Goal: Task Accomplishment & Management: Manage account settings

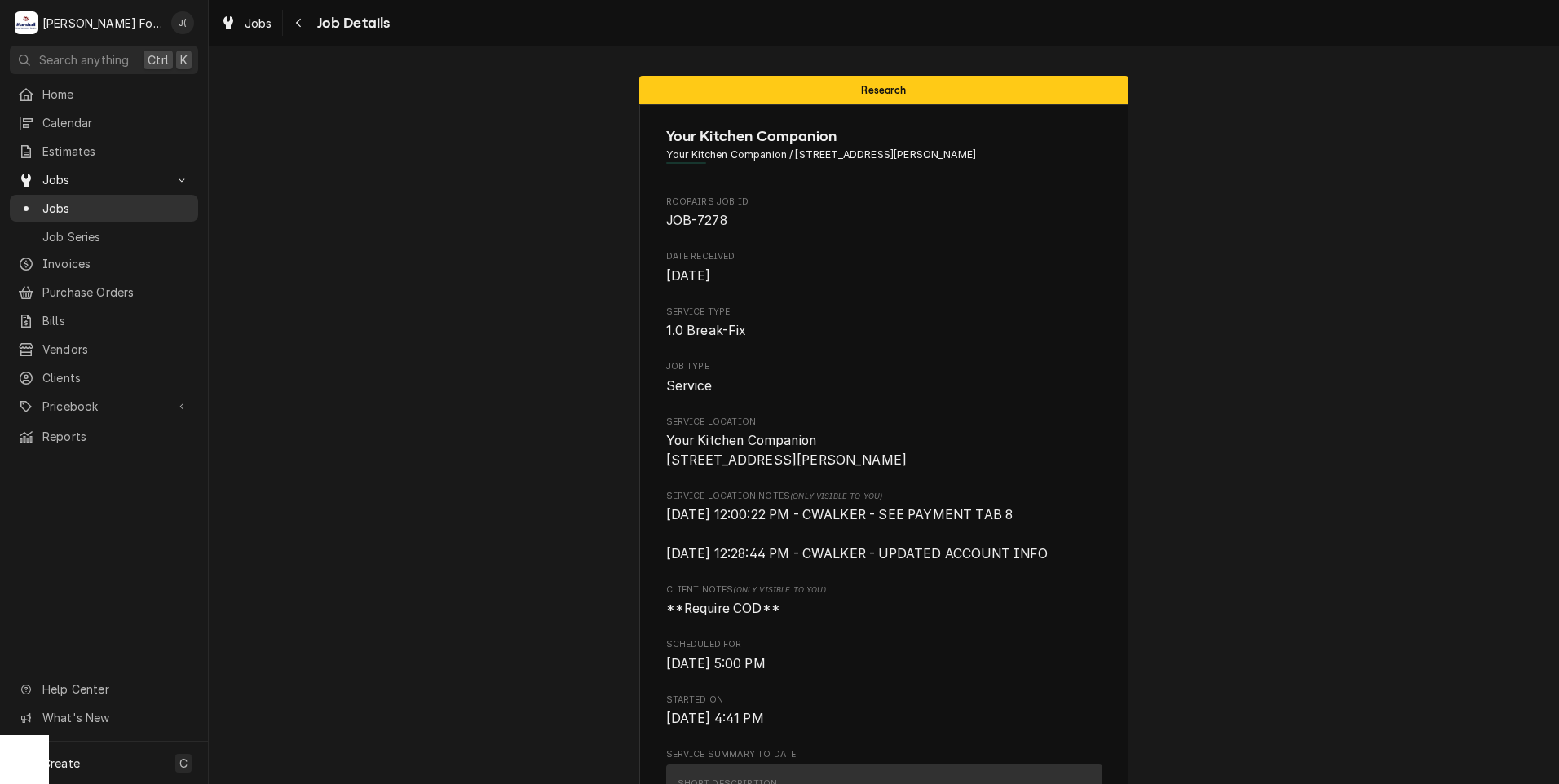
click at [91, 208] on span "Jobs" at bounding box center [116, 208] width 147 height 17
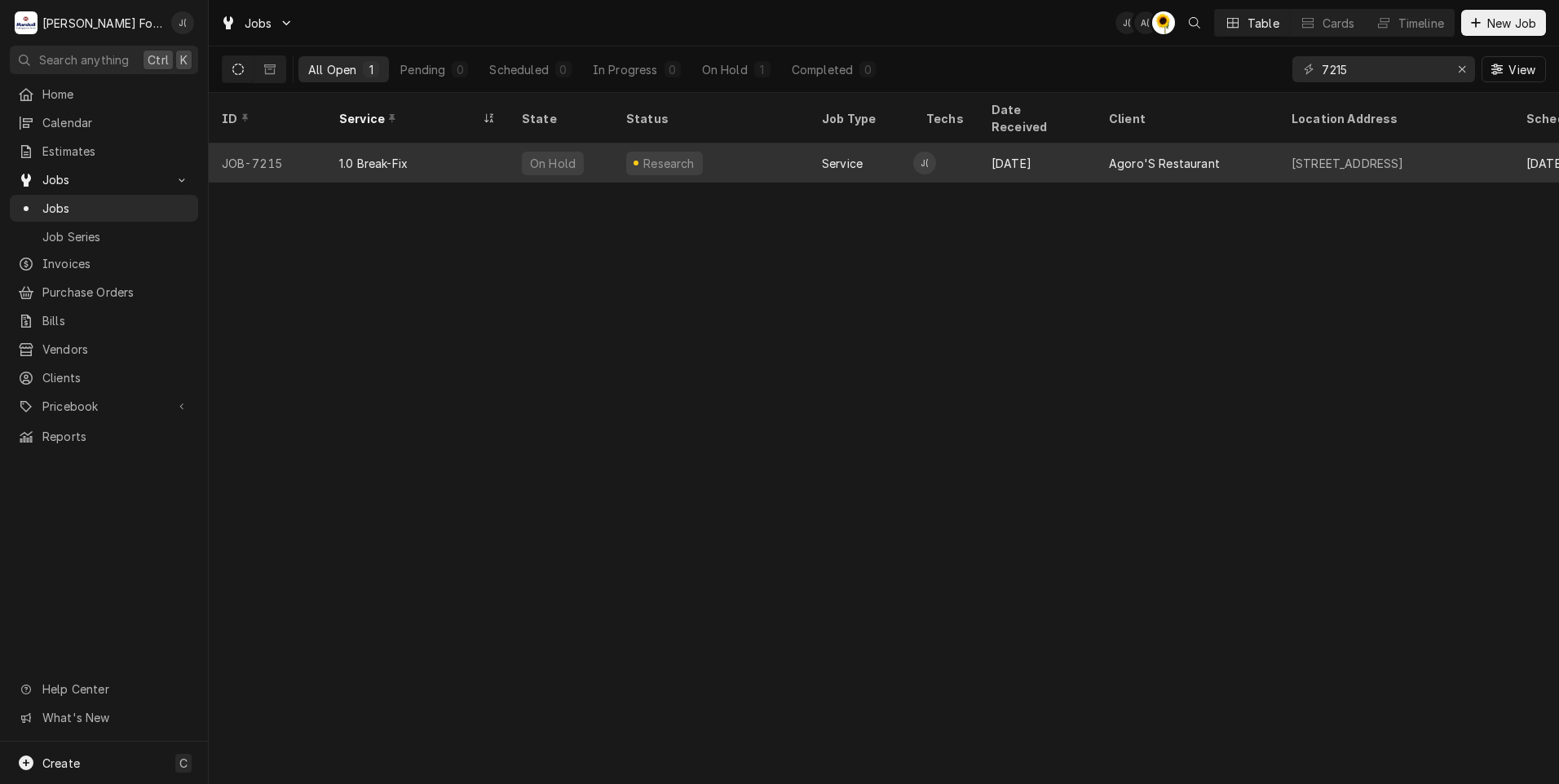
click at [450, 151] on div "1.0 Break-Fix" at bounding box center [417, 163] width 183 height 39
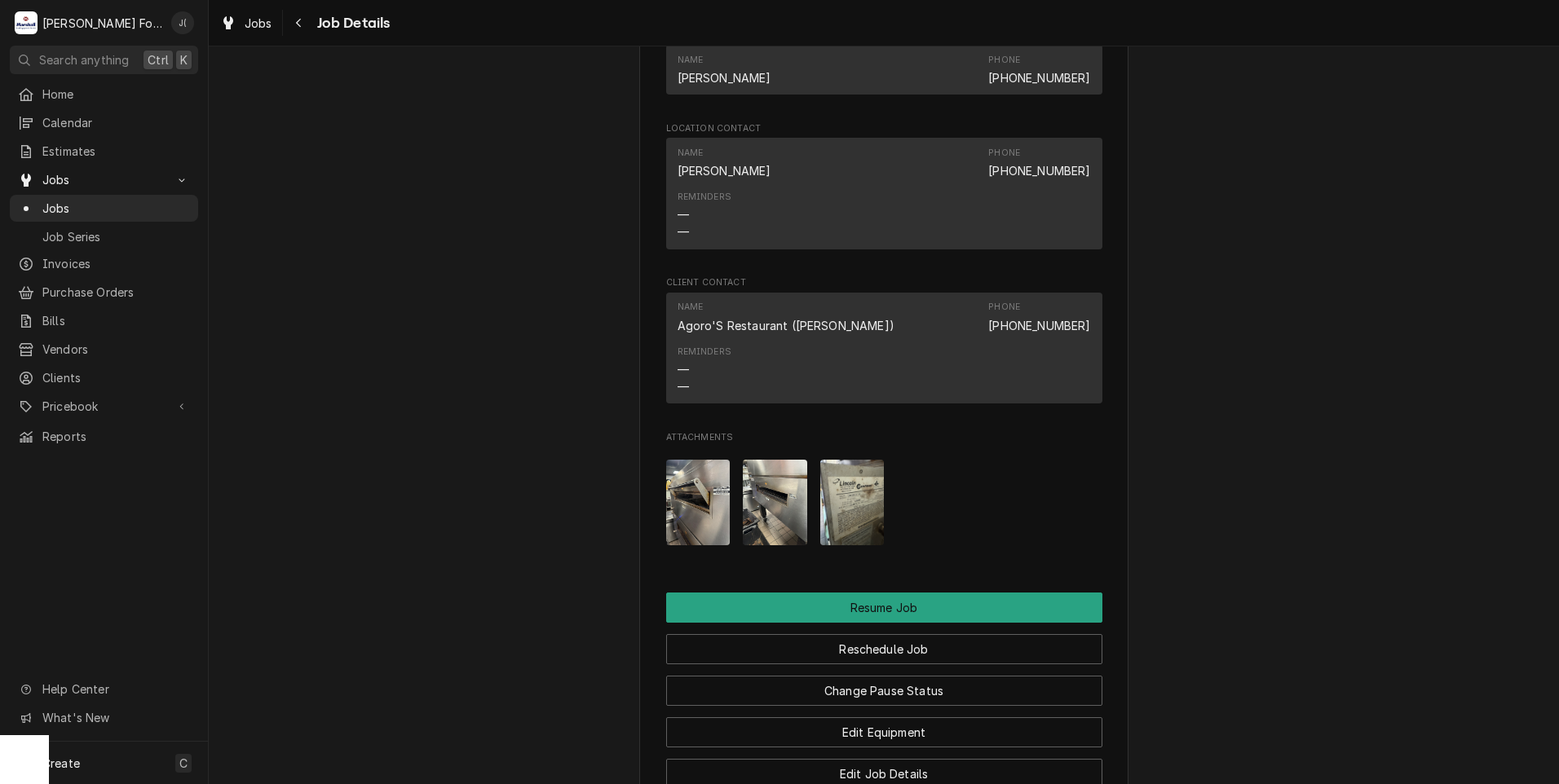
scroll to position [1955, 0]
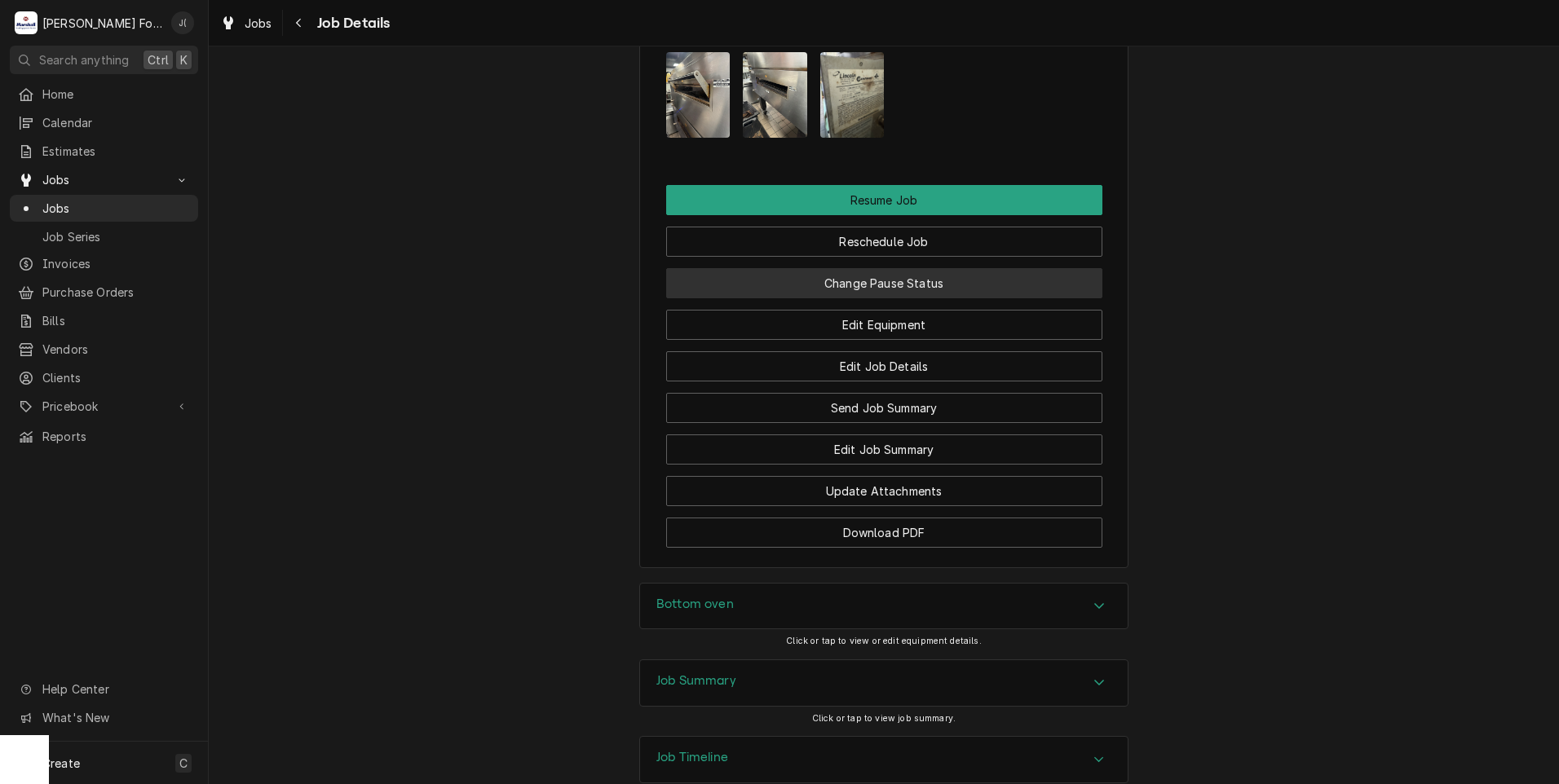
click at [879, 298] on button "Change Pause Status" at bounding box center [884, 283] width 436 height 30
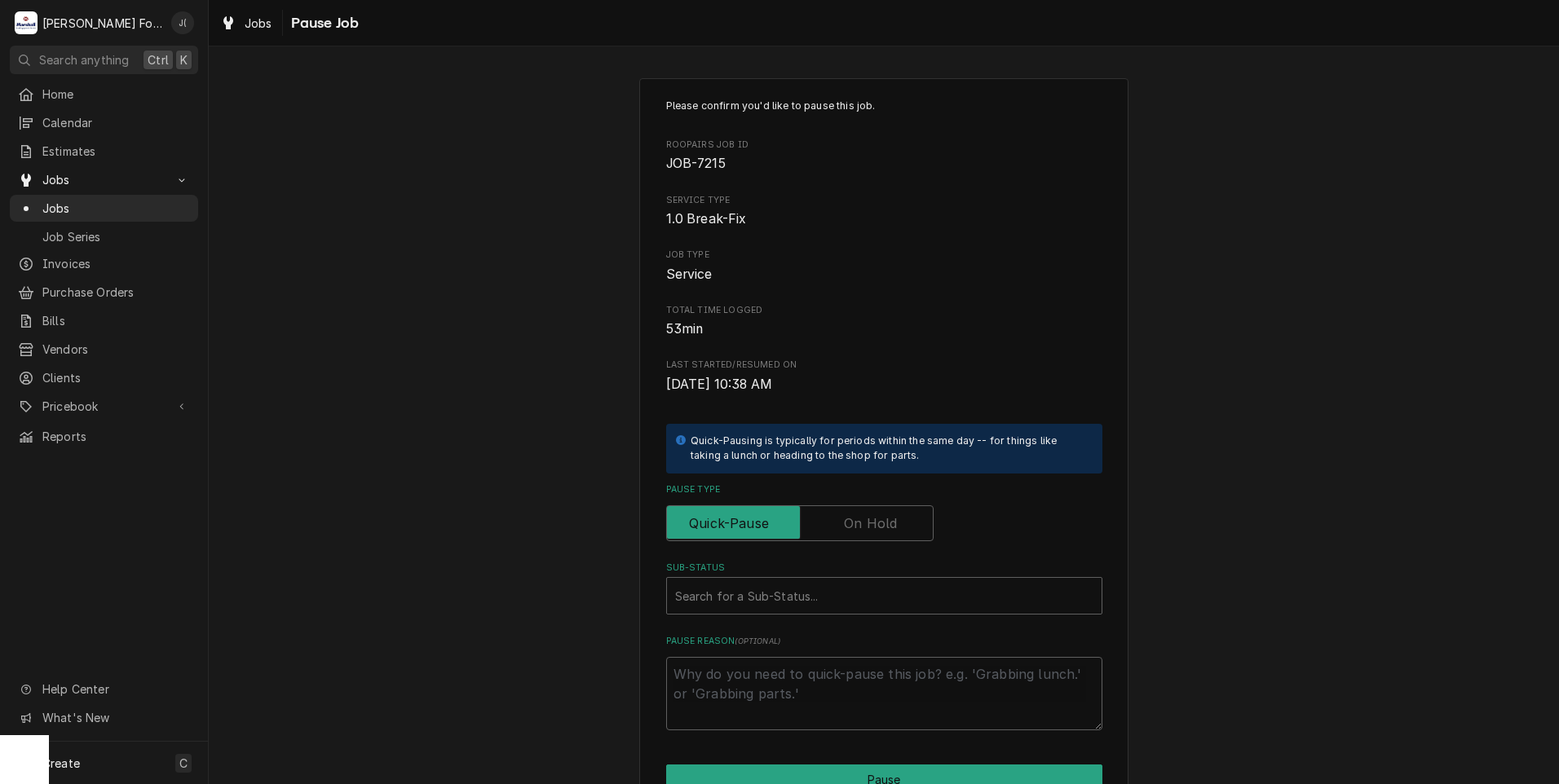
click at [855, 517] on label "Pause Type" at bounding box center [799, 523] width 268 height 36
click at [855, 517] on input "Pause Type" at bounding box center [799, 523] width 253 height 36
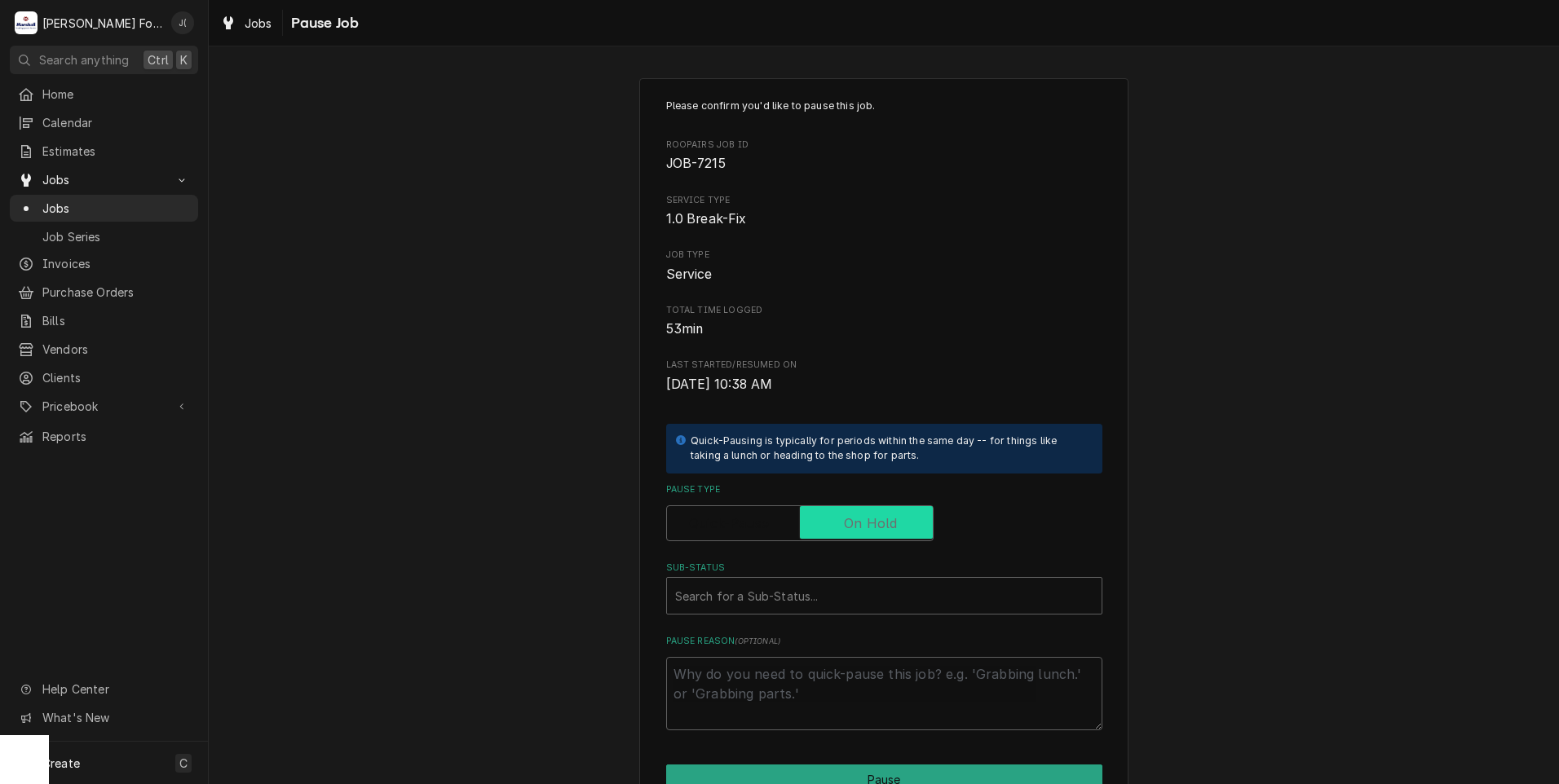
checkbox input "true"
click at [766, 591] on div "Sub-Status" at bounding box center [884, 596] width 418 height 30
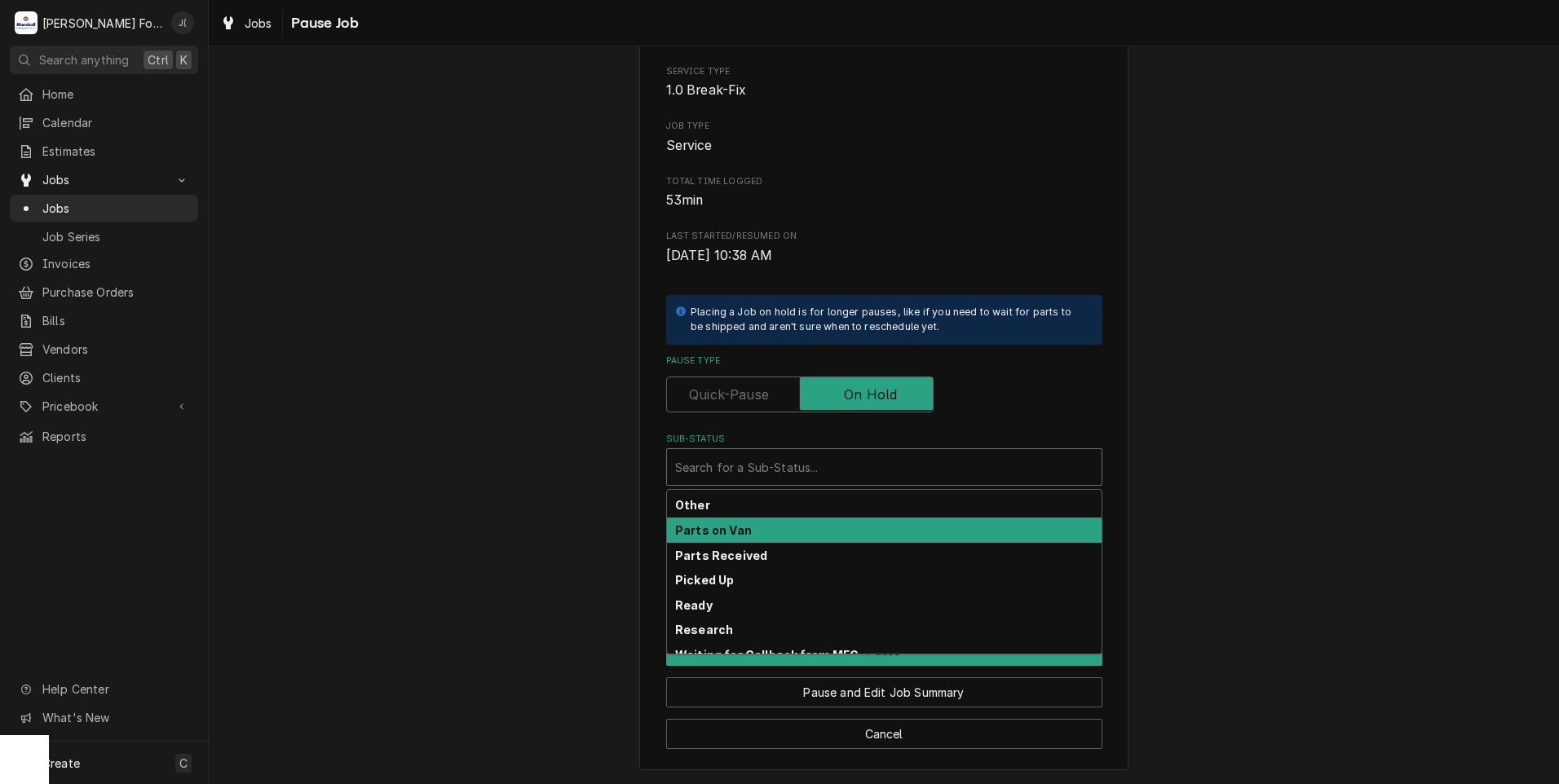
scroll to position [244, 0]
click at [739, 532] on strong "Parts Received" at bounding box center [721, 532] width 92 height 14
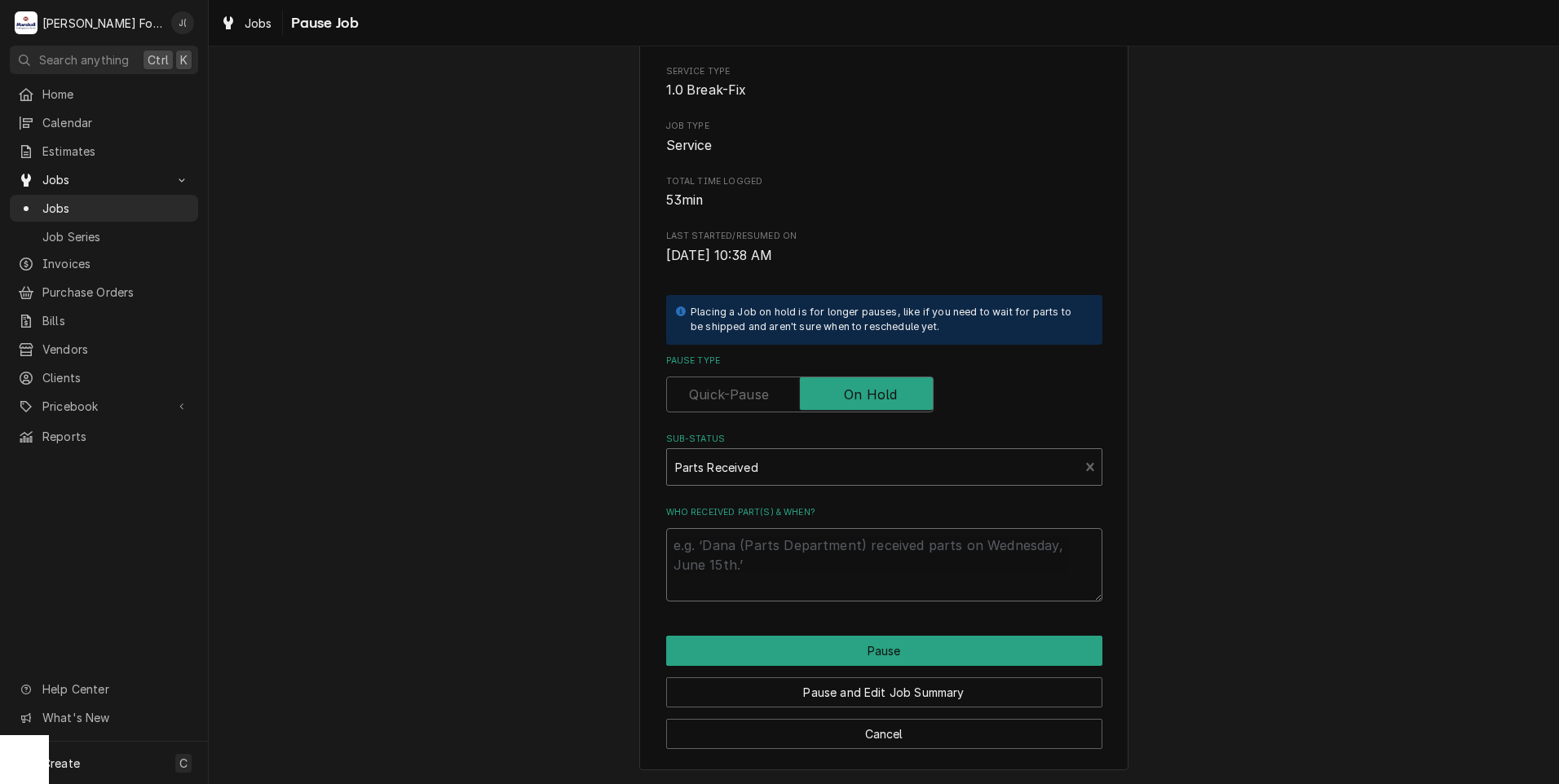
click at [738, 540] on textarea "Who received part(s) & when?" at bounding box center [884, 564] width 436 height 73
type textarea "x"
type textarea "0"
type textarea "x"
type textarea "09"
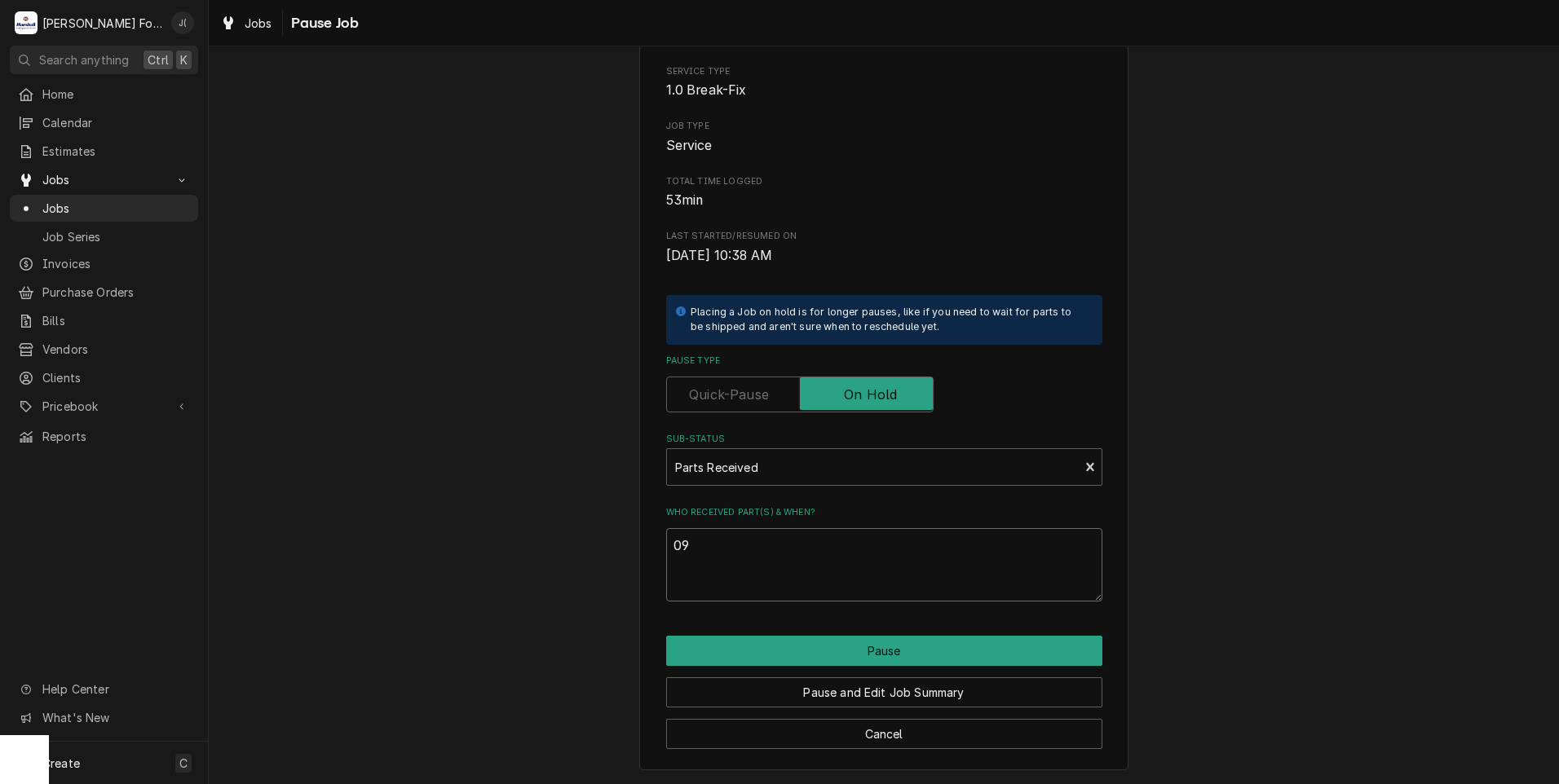
type textarea "x"
type textarea "09/"
type textarea "x"
type textarea "09/0"
type textarea "x"
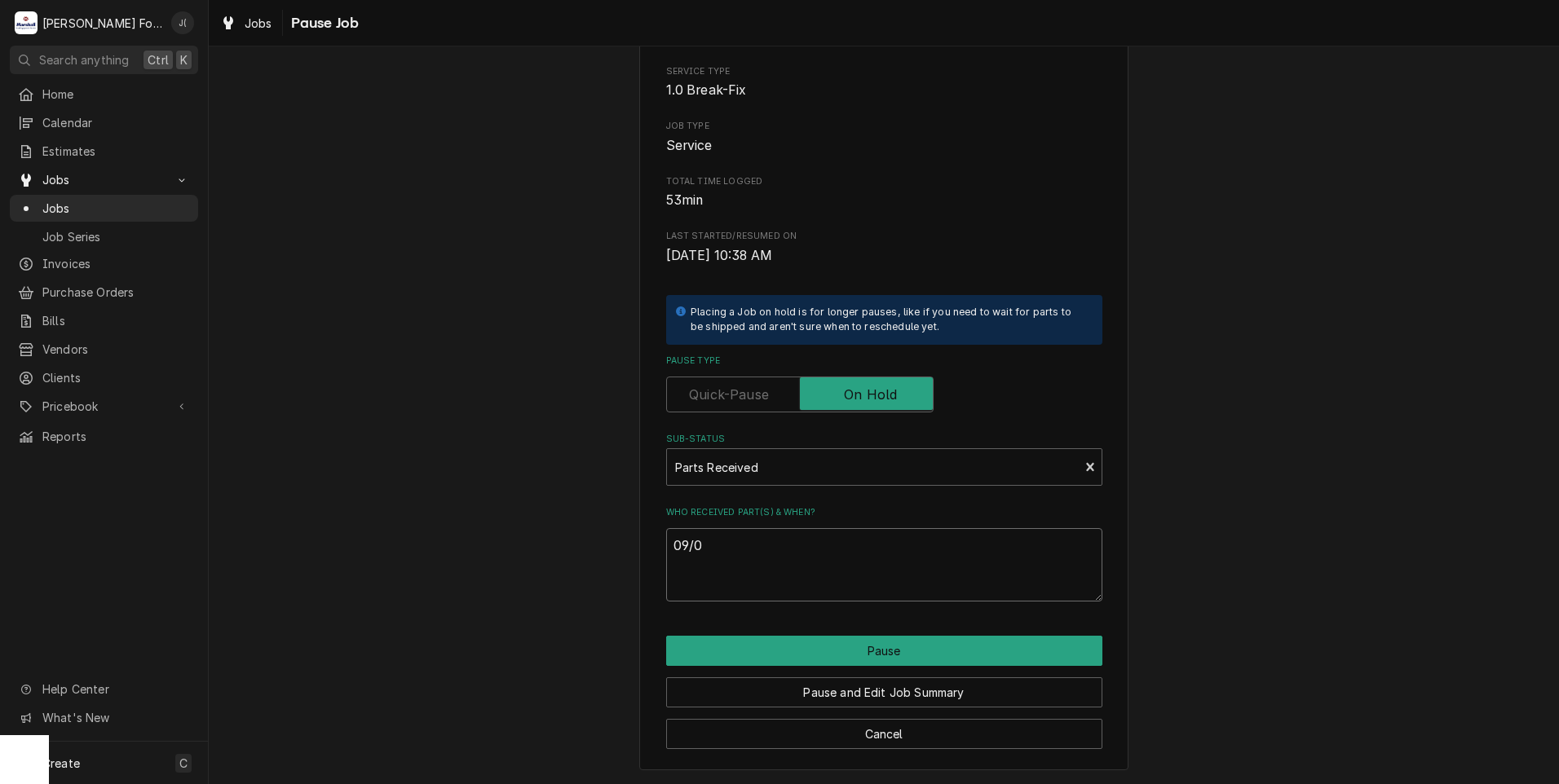
type textarea "09/09"
type textarea "x"
type textarea "09/09/"
type textarea "x"
type textarea "09/09/2"
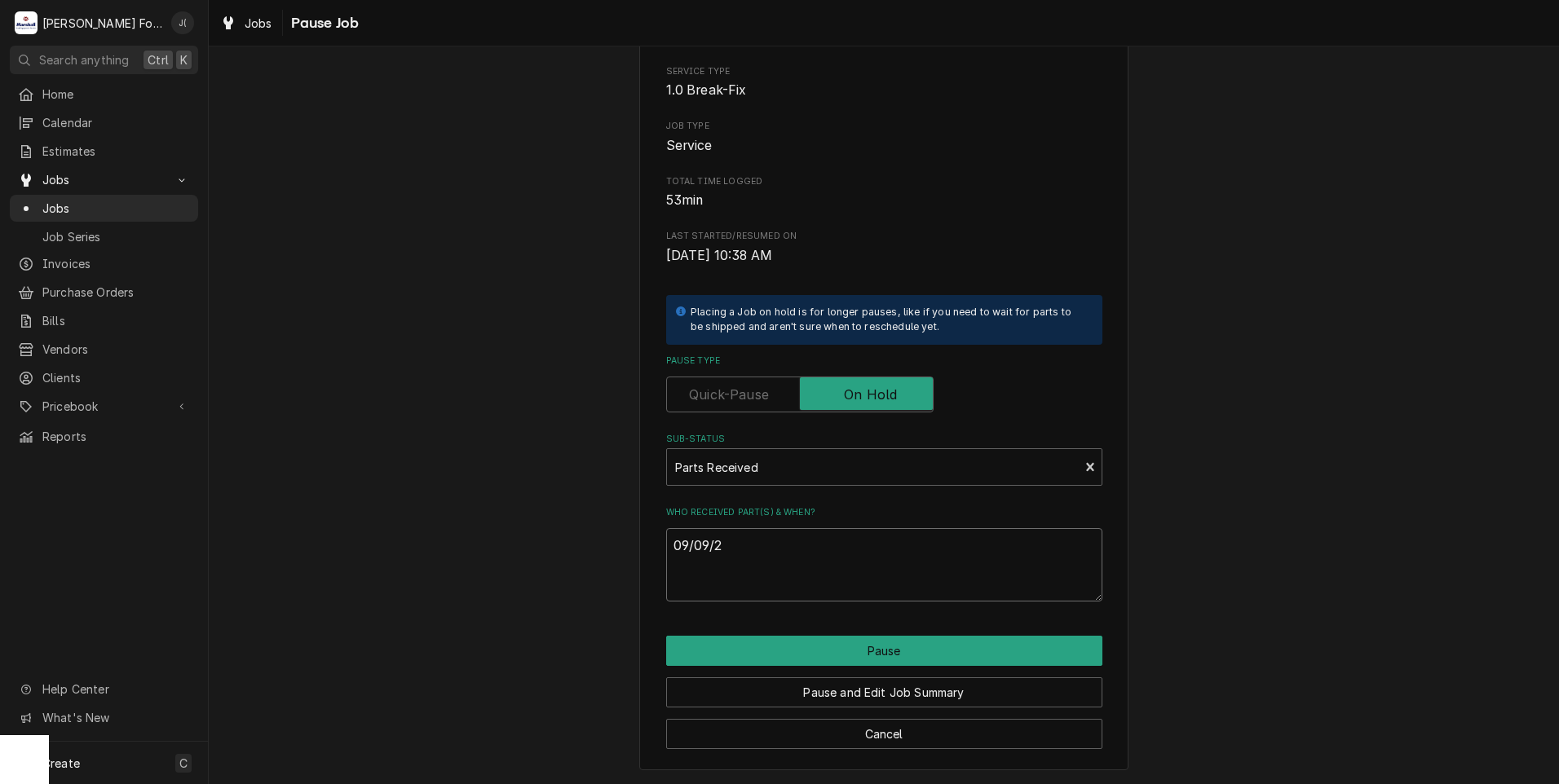
type textarea "x"
type textarea "09/09/20"
type textarea "x"
type textarea "09/09/202"
type textarea "x"
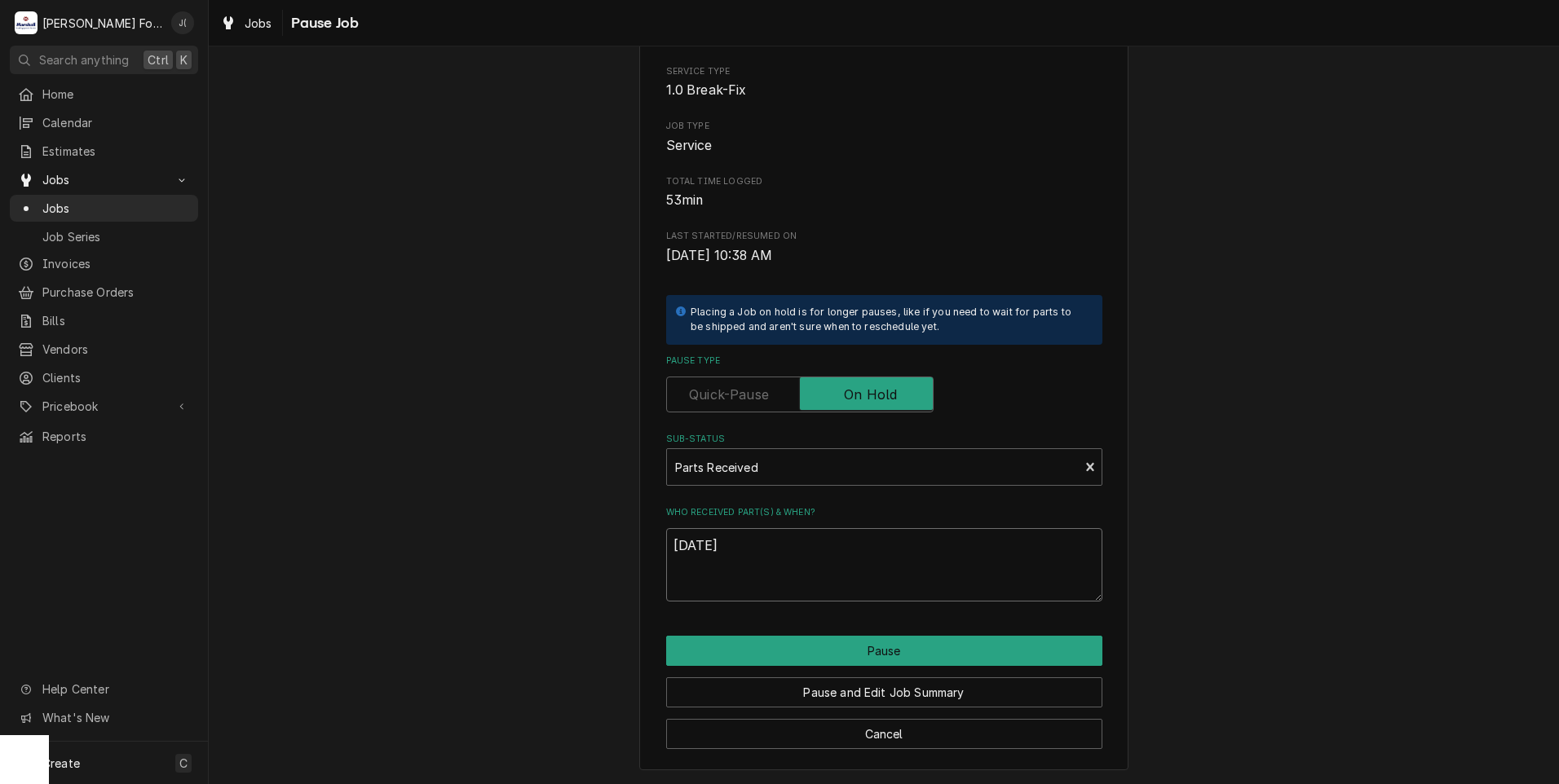
type textarea "09/09/2025"
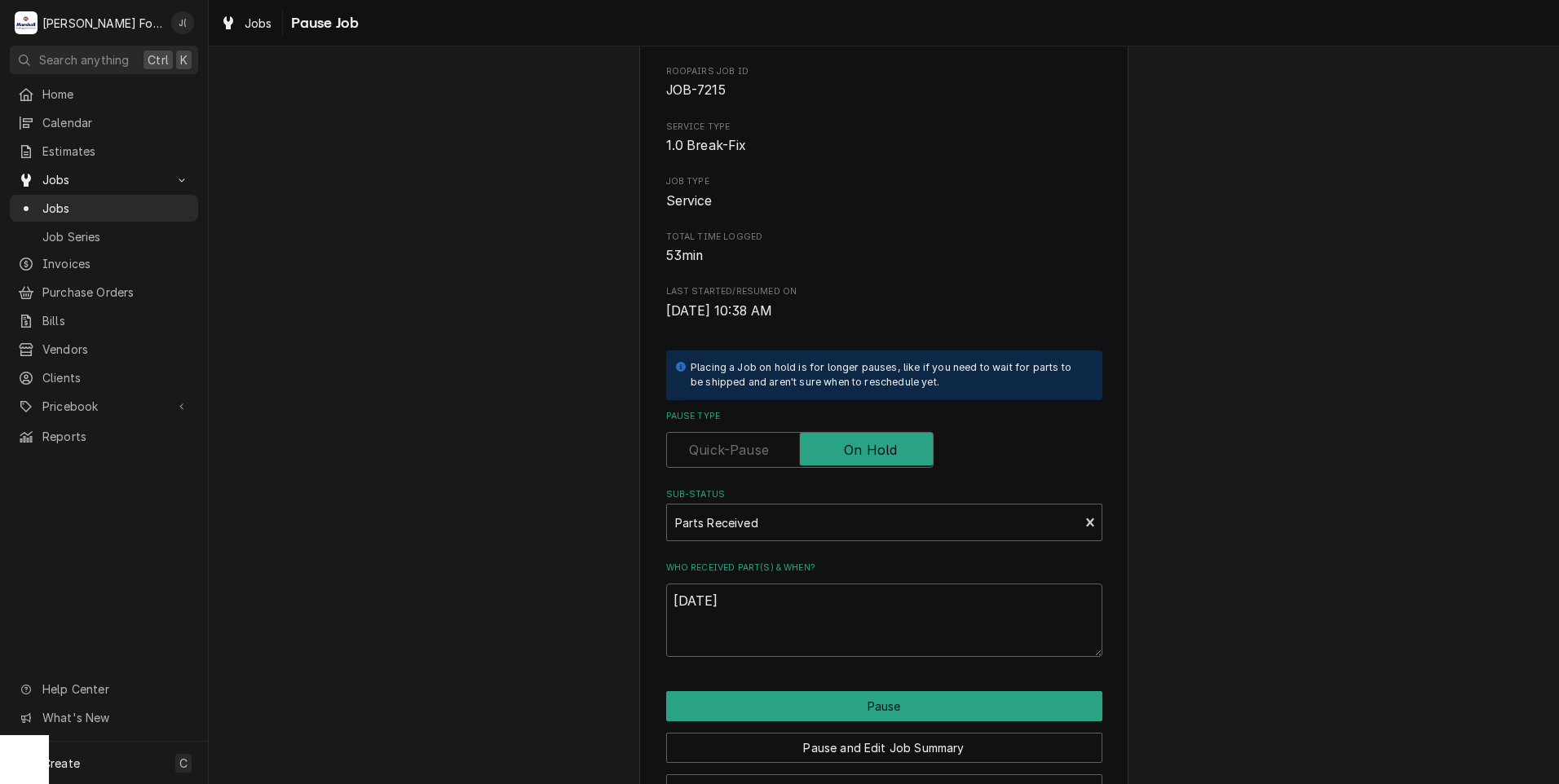
scroll to position [128, 0]
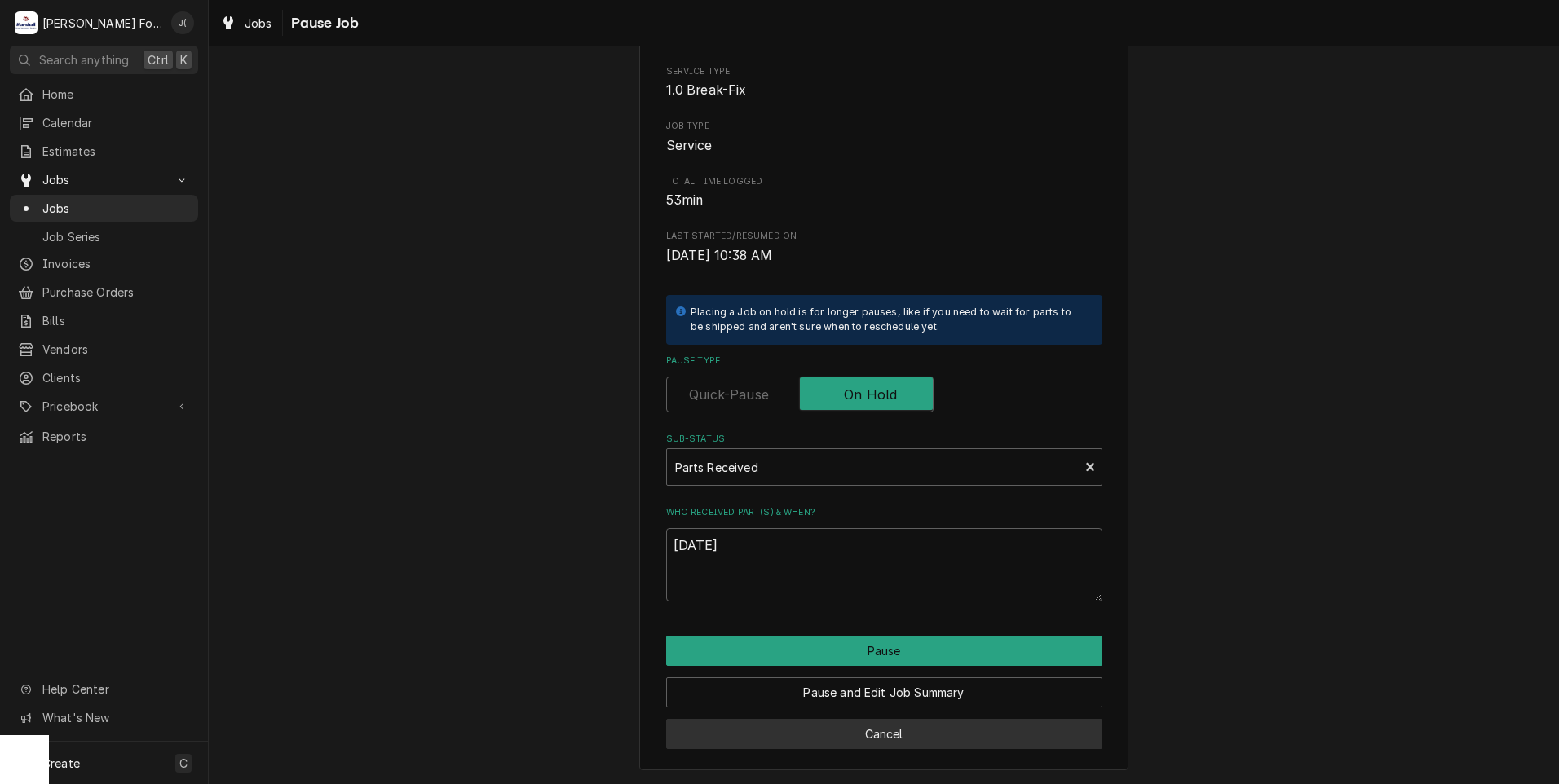
click at [806, 733] on button "Cancel" at bounding box center [884, 734] width 436 height 30
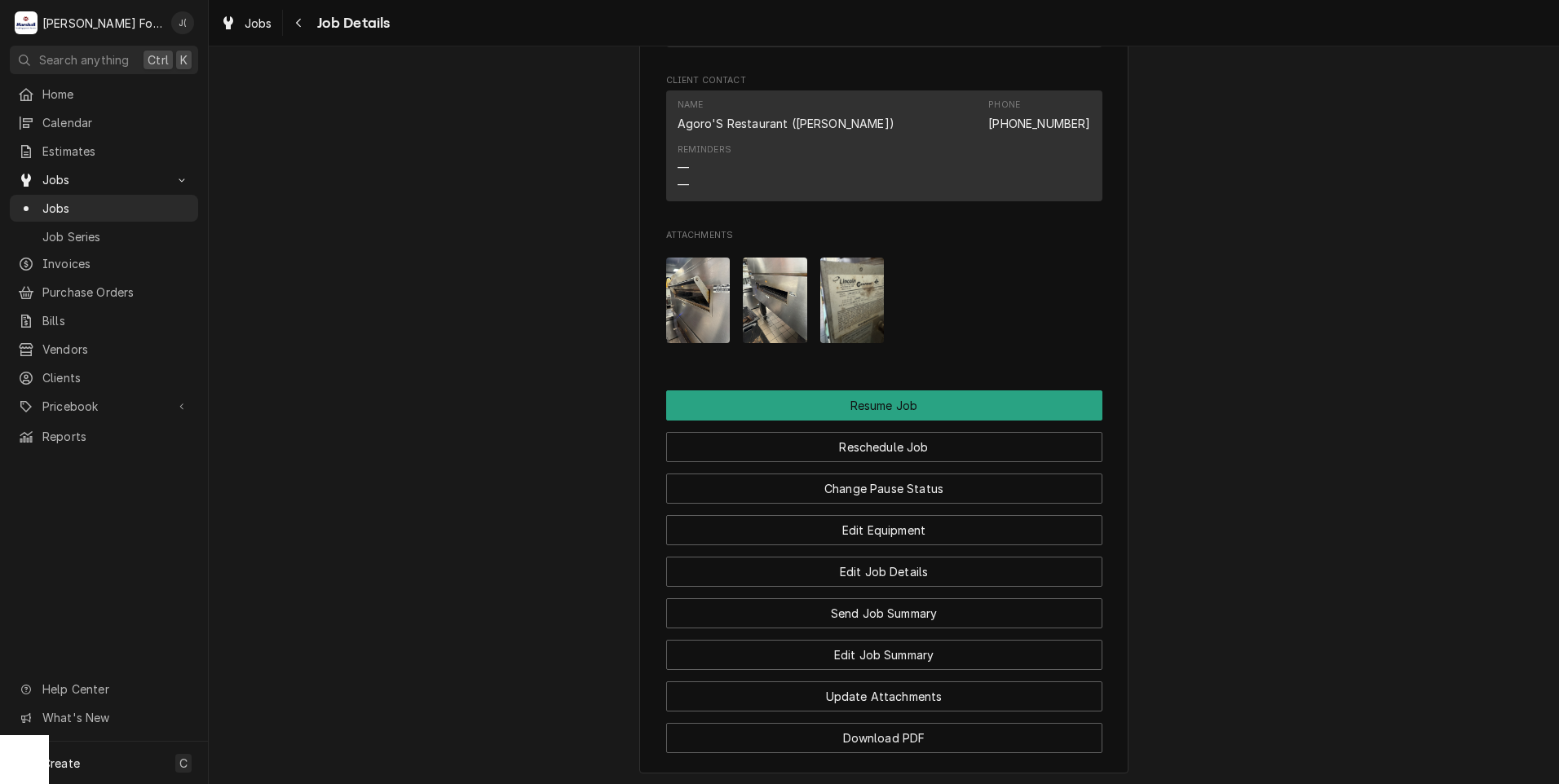
scroll to position [1874, 0]
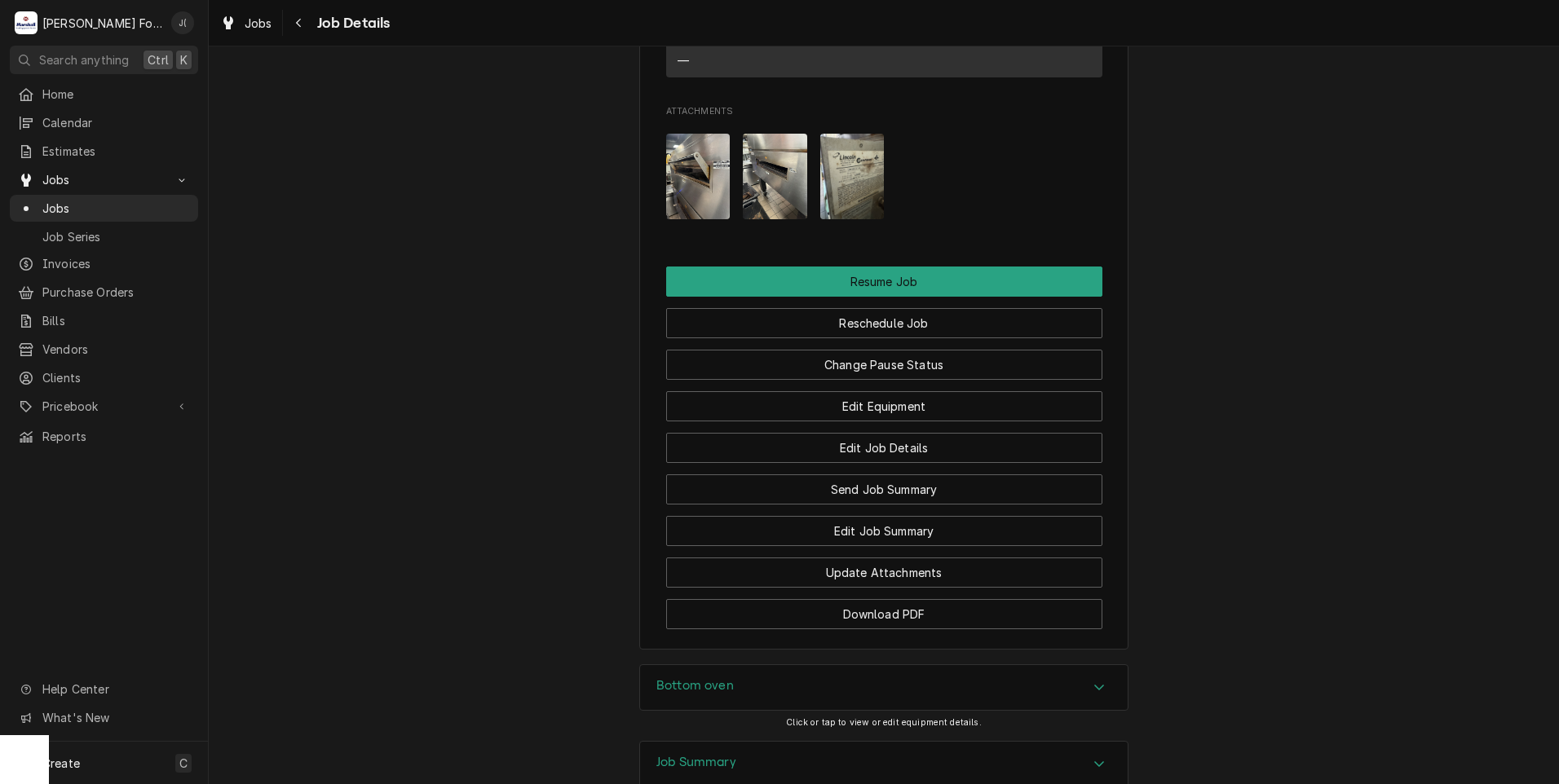
click at [777, 196] on img "Attachments" at bounding box center [775, 176] width 64 height 86
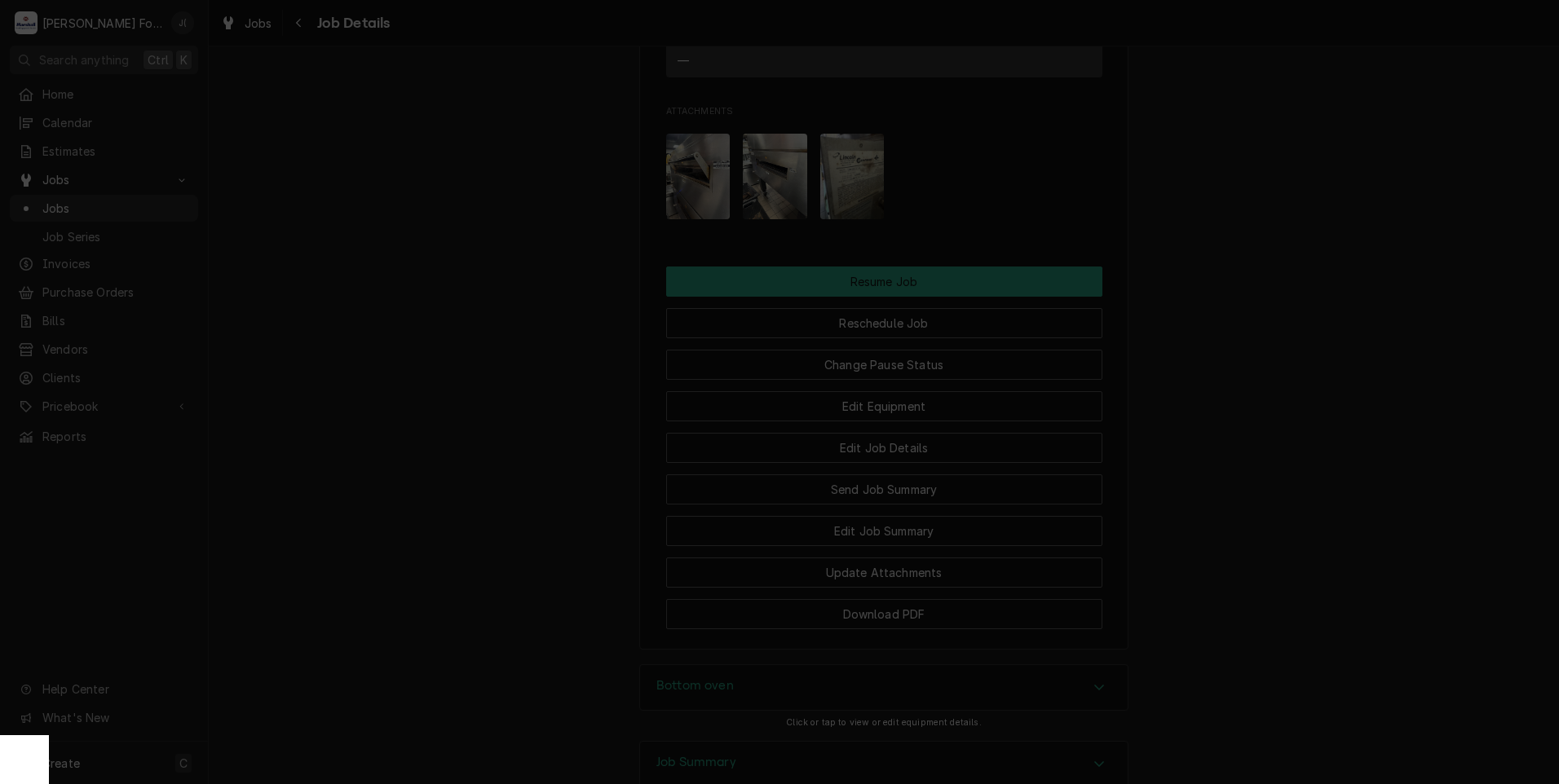
click at [918, 139] on icon "button" at bounding box center [916, 144] width 9 height 12
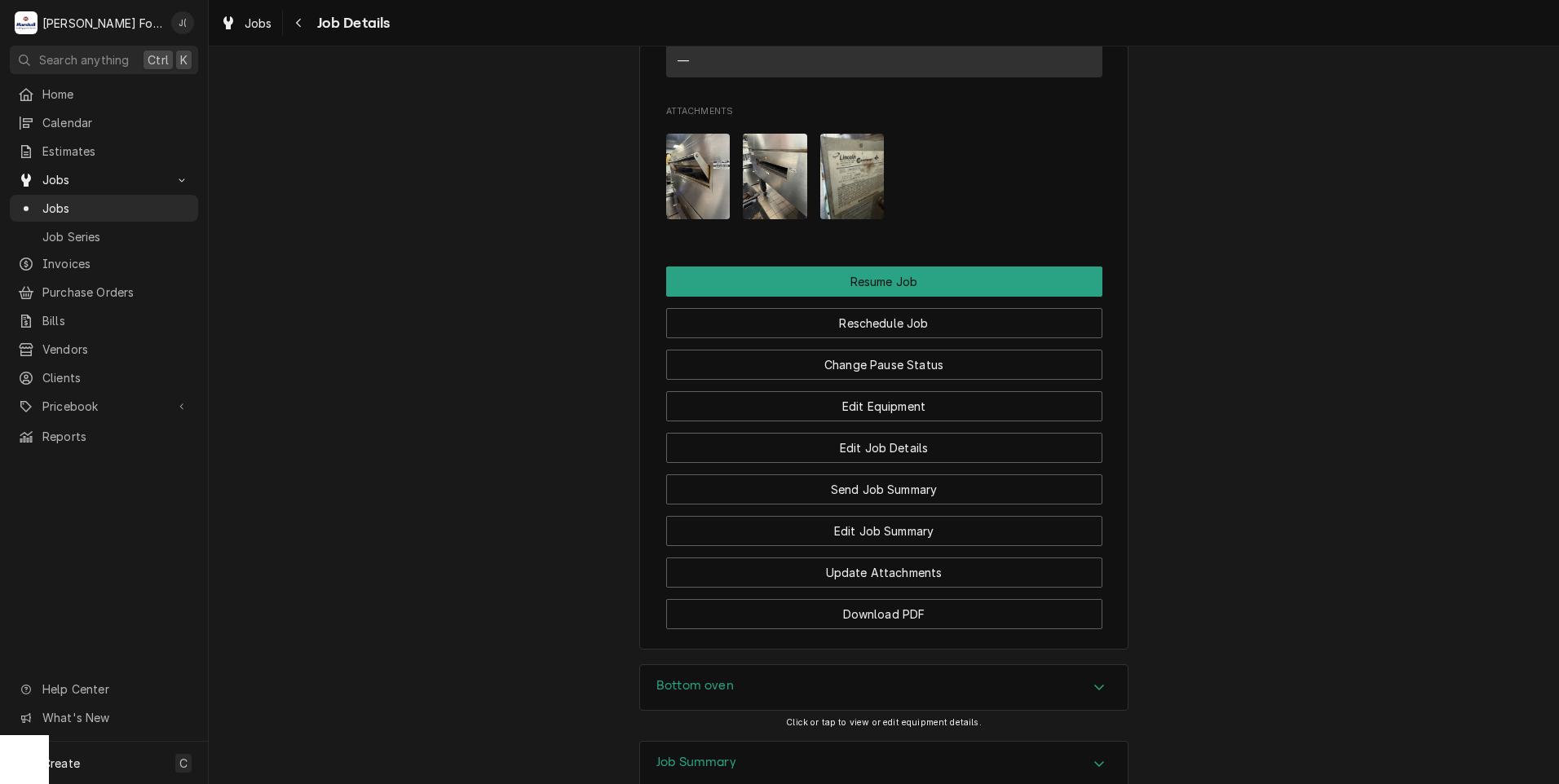
click at [877, 202] on img "Attachments" at bounding box center [852, 176] width 64 height 86
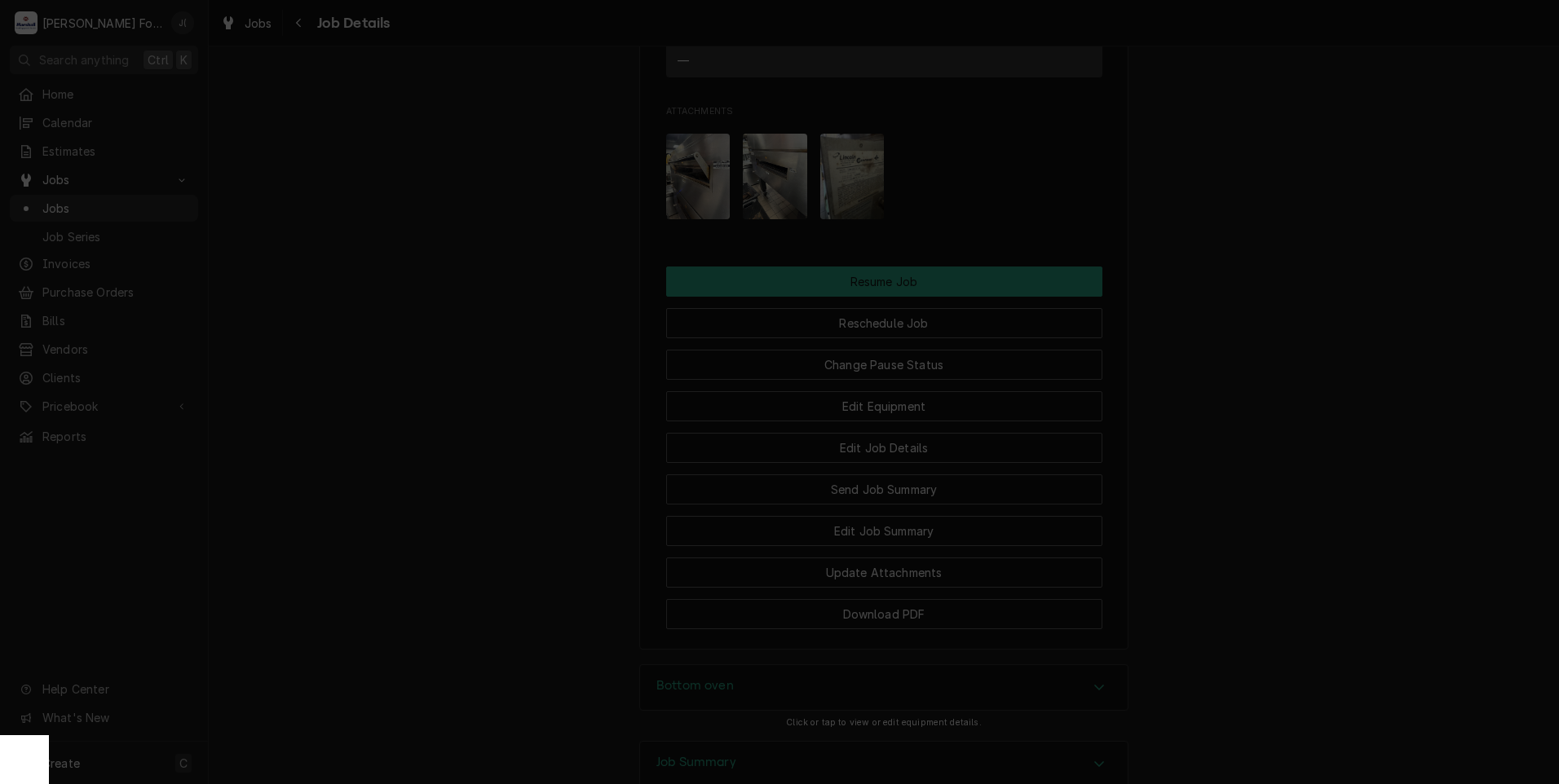
click at [788, 637] on span "Download File" at bounding box center [779, 632] width 86 height 17
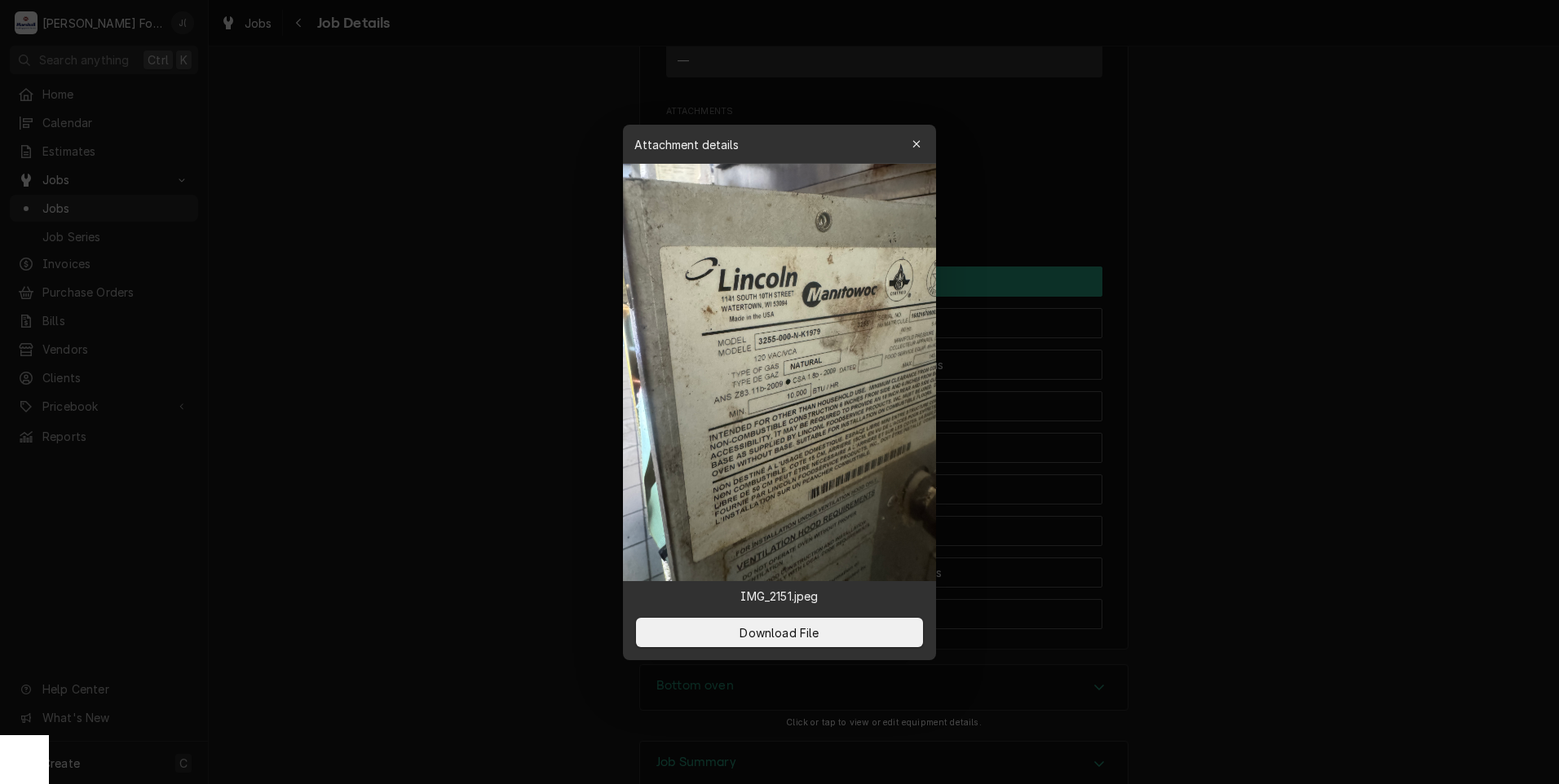
click at [1461, 149] on div at bounding box center [780, 392] width 1559 height 784
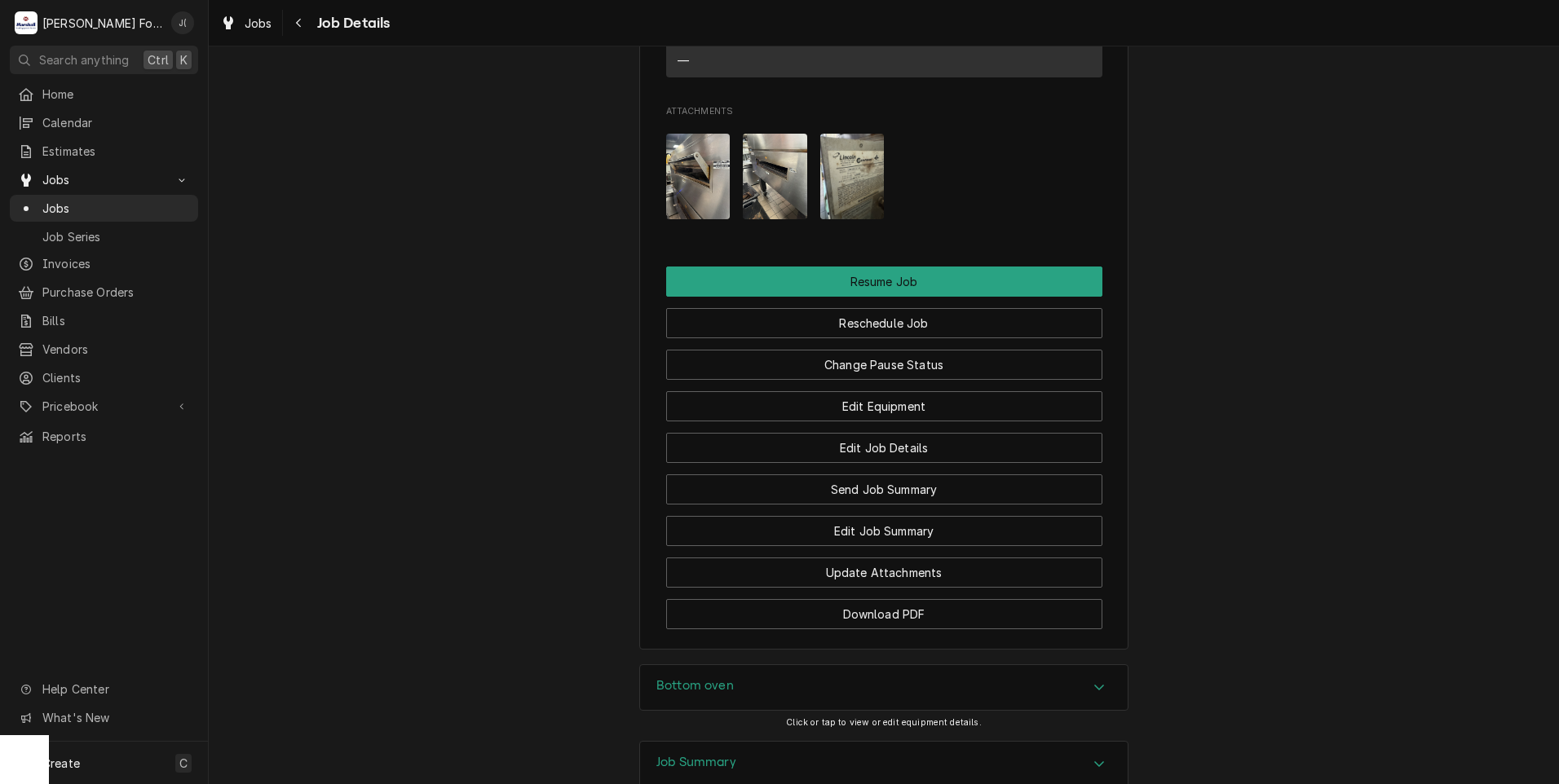
click at [859, 199] on img "Attachments" at bounding box center [852, 176] width 64 height 86
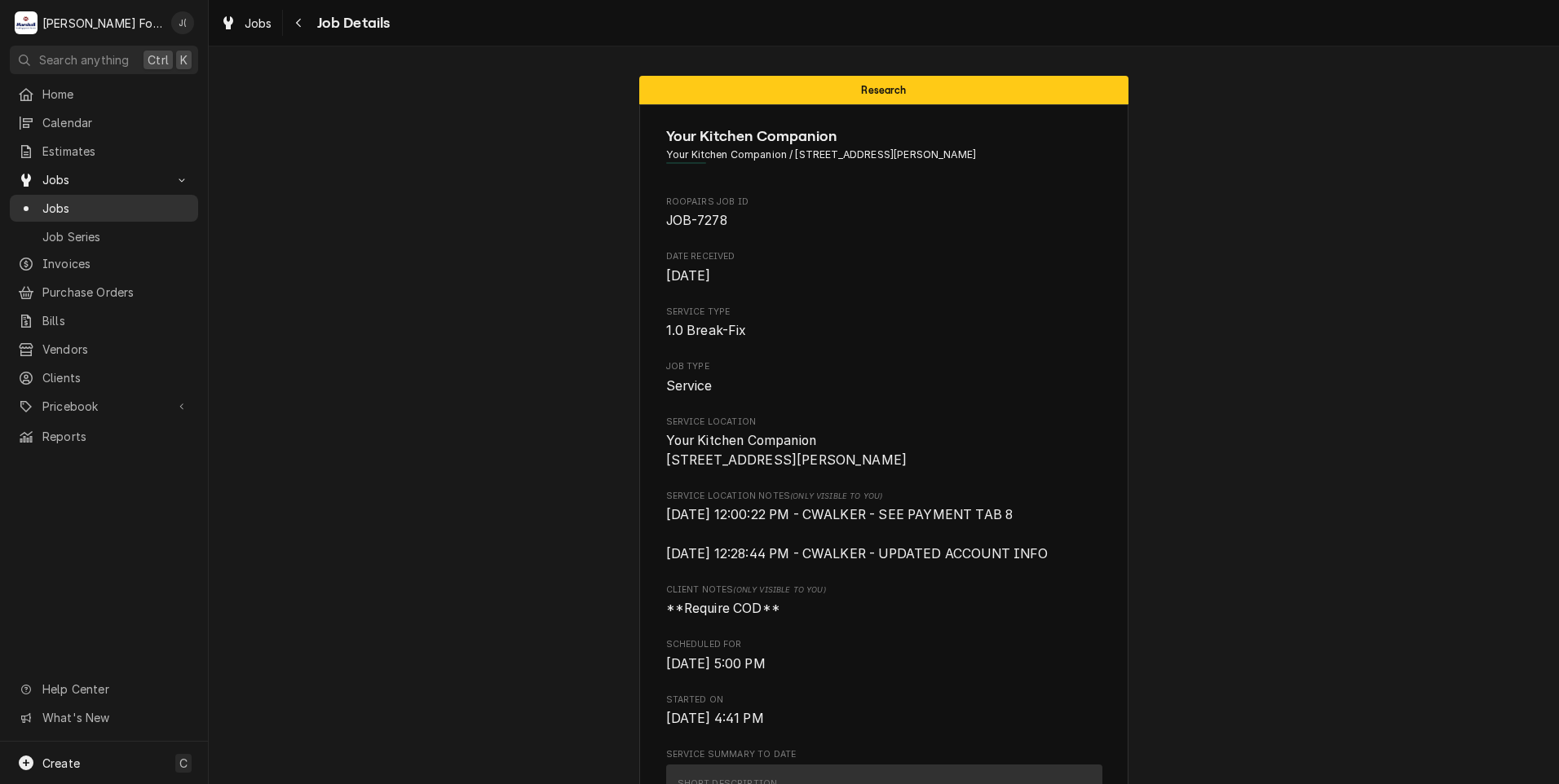
click at [95, 206] on span "Jobs" at bounding box center [116, 208] width 147 height 17
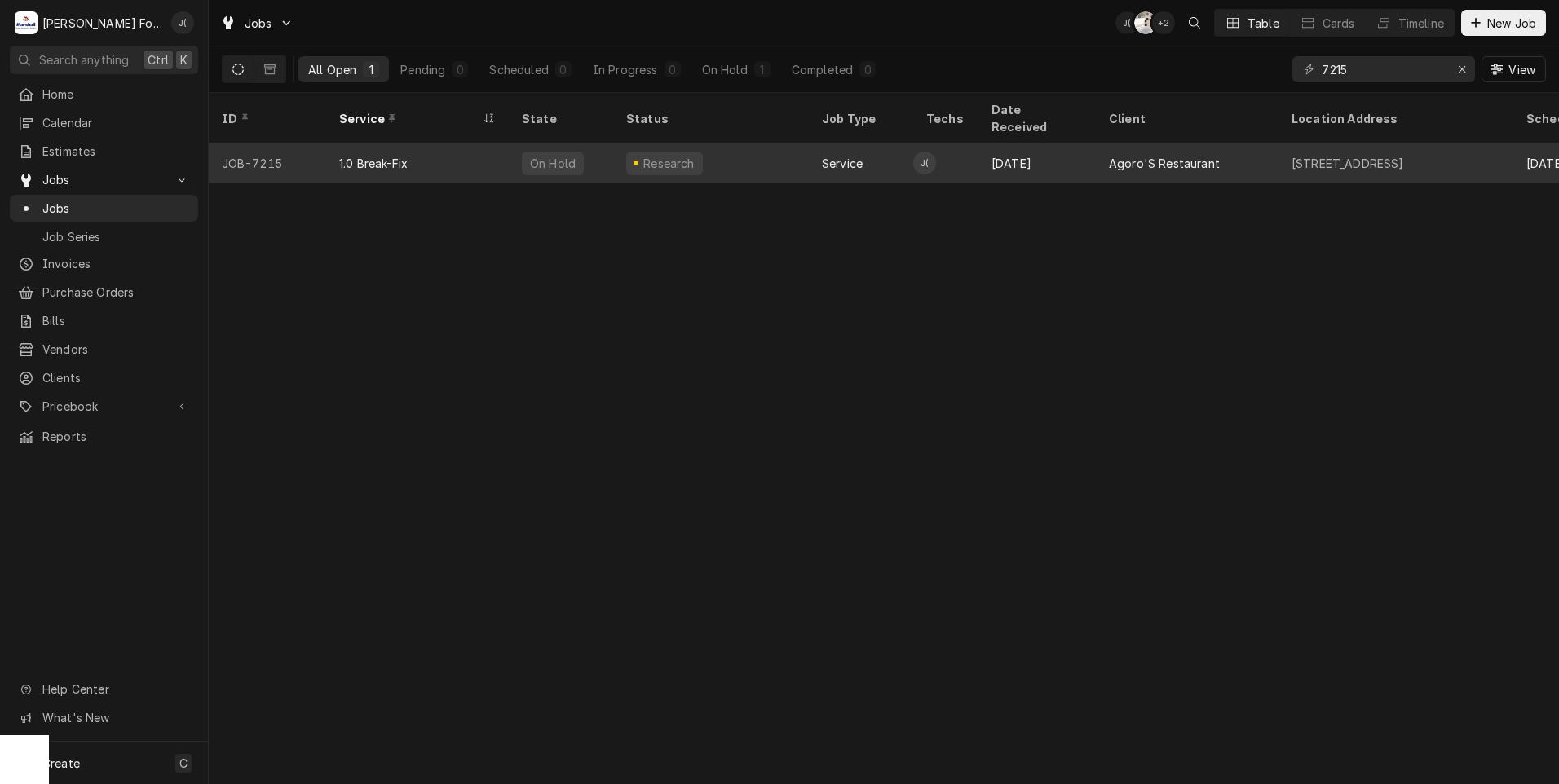
click at [238, 150] on div "JOB-7215" at bounding box center [268, 163] width 118 height 39
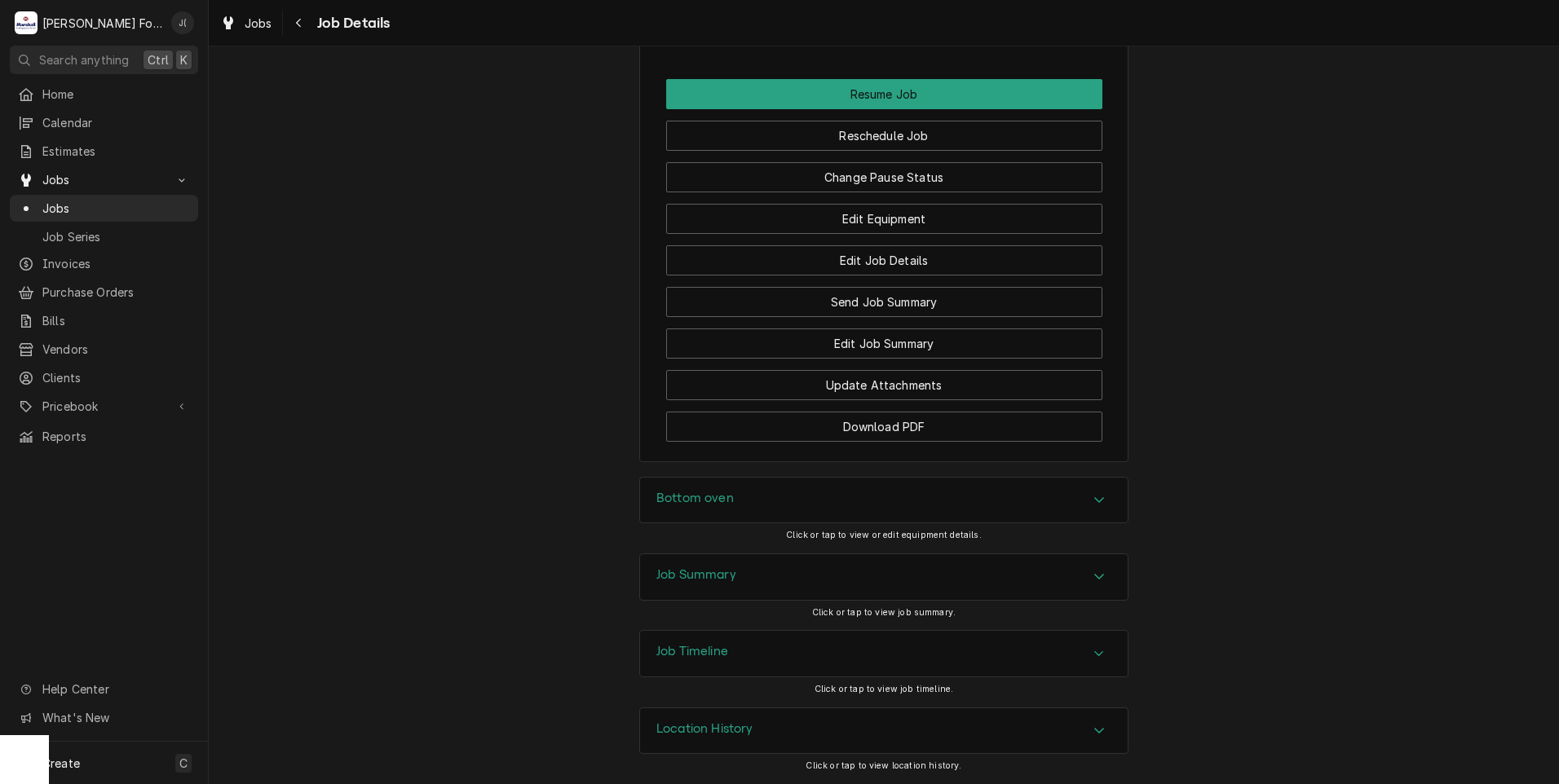
scroll to position [2081, 0]
click at [780, 497] on div "Bottom oven" at bounding box center [883, 499] width 487 height 45
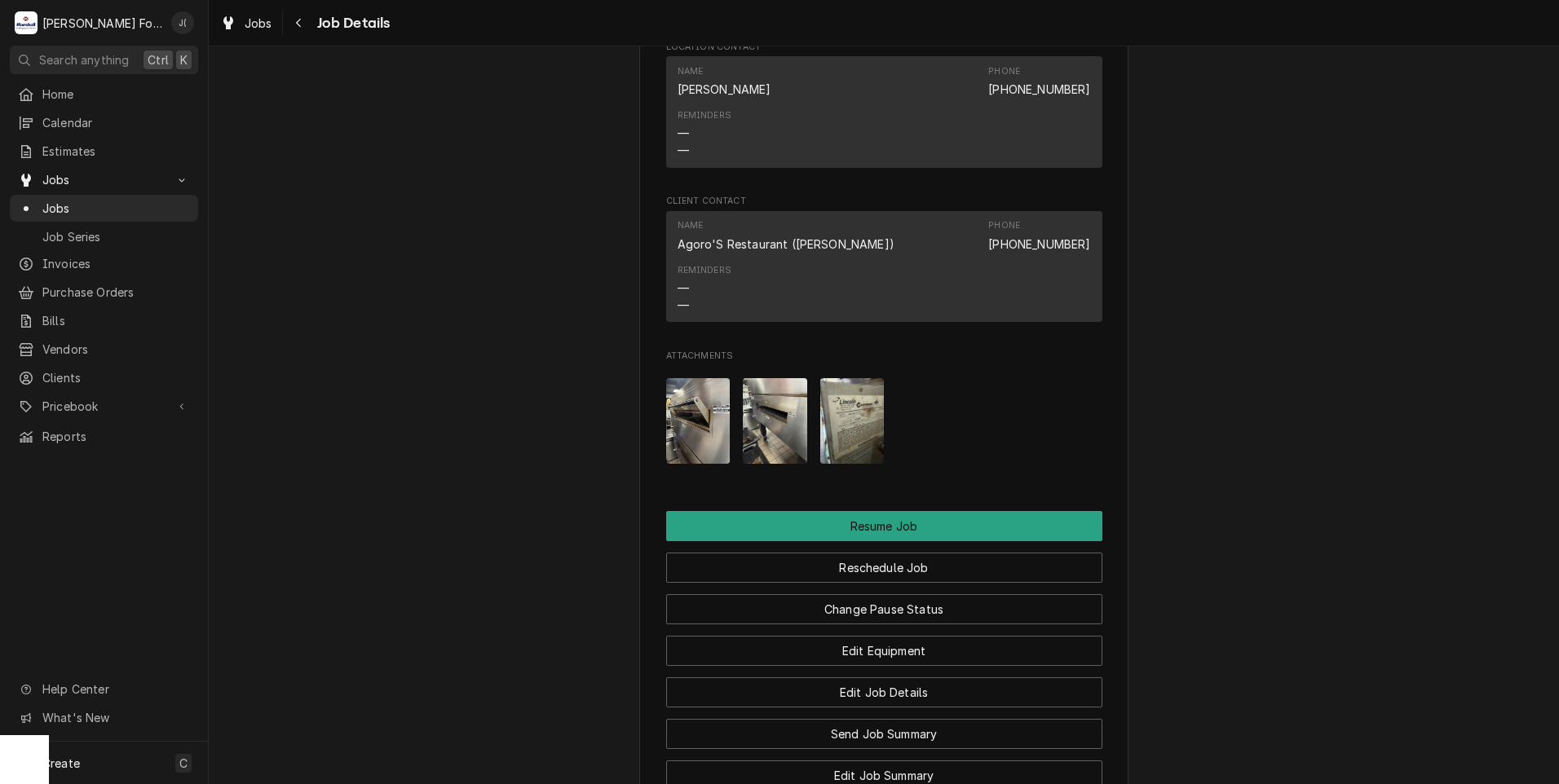
scroll to position [1711, 0]
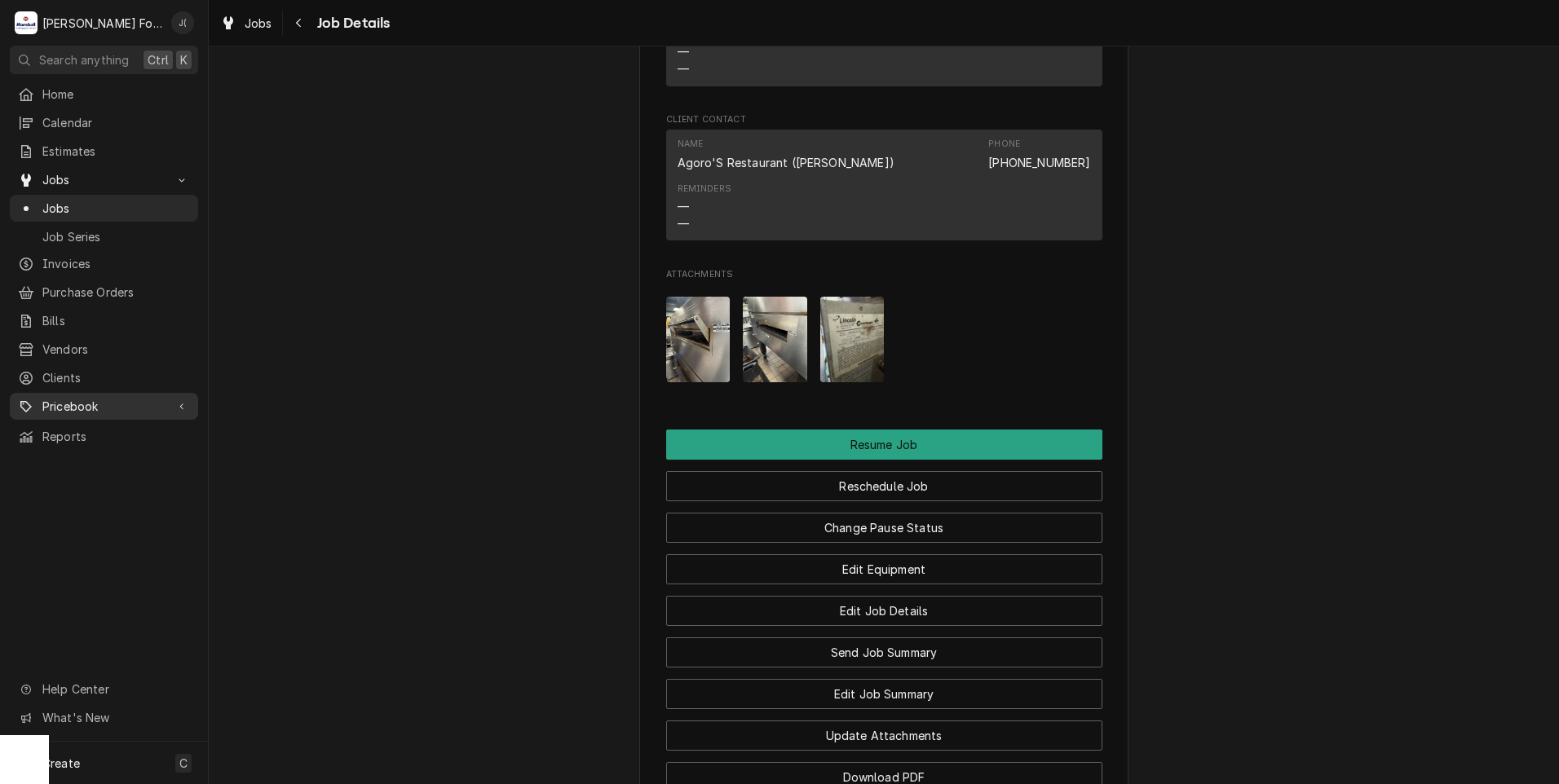
click at [76, 397] on span "Pricebook" at bounding box center [105, 406] width 123 height 17
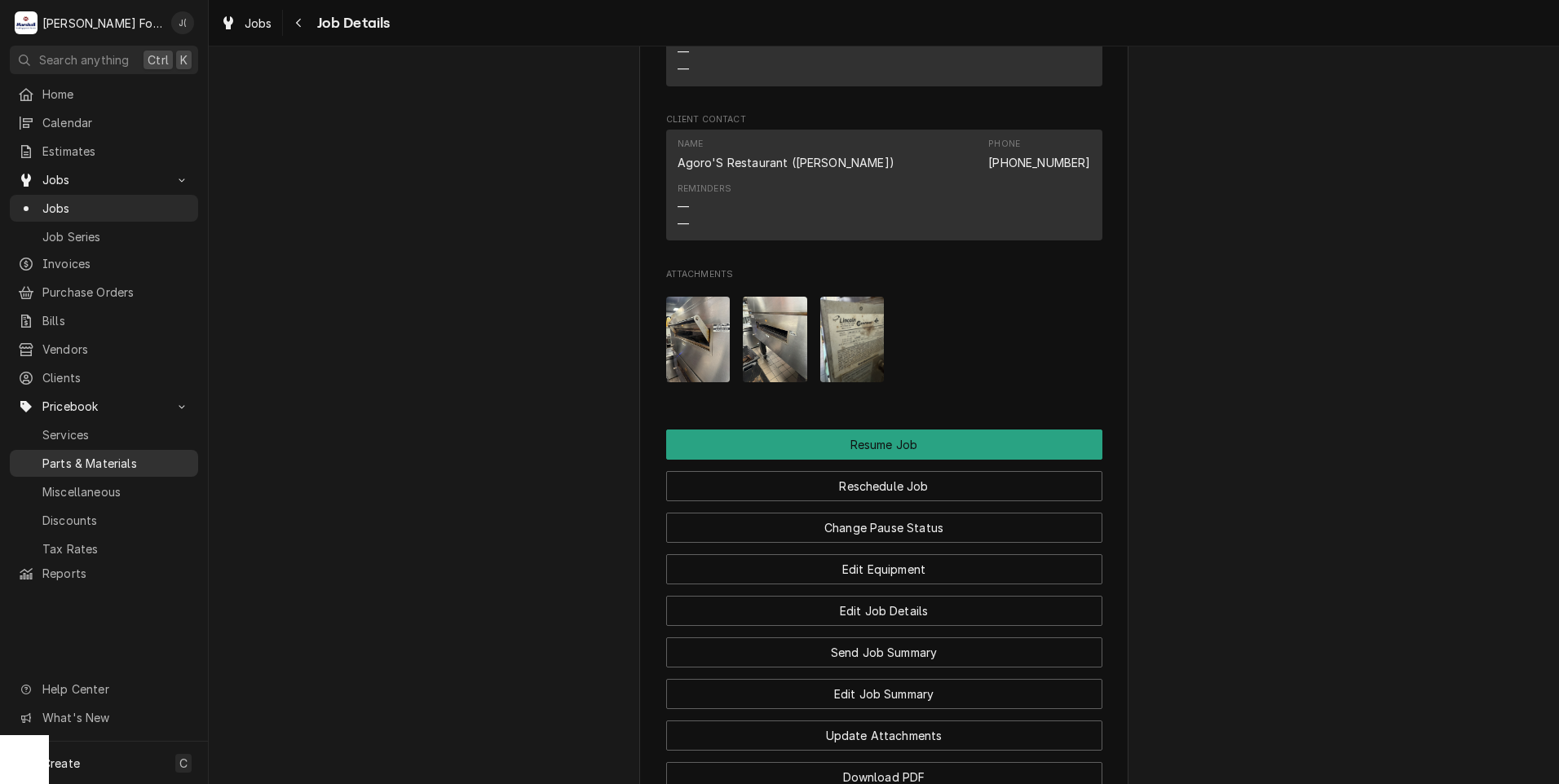
click at [98, 455] on span "Parts & Materials" at bounding box center [116, 463] width 147 height 17
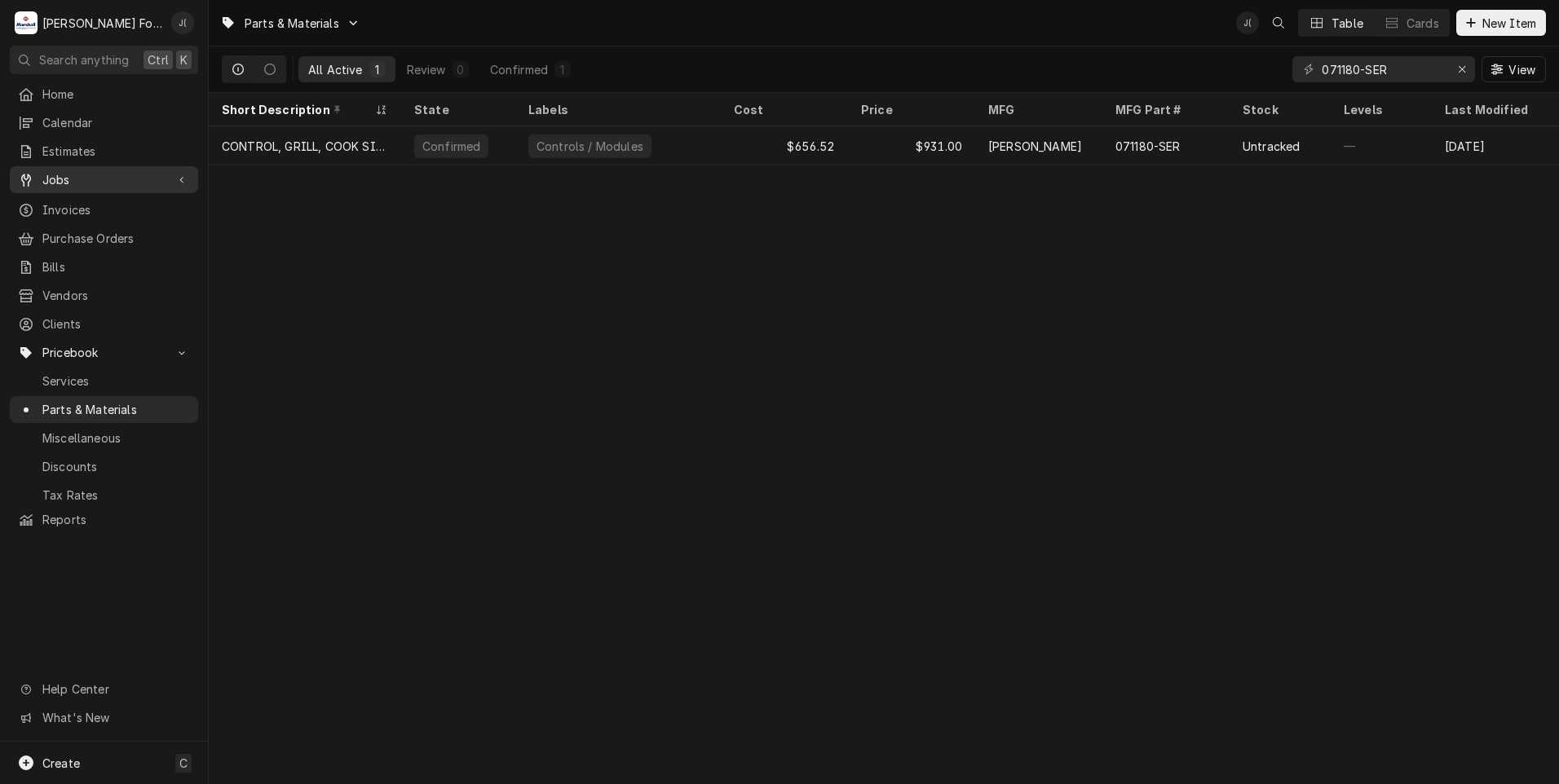
click at [88, 174] on span "Jobs" at bounding box center [105, 179] width 123 height 17
click at [63, 178] on span "Jobs" at bounding box center [105, 179] width 123 height 17
click at [66, 177] on span "Jobs" at bounding box center [105, 179] width 123 height 17
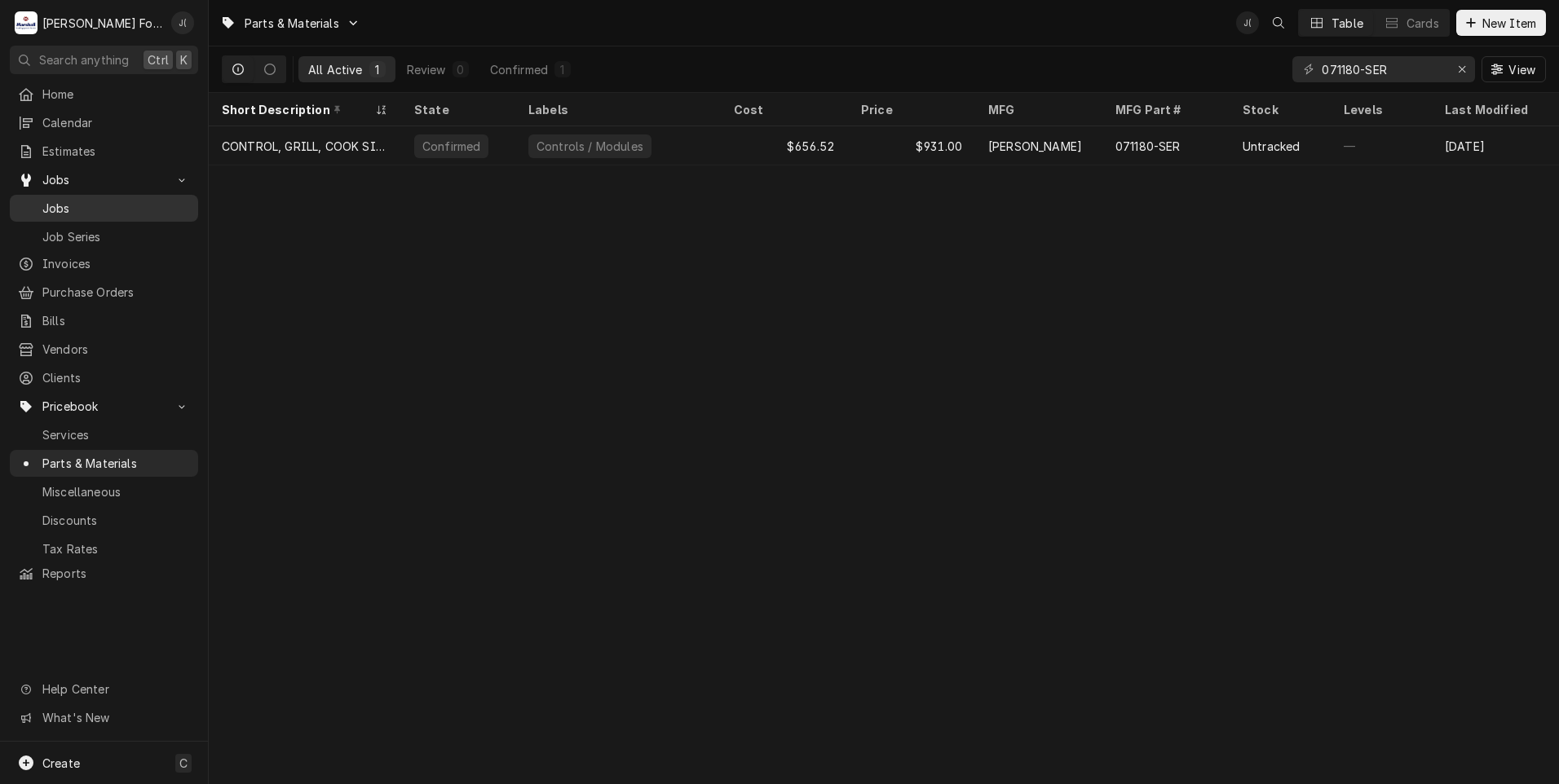
click at [68, 206] on span "Jobs" at bounding box center [116, 208] width 147 height 17
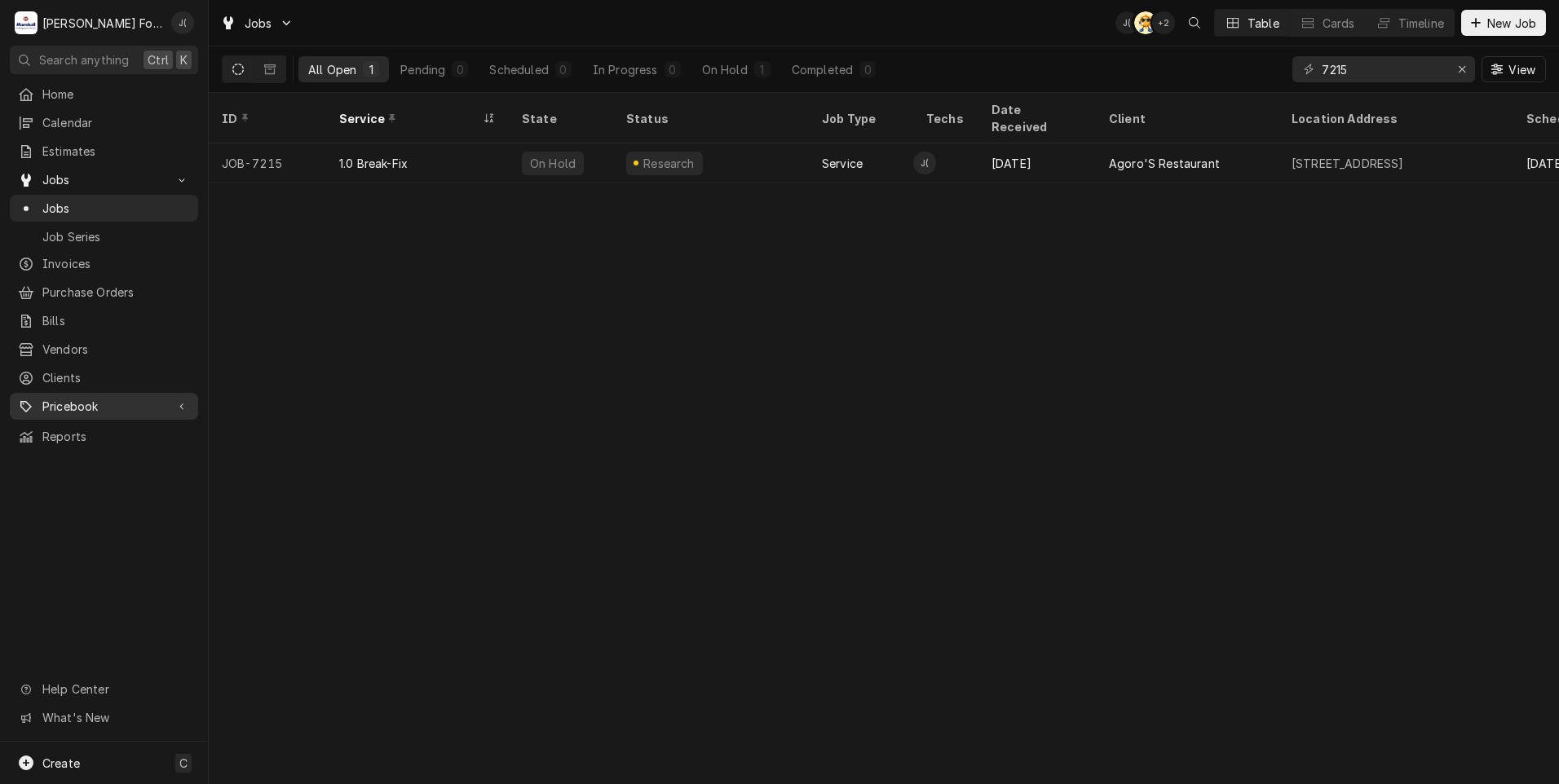
click at [86, 398] on span "Pricebook" at bounding box center [105, 406] width 123 height 17
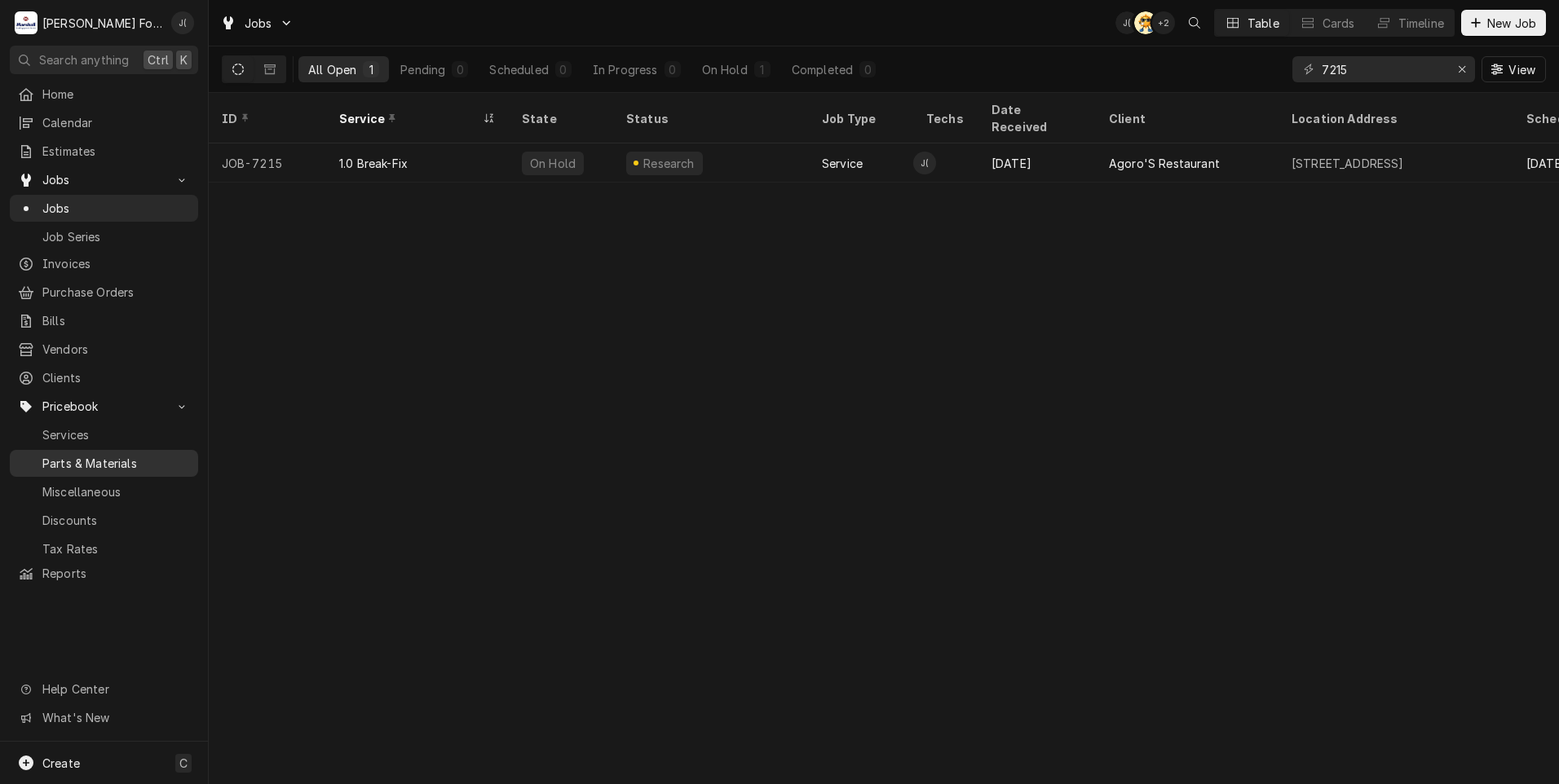
click at [86, 455] on span "Parts & Materials" at bounding box center [116, 463] width 147 height 17
click at [1454, 77] on button "Erase input" at bounding box center [1462, 69] width 26 height 26
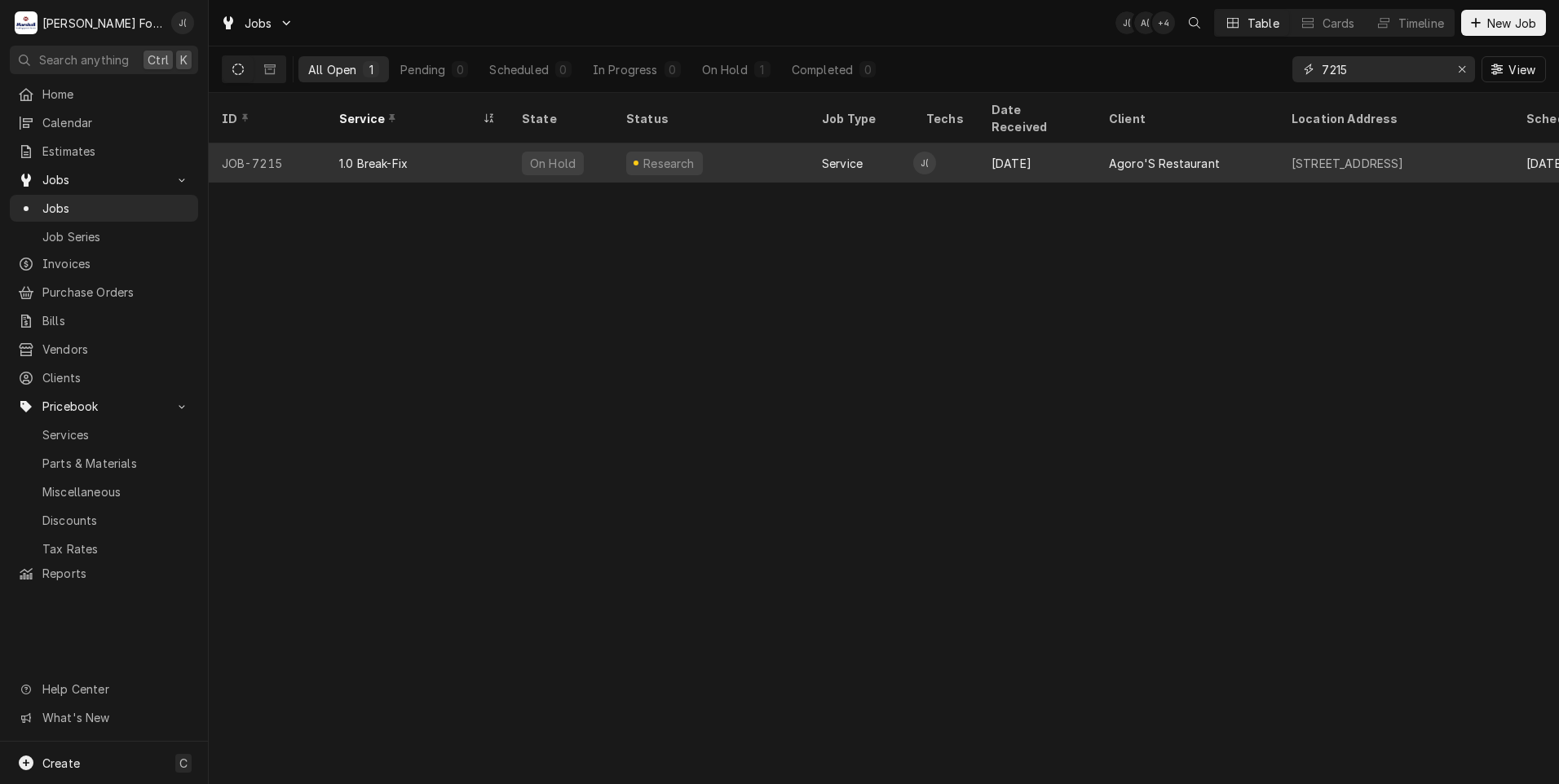
type input "7215"
click at [651, 155] on div "Research" at bounding box center [711, 163] width 196 height 39
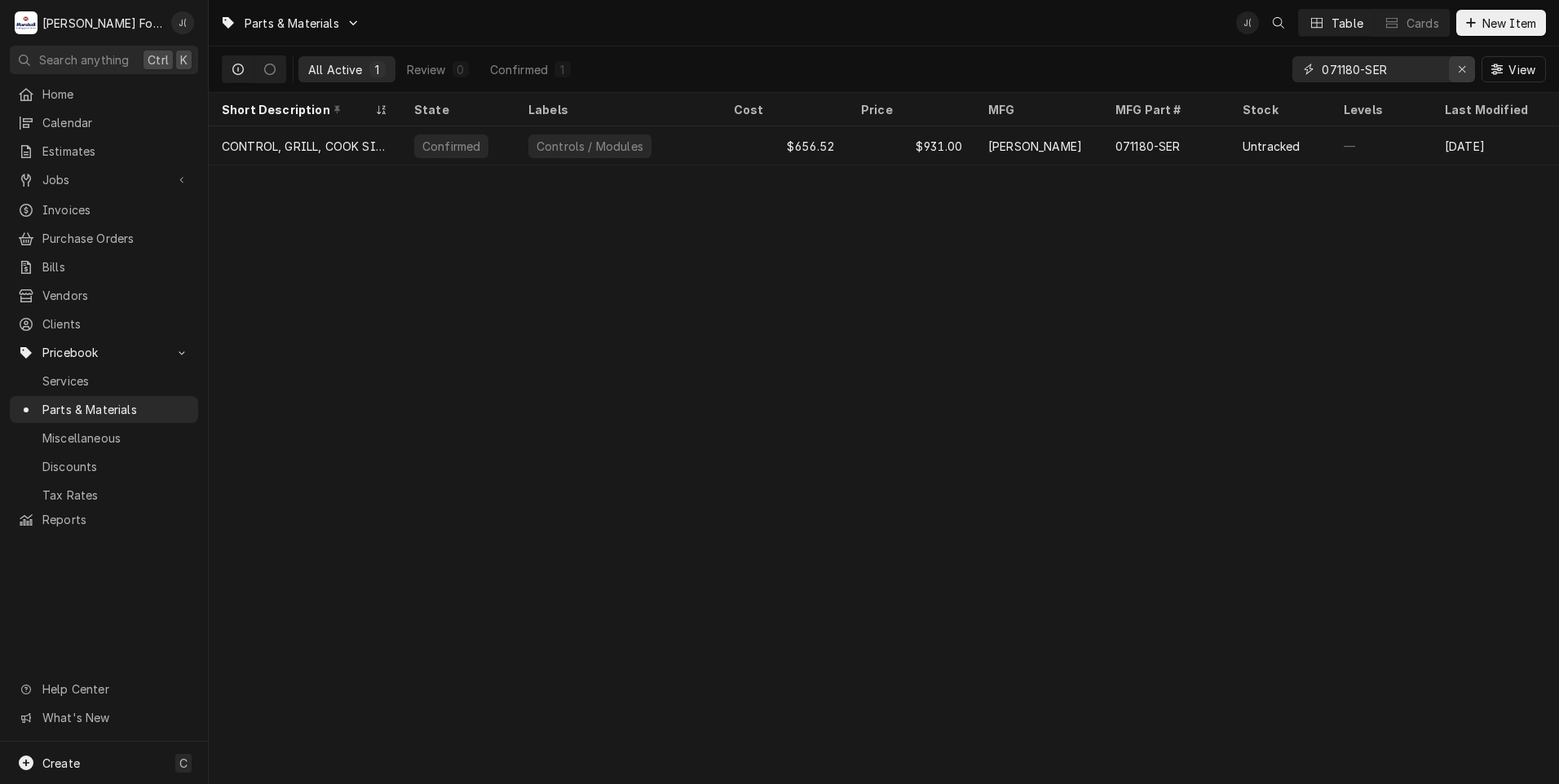
click at [1464, 72] on icon "Erase input" at bounding box center [1462, 69] width 9 height 12
click at [1418, 69] on input "Dynamic Content Wrapper" at bounding box center [1398, 69] width 153 height 26
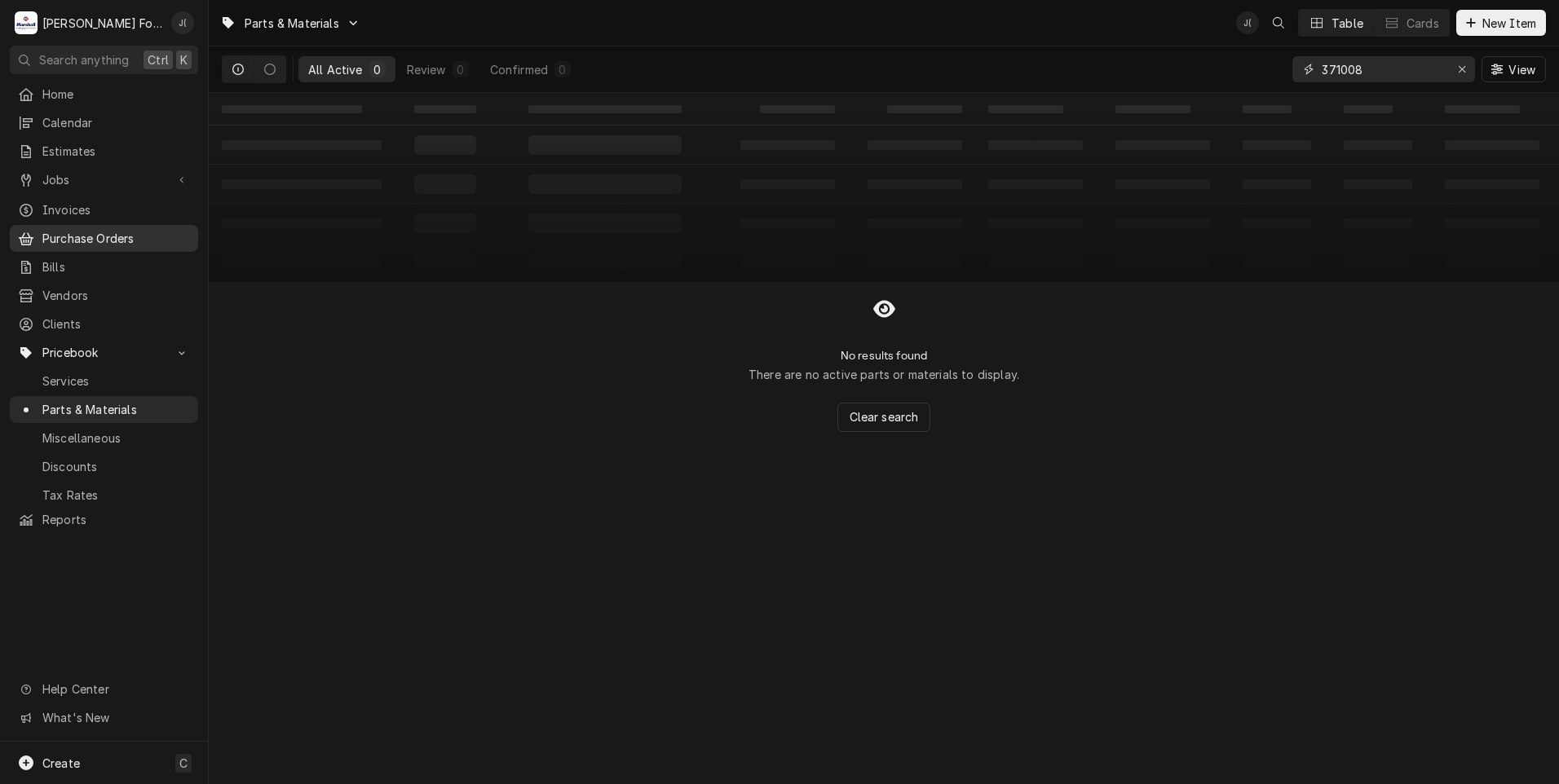
type input "371008"
click at [1477, 30] on div "Dynamic Content Wrapper" at bounding box center [1471, 23] width 16 height 16
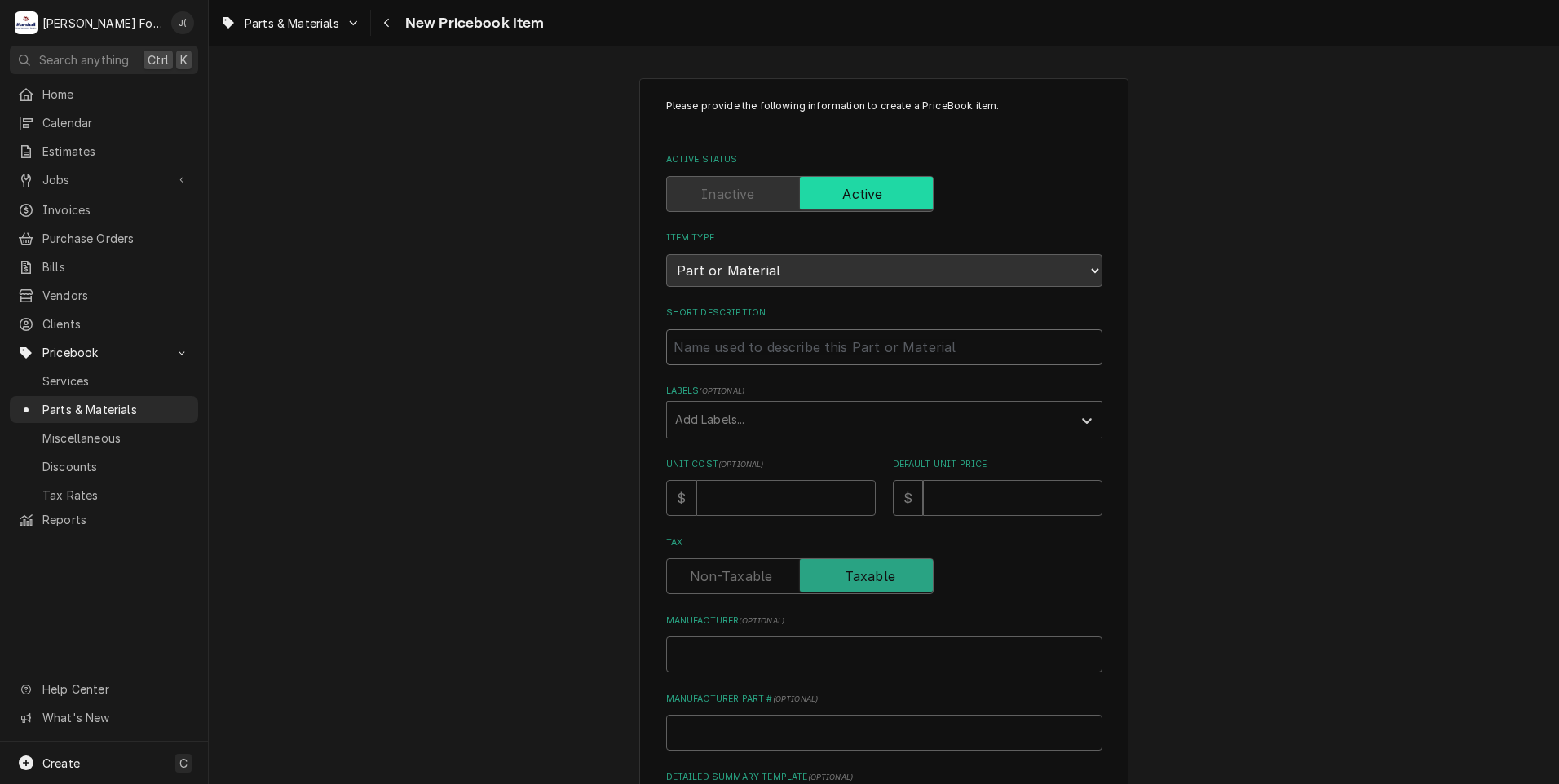
click at [764, 341] on input "Short Description" at bounding box center [884, 347] width 436 height 36
click at [707, 723] on input "Manufacturer Part # ( optional )" at bounding box center [884, 733] width 436 height 36
paste input "371008"
type textarea "x"
type input "371008"
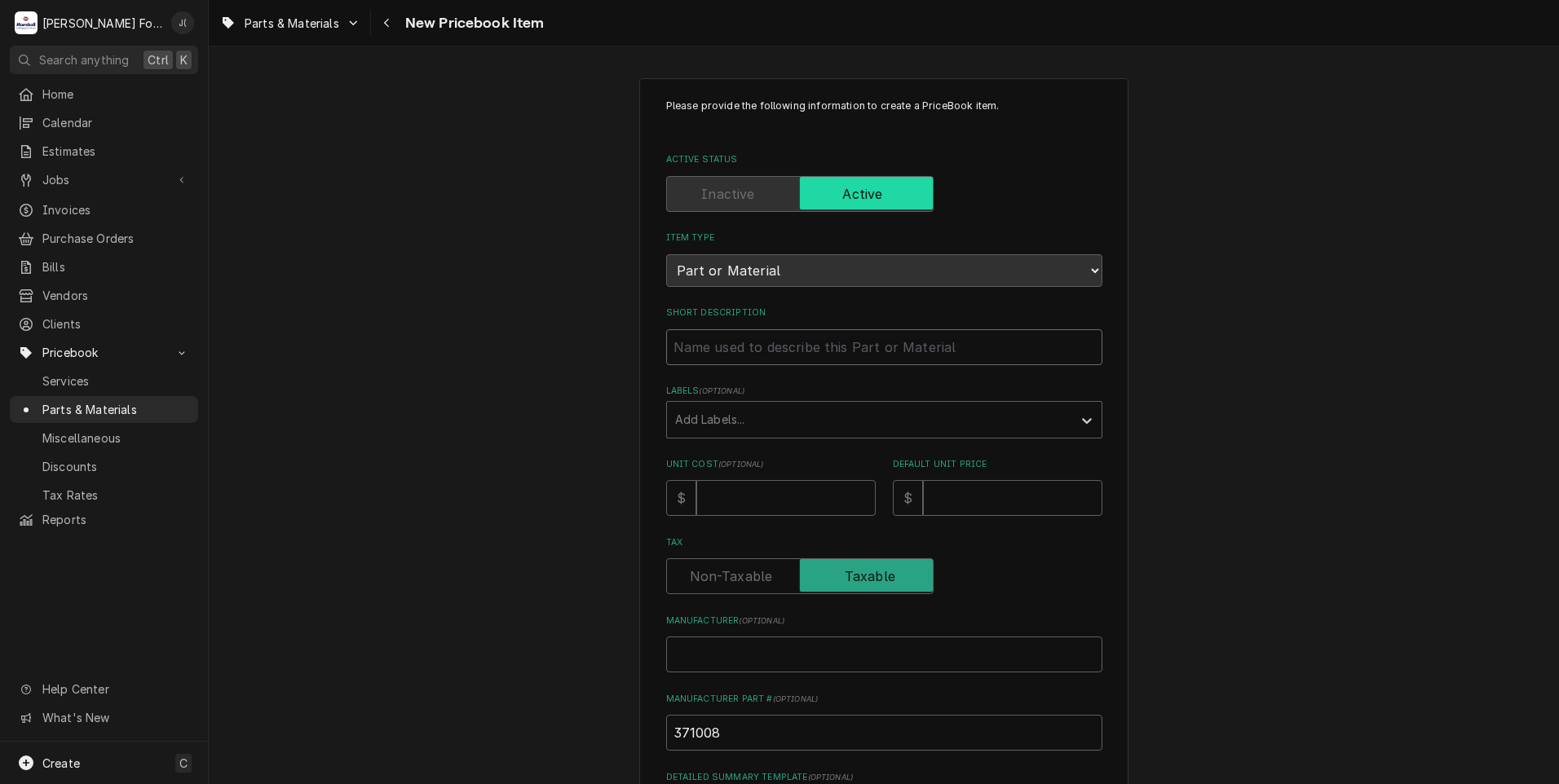
click at [849, 351] on input "Short Description" at bounding box center [884, 347] width 436 height 36
paste input "THERMOCOUPLE W/PLUG, TYPE K"
type textarea "x"
type input "THERMOCOUPLE W/PLUG, TYPE K"
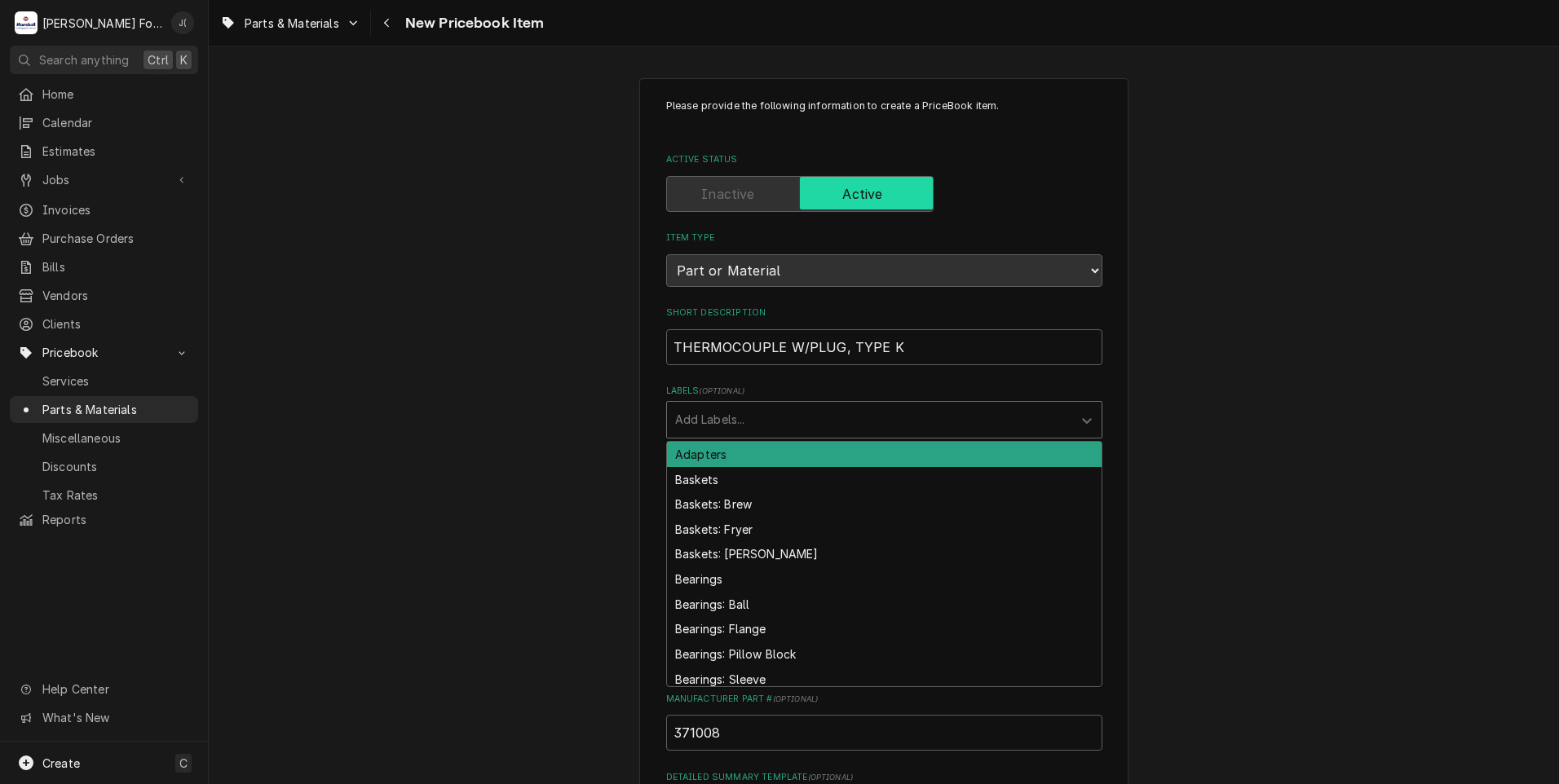
click at [752, 418] on div "Labels" at bounding box center [869, 420] width 389 height 30
type input "THERM"
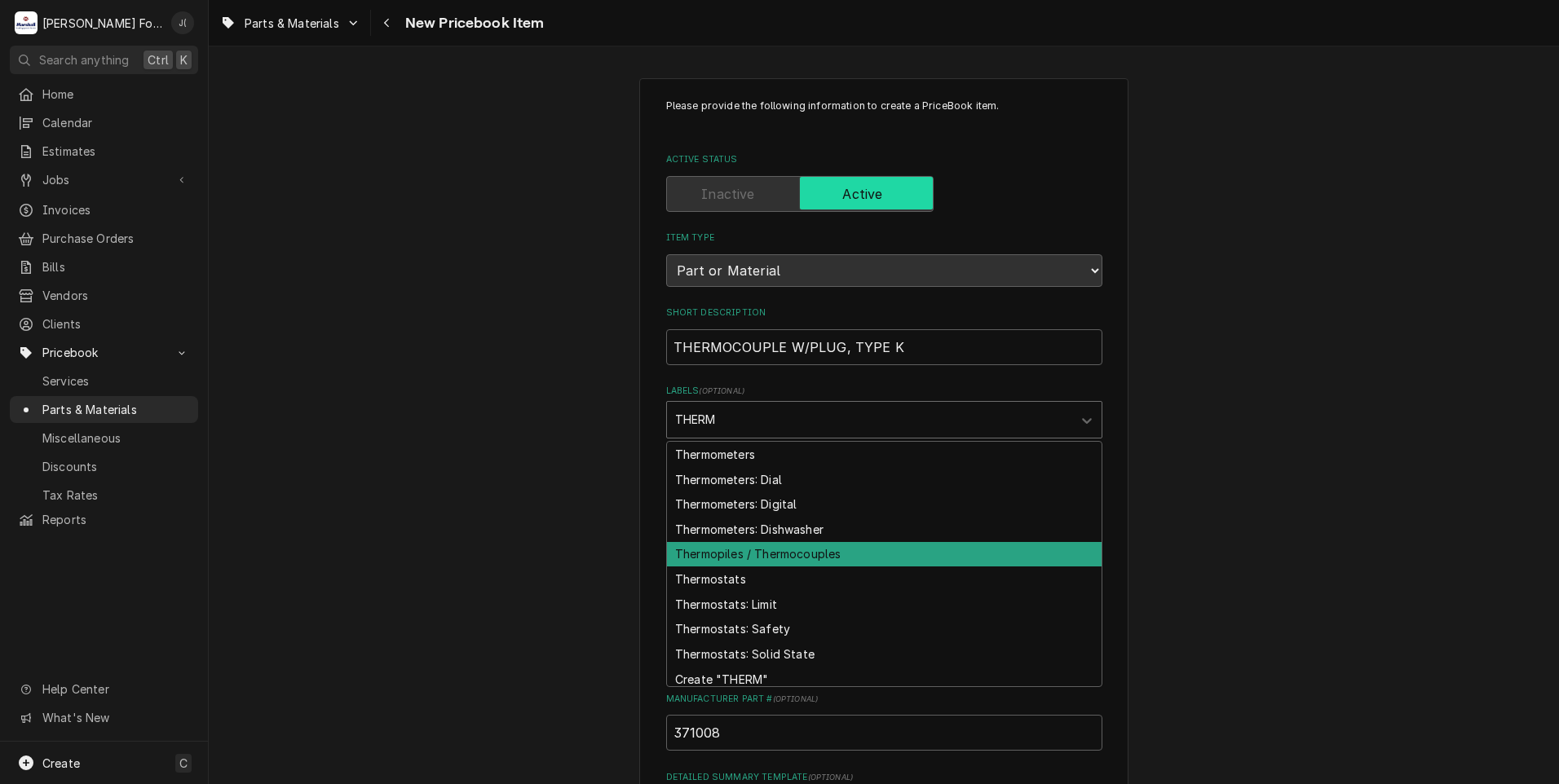
click at [799, 547] on div "Thermopiles / Thermocouples" at bounding box center [884, 554] width 435 height 26
type textarea "x"
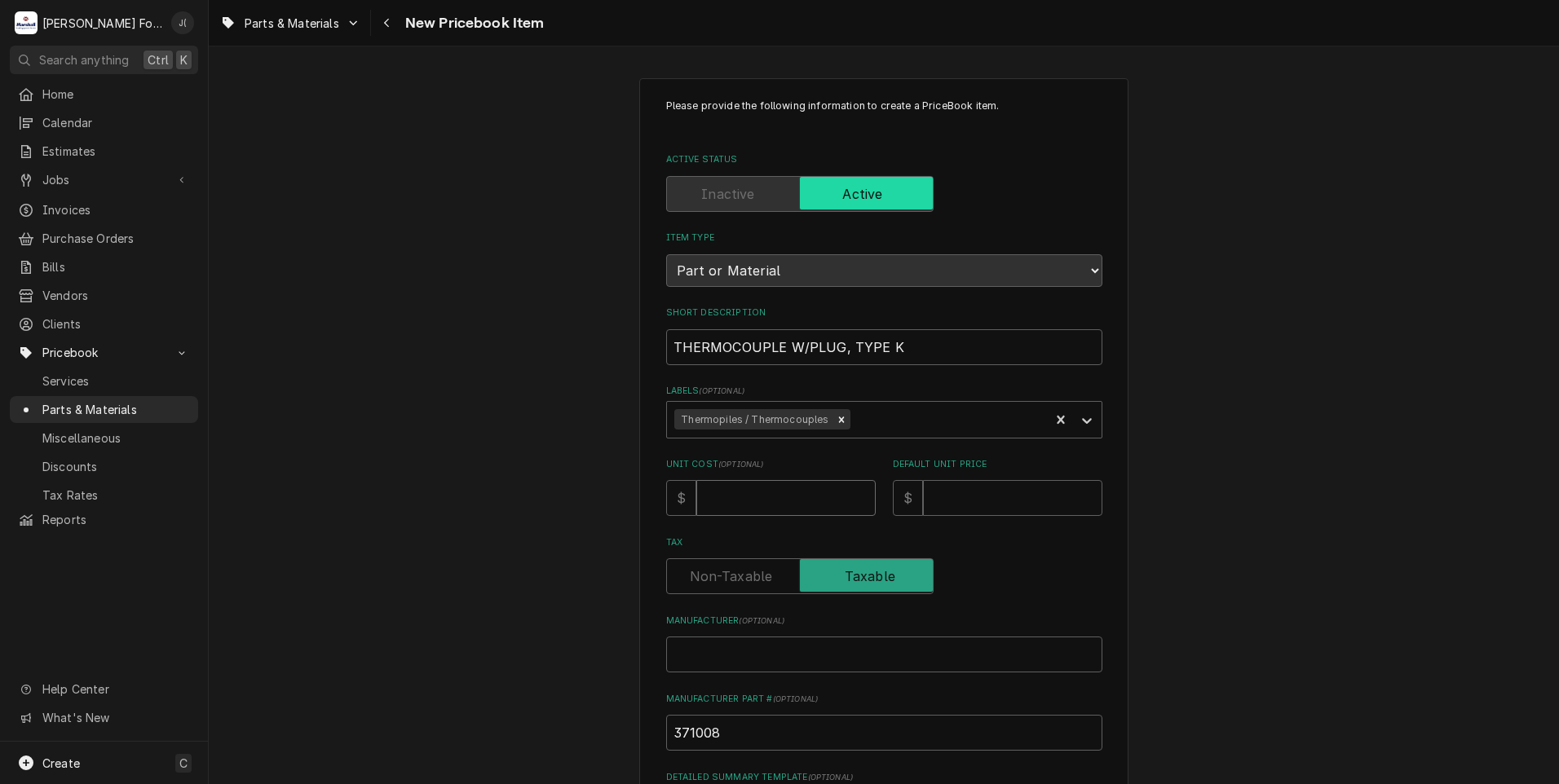
click at [759, 508] on input "Unit Cost ( optional )" at bounding box center [786, 498] width 179 height 36
type textarea "x"
type input "1"
type textarea "x"
type input "18"
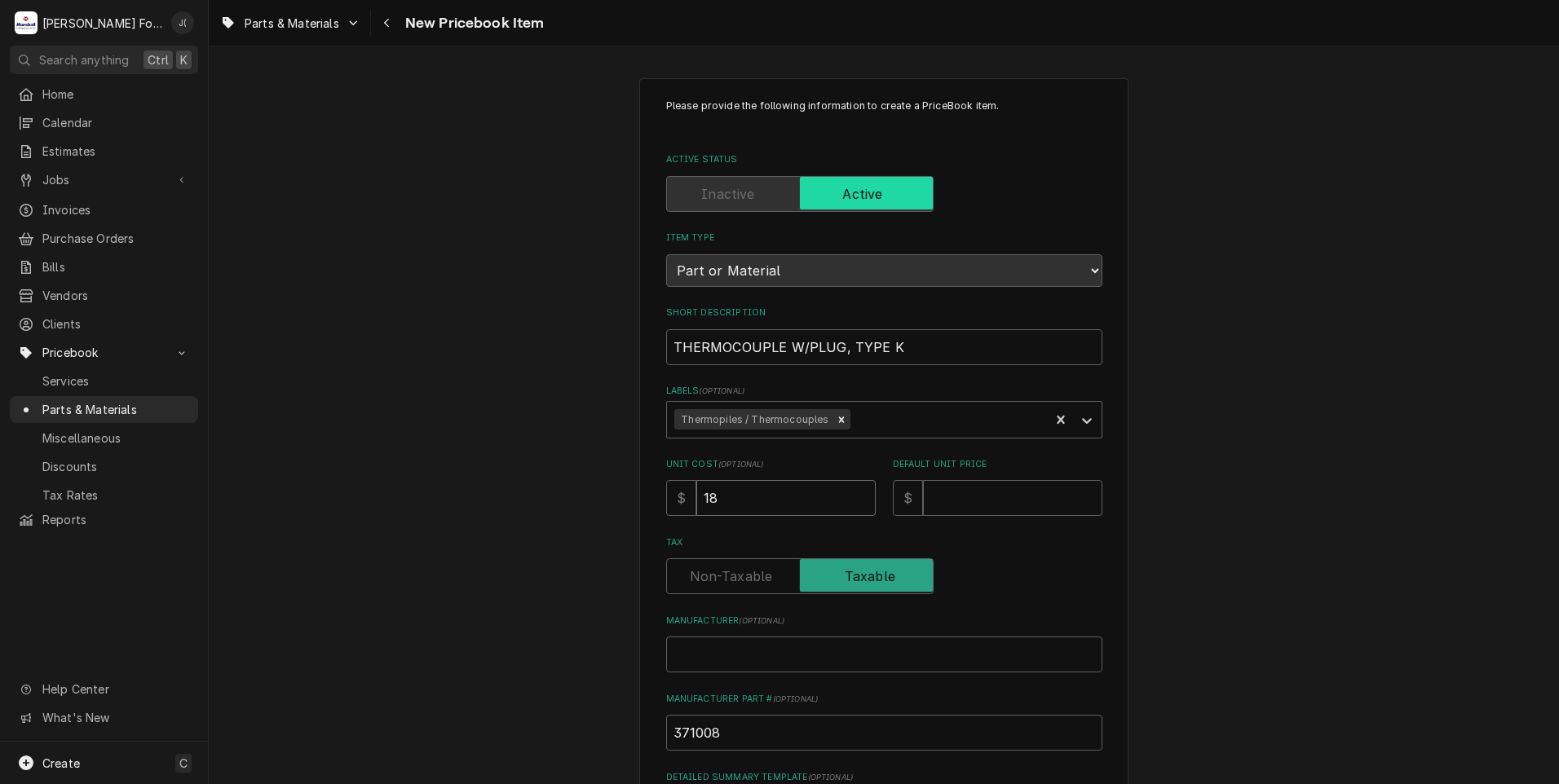
type textarea "x"
type input "184"
type textarea "x"
type input "184.6"
type textarea "x"
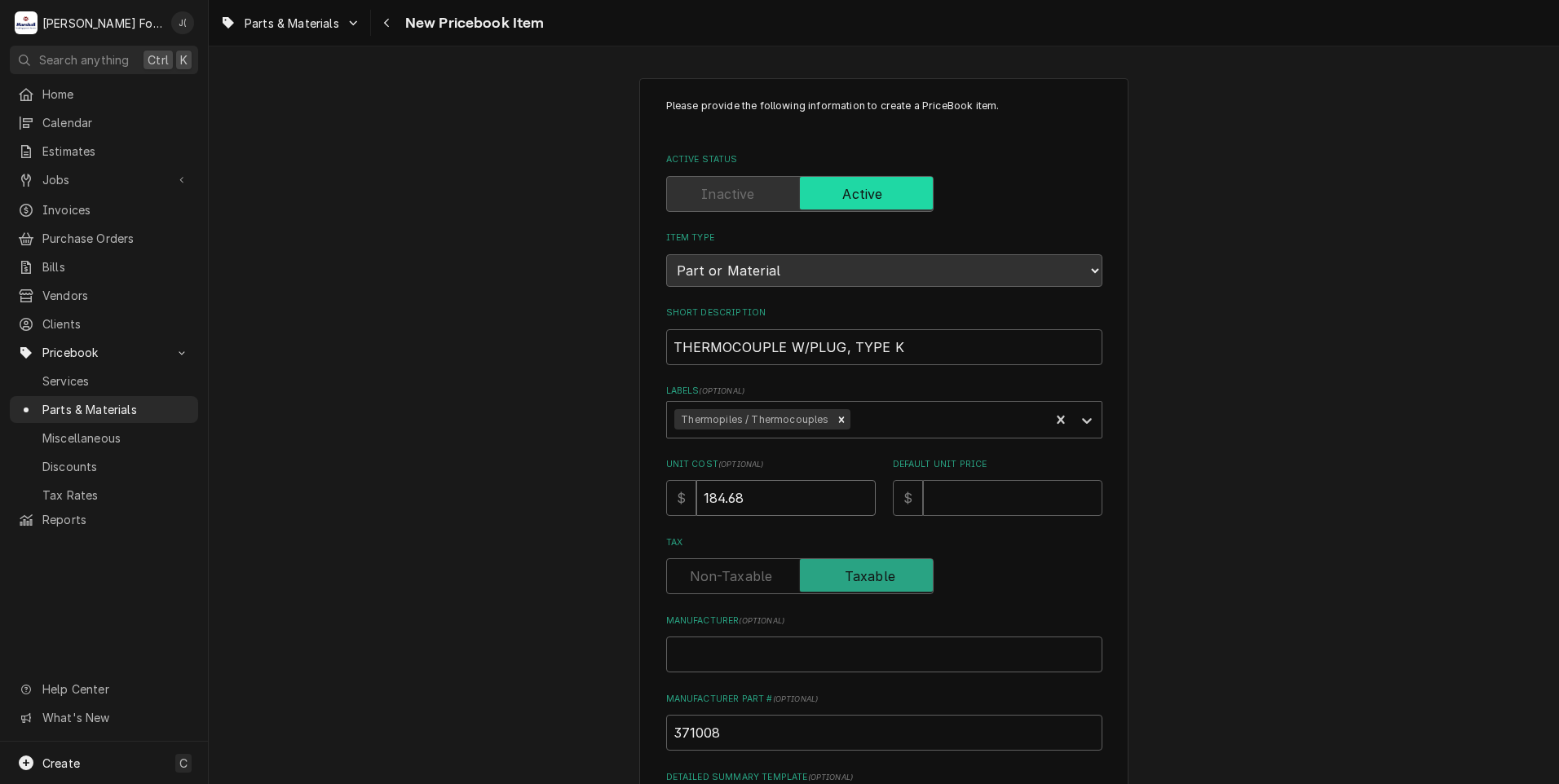
type input "184.68"
type textarea "x"
type input "2"
type textarea "x"
type input "28"
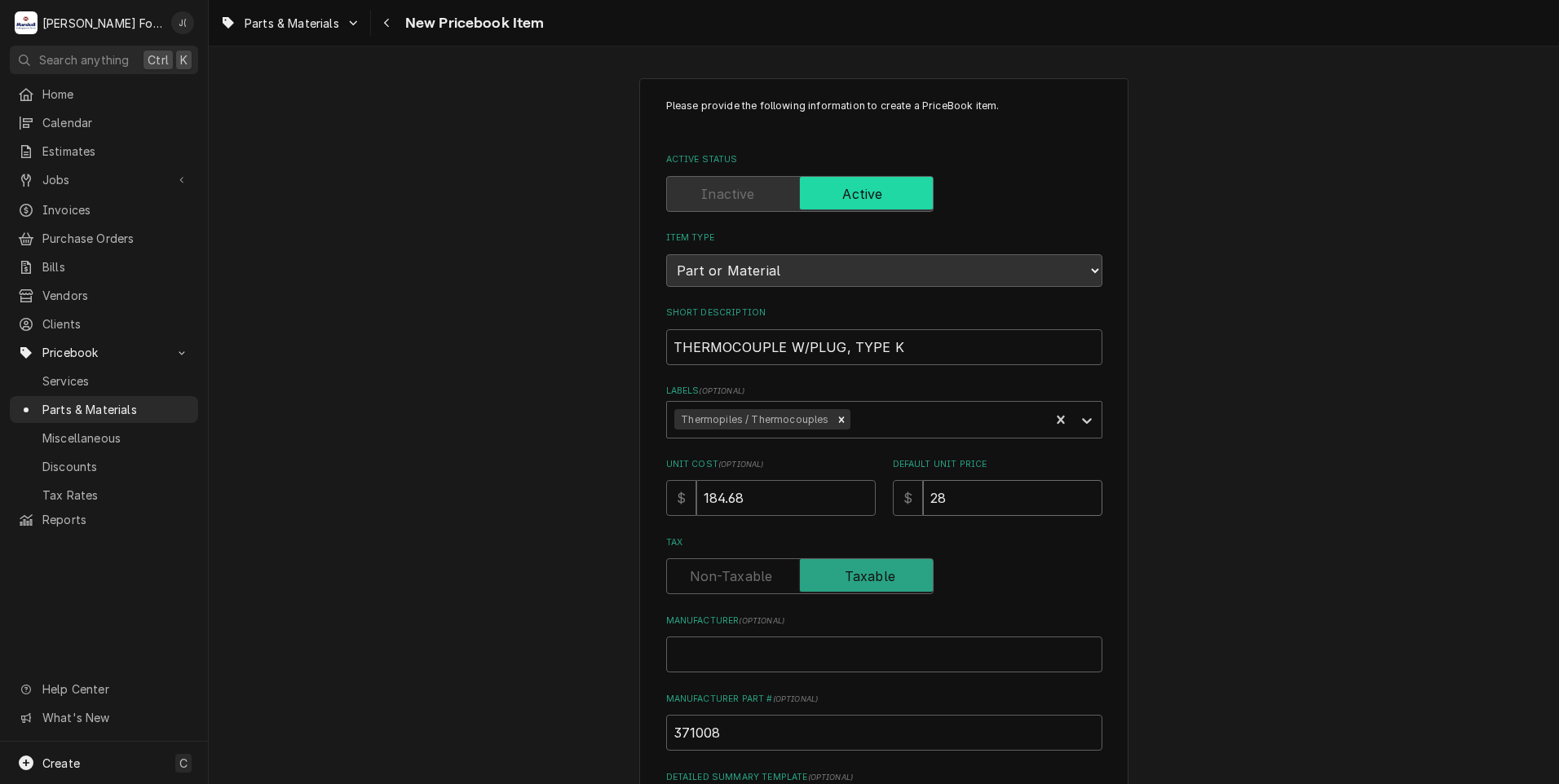
type textarea "x"
type input "282"
type textarea "x"
type input "282.0"
type textarea "x"
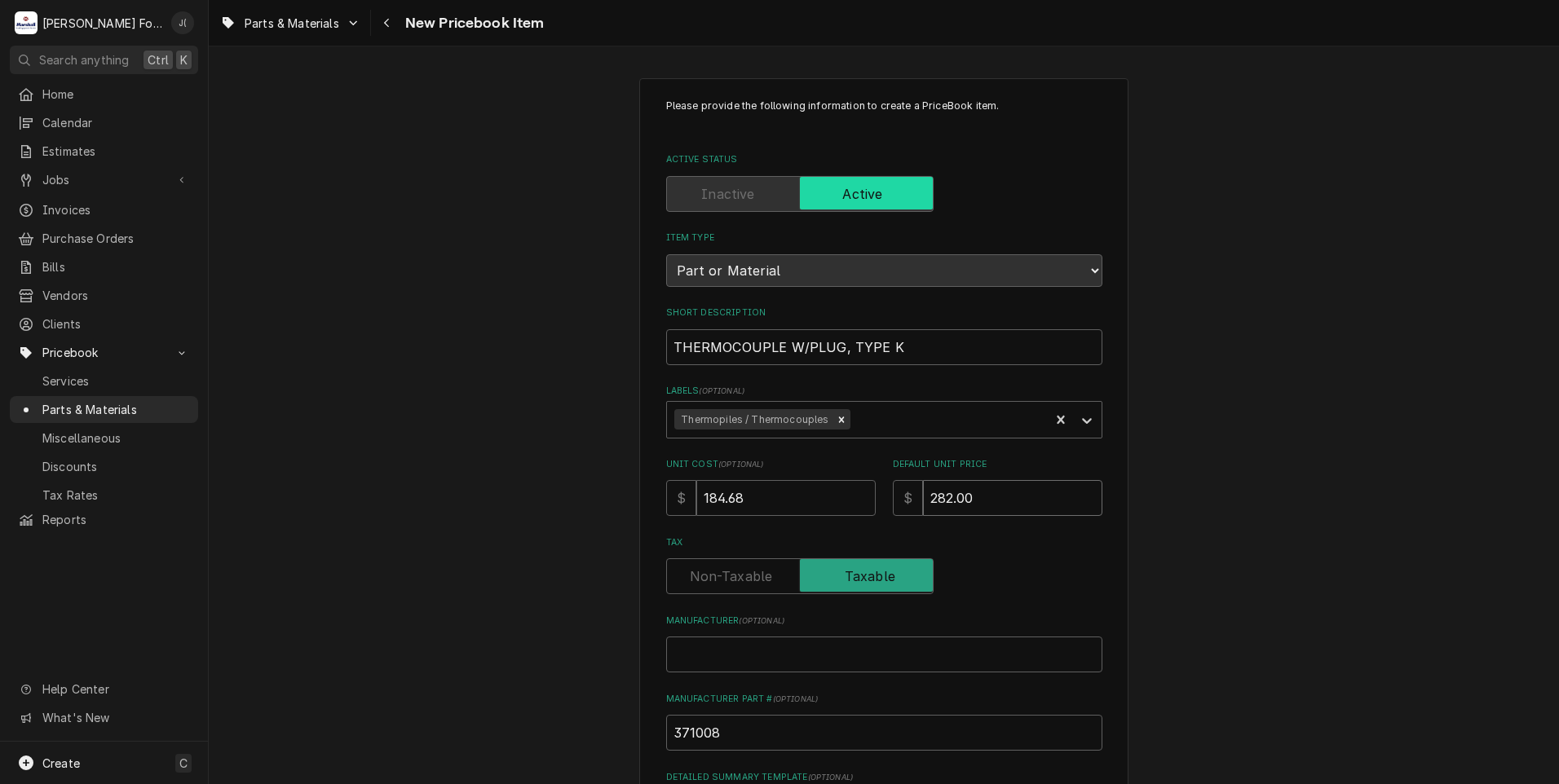
type input "282.00"
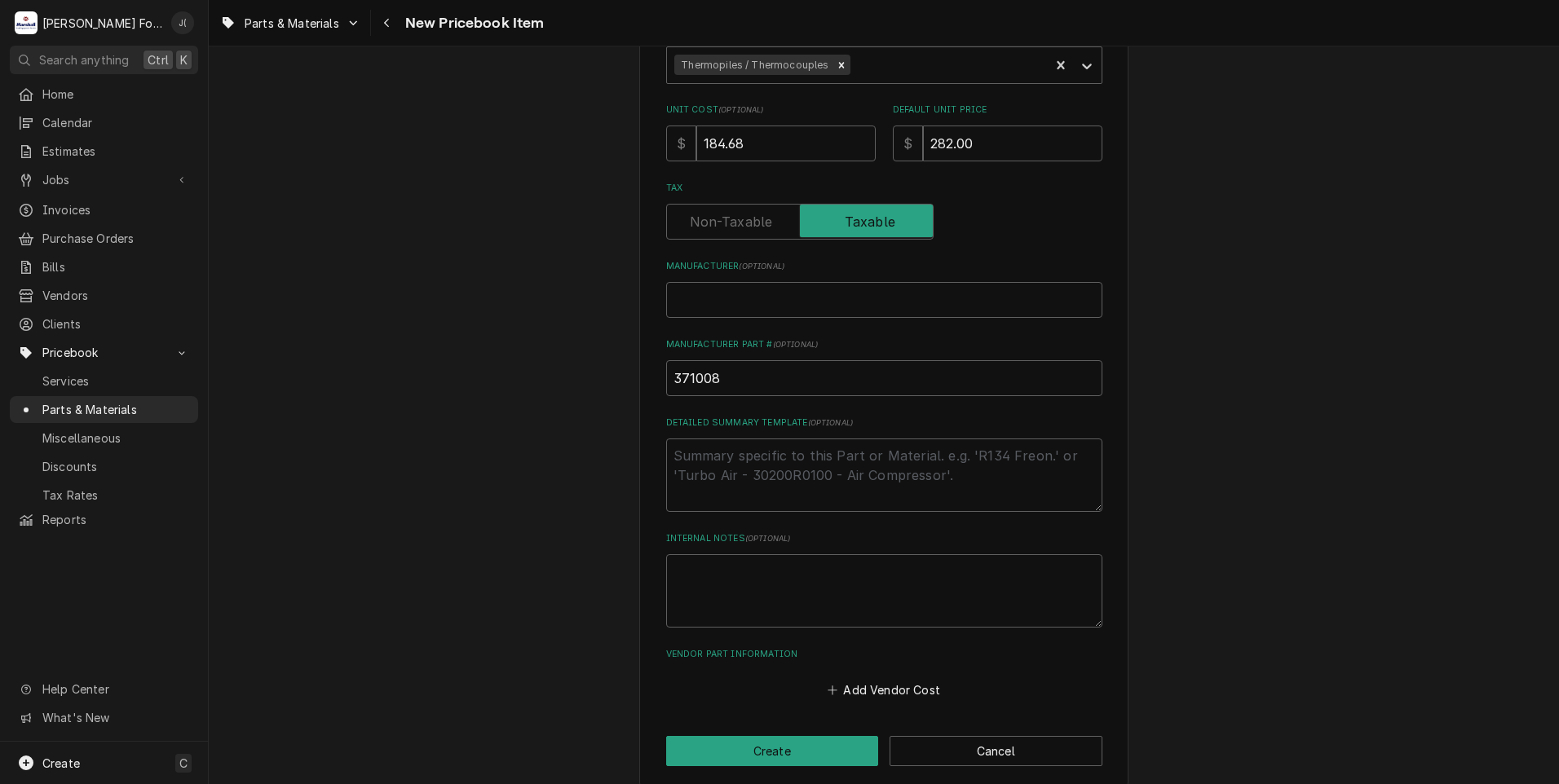
scroll to position [369, 0]
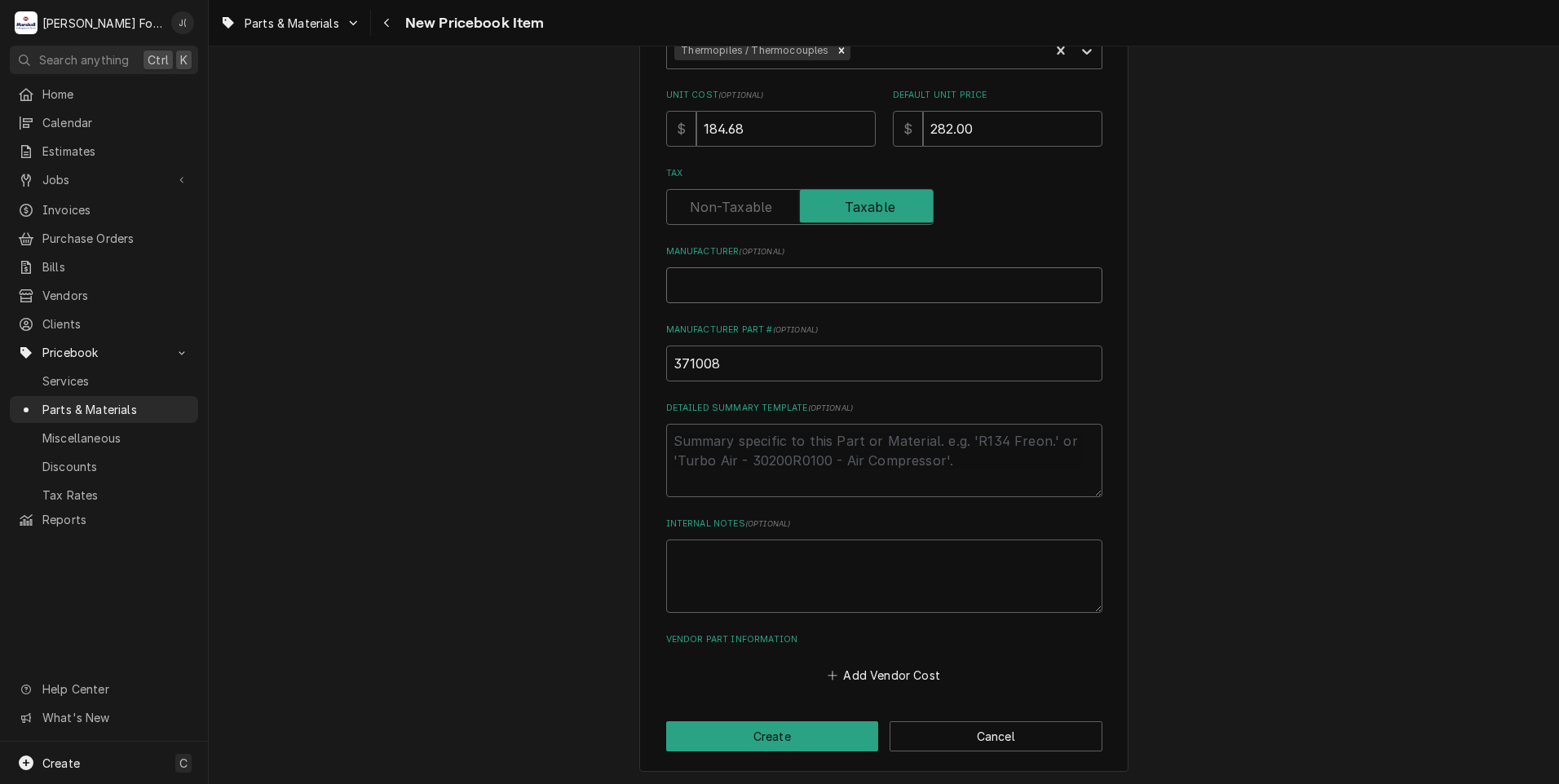
click at [676, 268] on input "Manufacturer ( optional )" at bounding box center [884, 285] width 436 height 36
type textarea "x"
type input "L"
type textarea "x"
type input "LI"
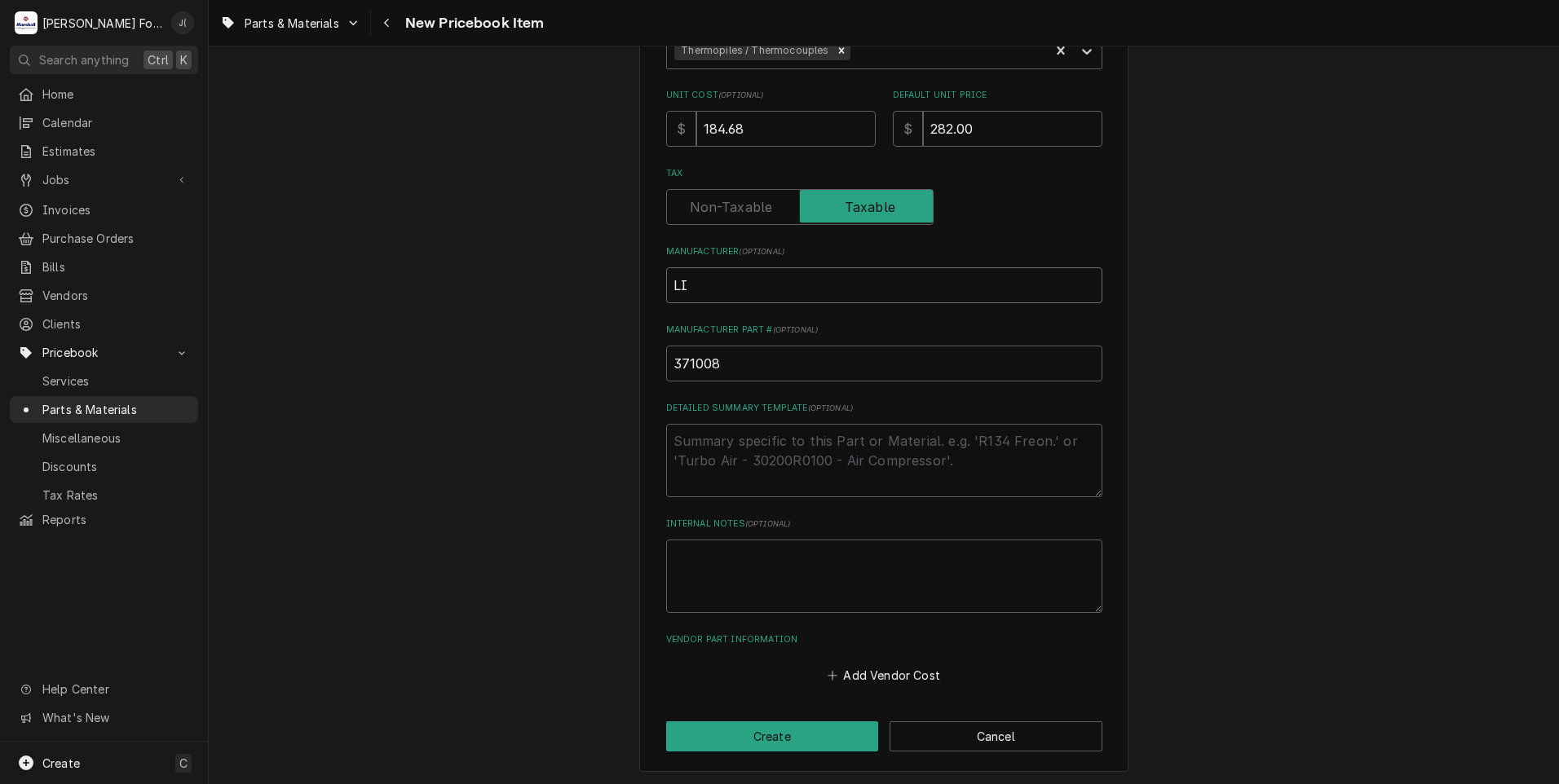
type textarea "x"
type input "LIN"
type textarea "x"
type input "LINC"
type textarea "x"
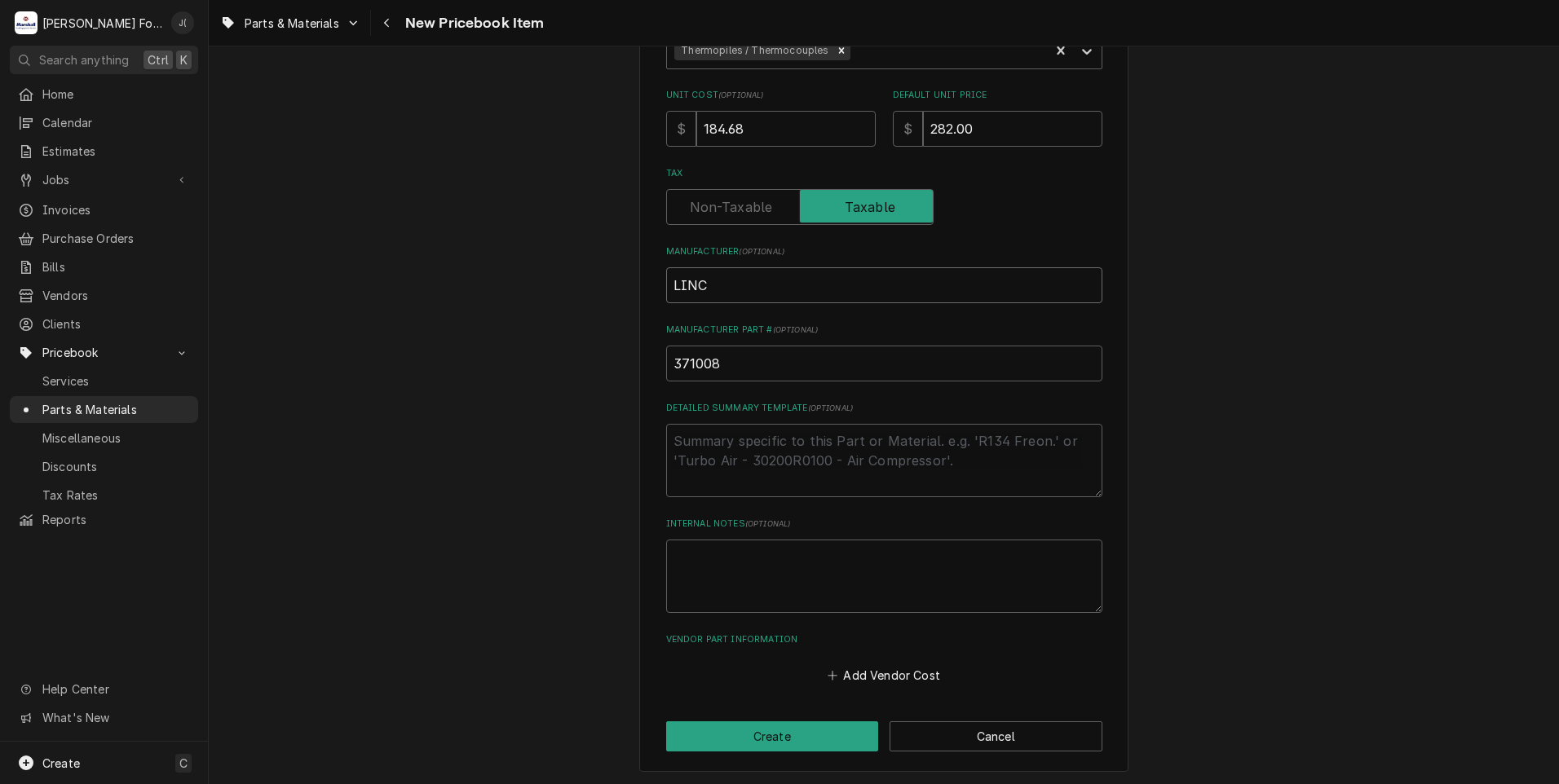
type input "LINCO"
type textarea "x"
type input "LINCOL"
type textarea "x"
type input "LINCOLN"
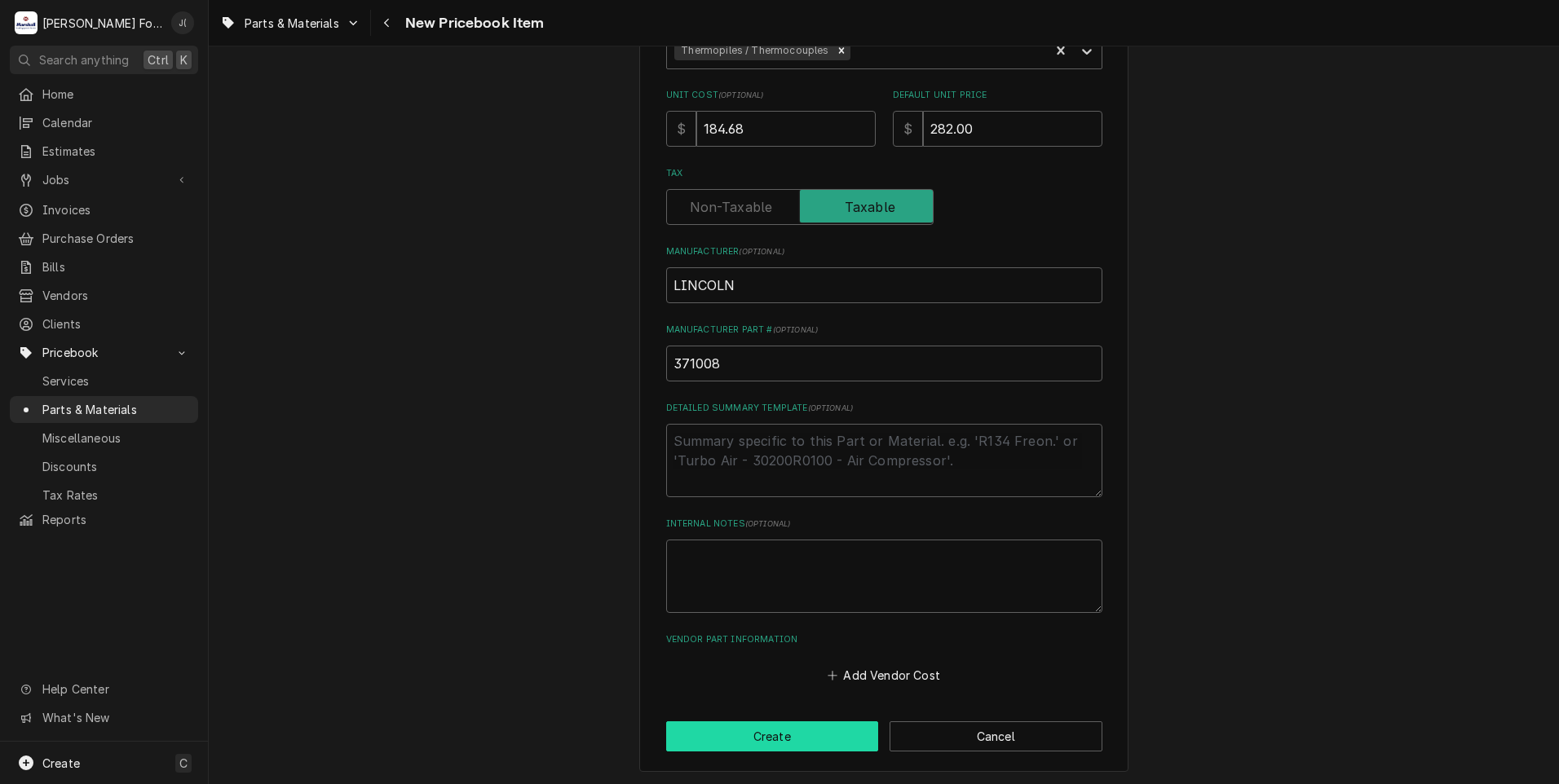
click at [760, 722] on button "Create" at bounding box center [772, 736] width 212 height 30
type textarea "x"
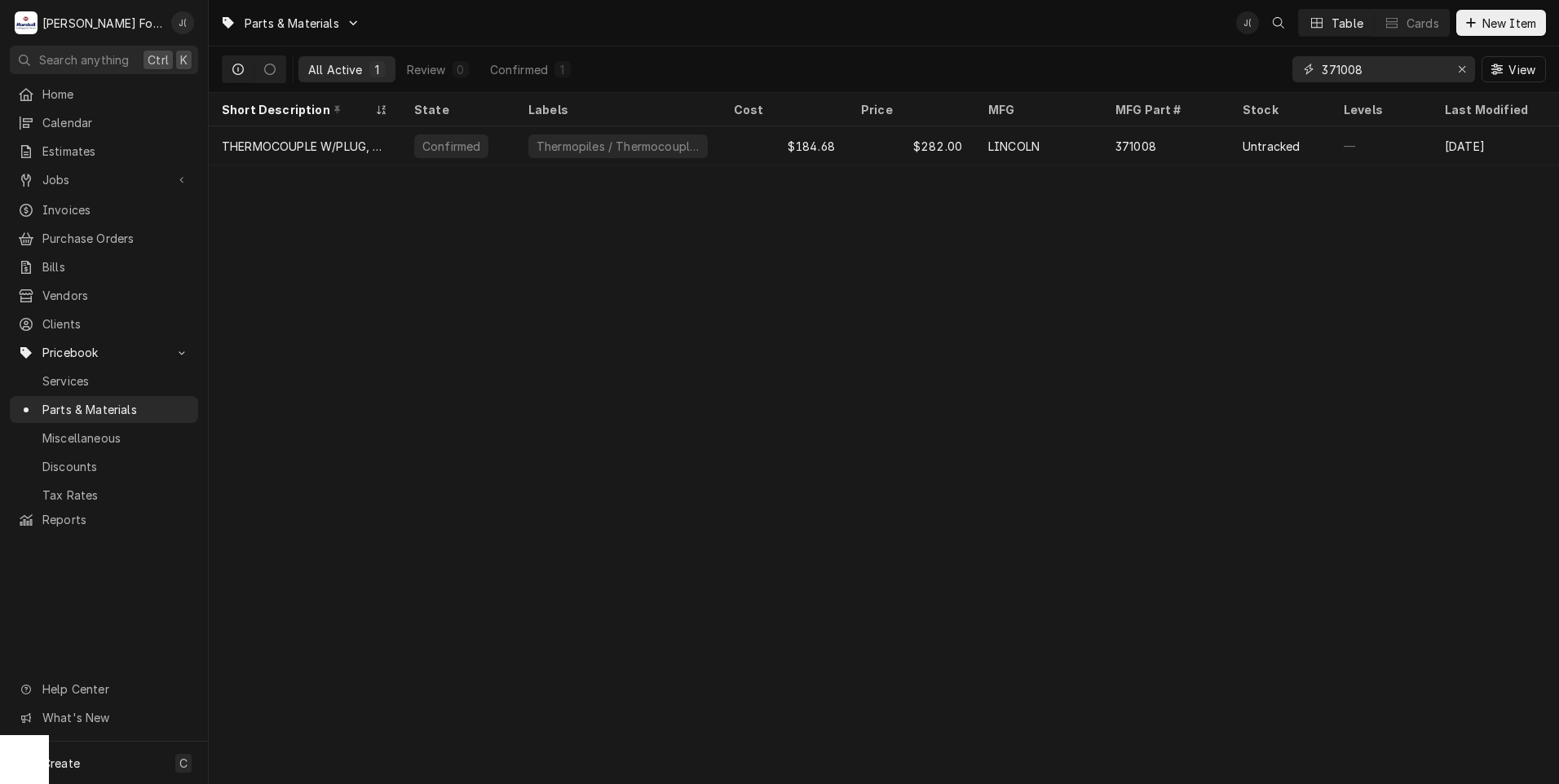
drag, startPoint x: 1474, startPoint y: 65, endPoint x: 1431, endPoint y: 67, distance: 43.0
click at [1469, 65] on button "Erase input" at bounding box center [1462, 69] width 26 height 26
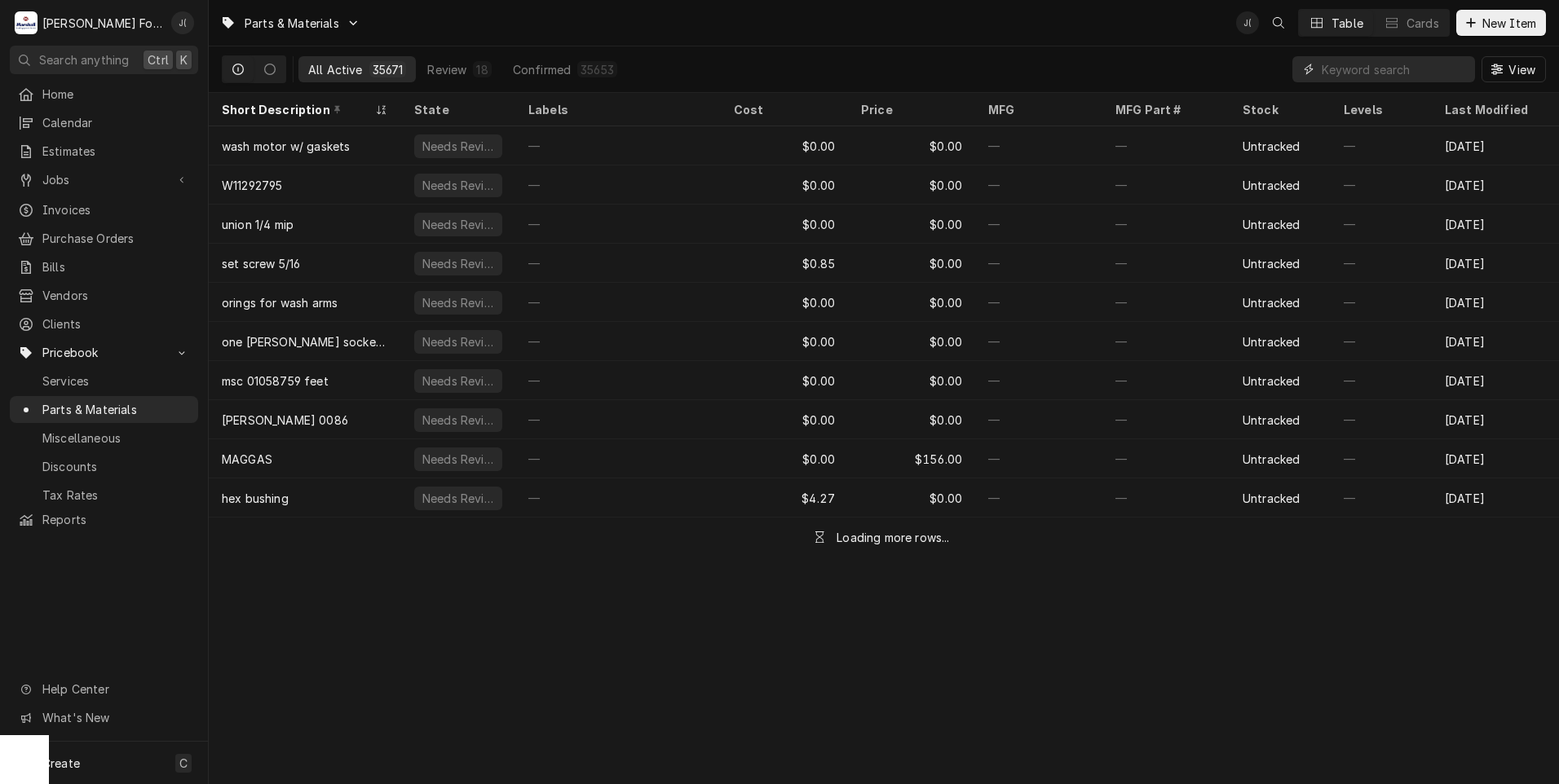
paste input "371168"
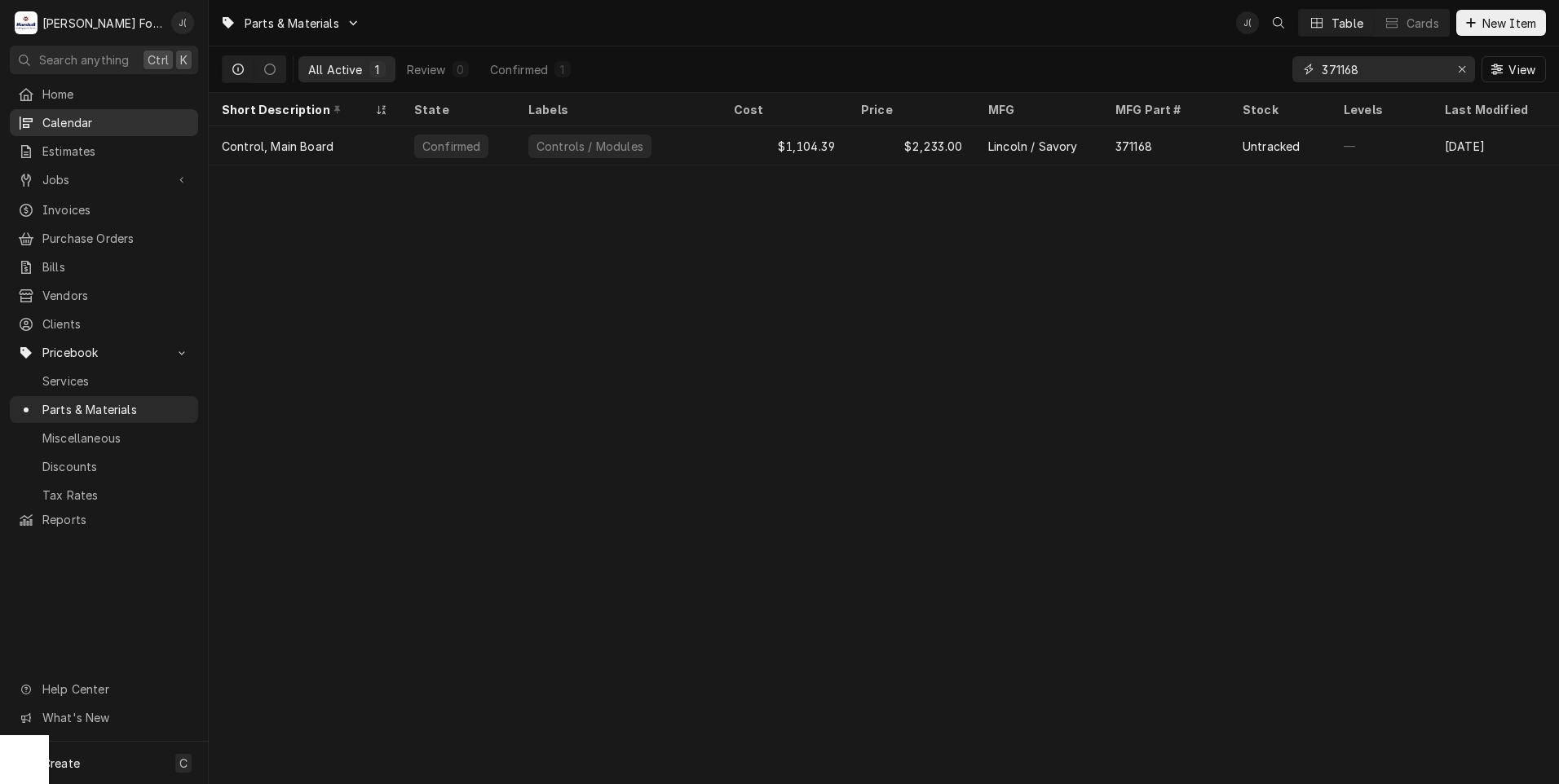
type input "371168"
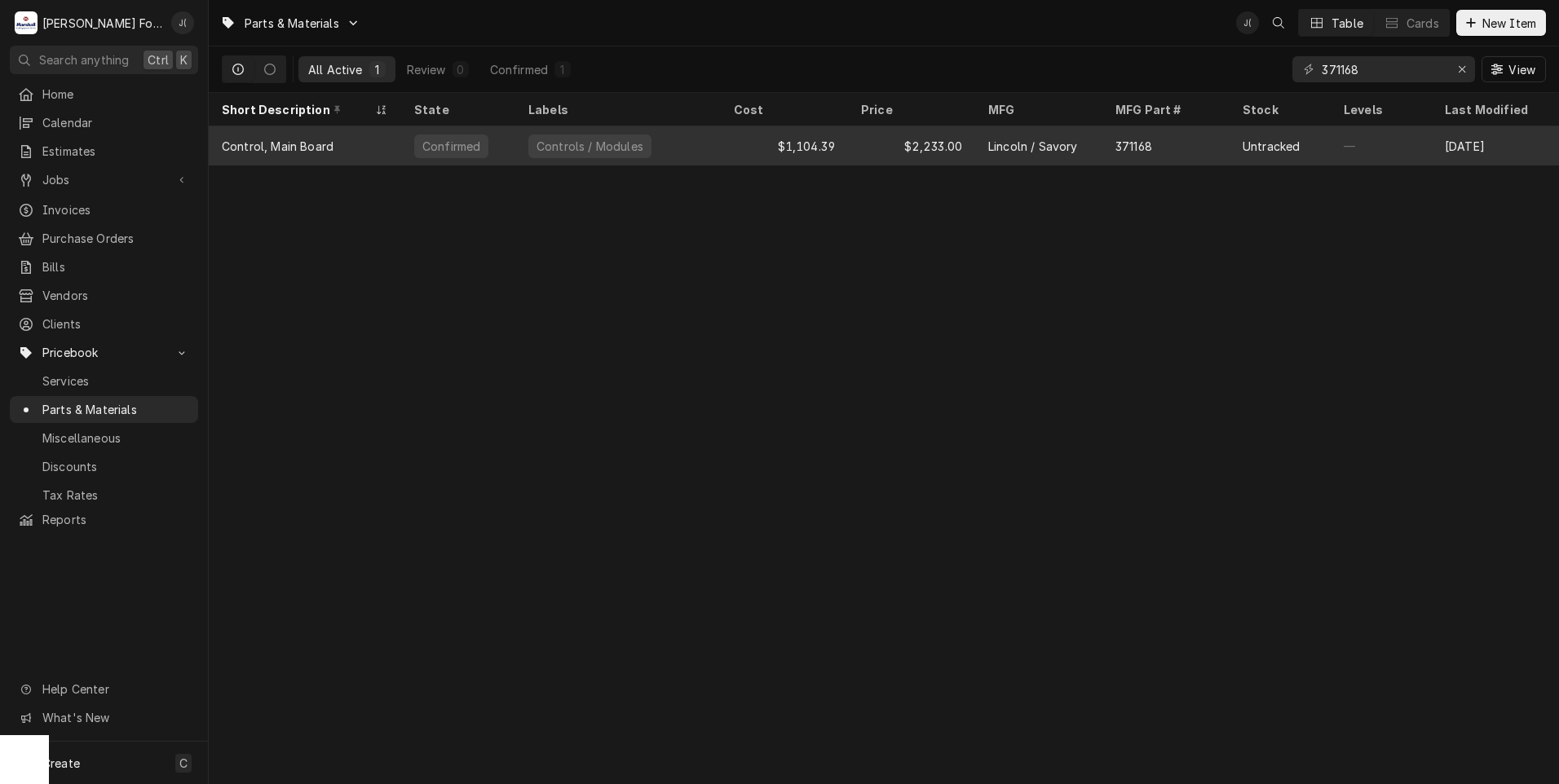
click at [919, 135] on div "$2,233.00" at bounding box center [911, 146] width 128 height 39
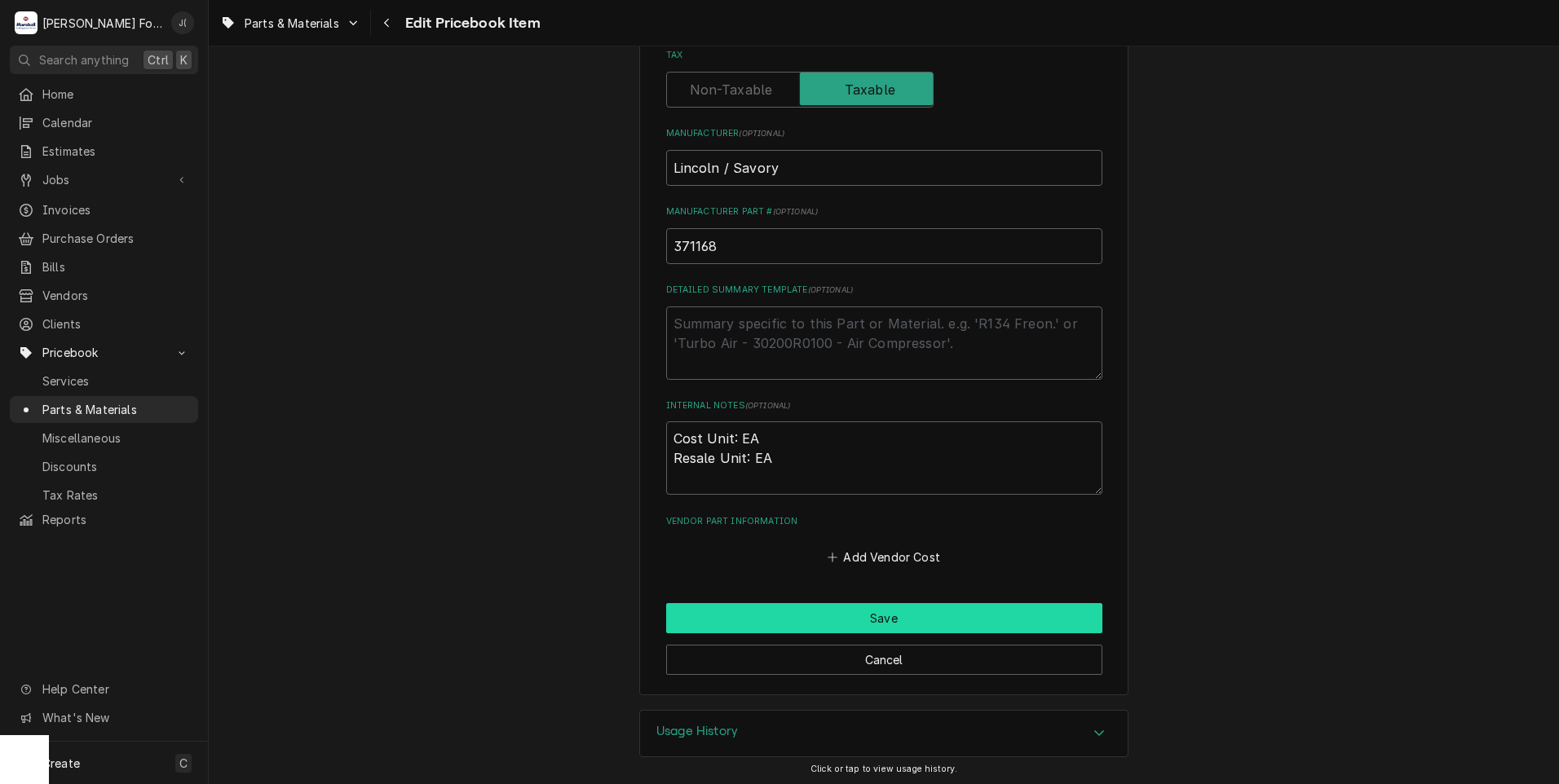
click at [734, 615] on button "Save" at bounding box center [884, 618] width 436 height 30
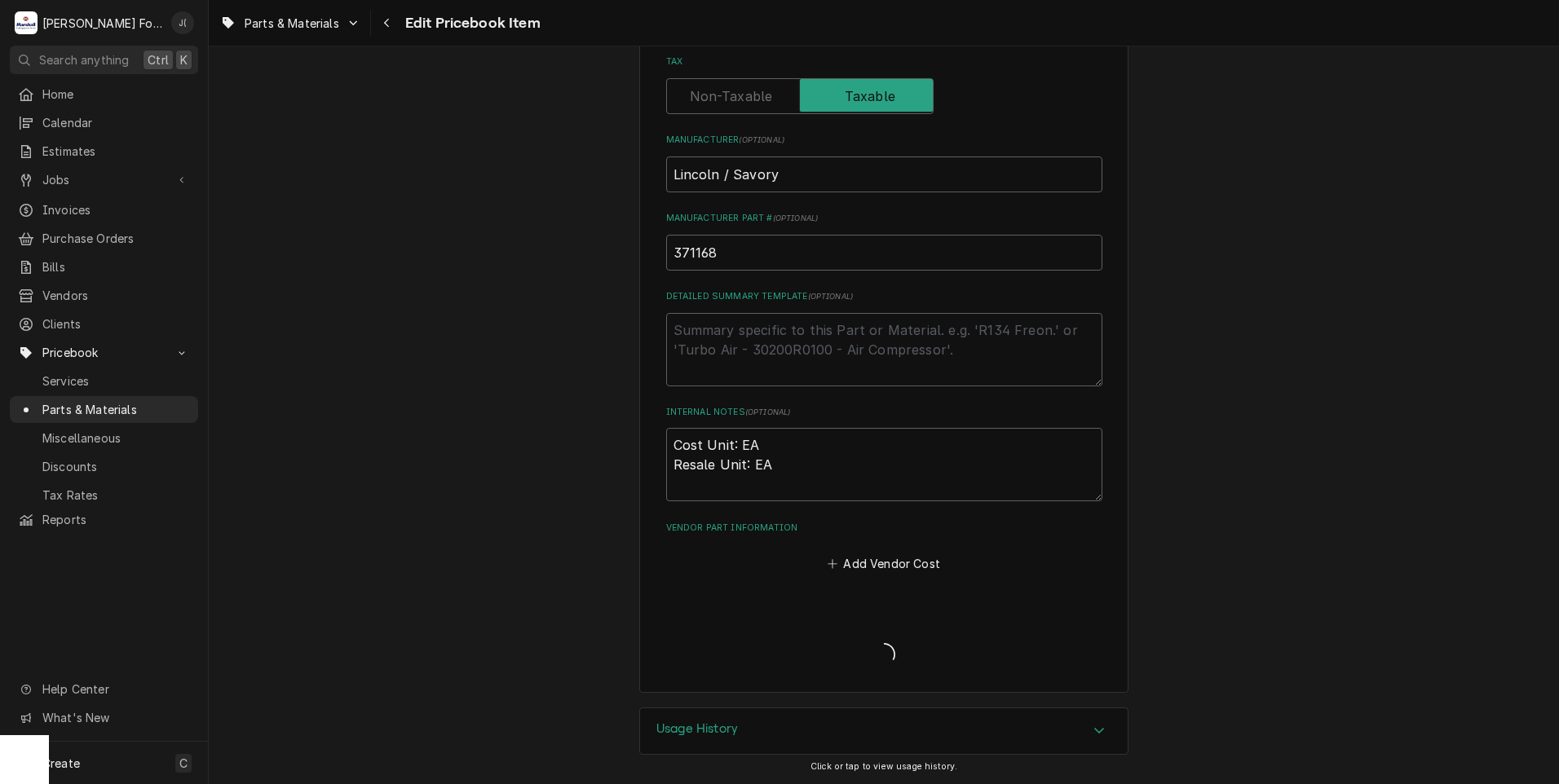
scroll to position [493, 0]
type textarea "x"
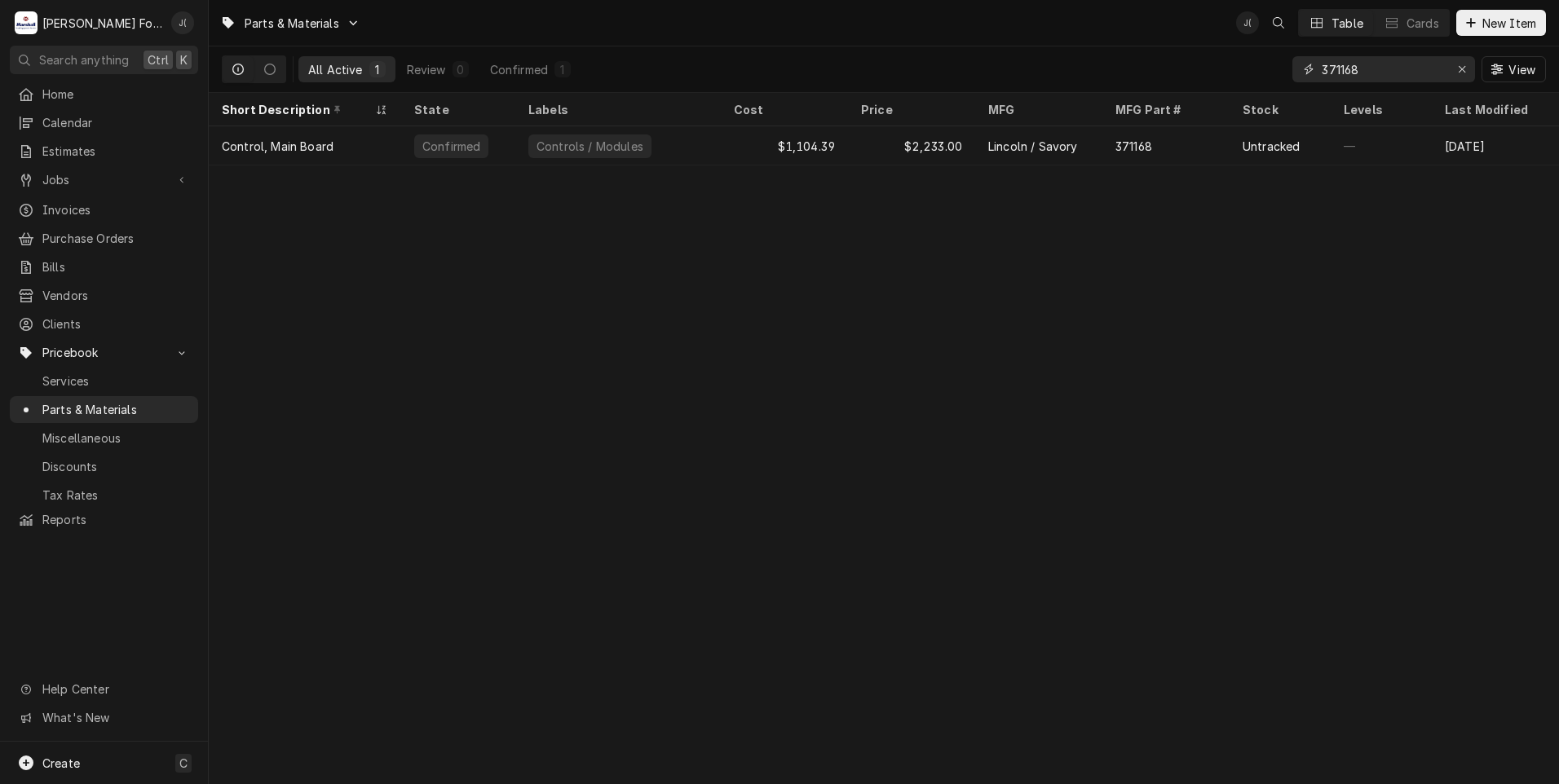
drag, startPoint x: 1463, startPoint y: 74, endPoint x: 1426, endPoint y: 68, distance: 37.5
click at [1463, 74] on icon "Erase input" at bounding box center [1462, 69] width 9 height 12
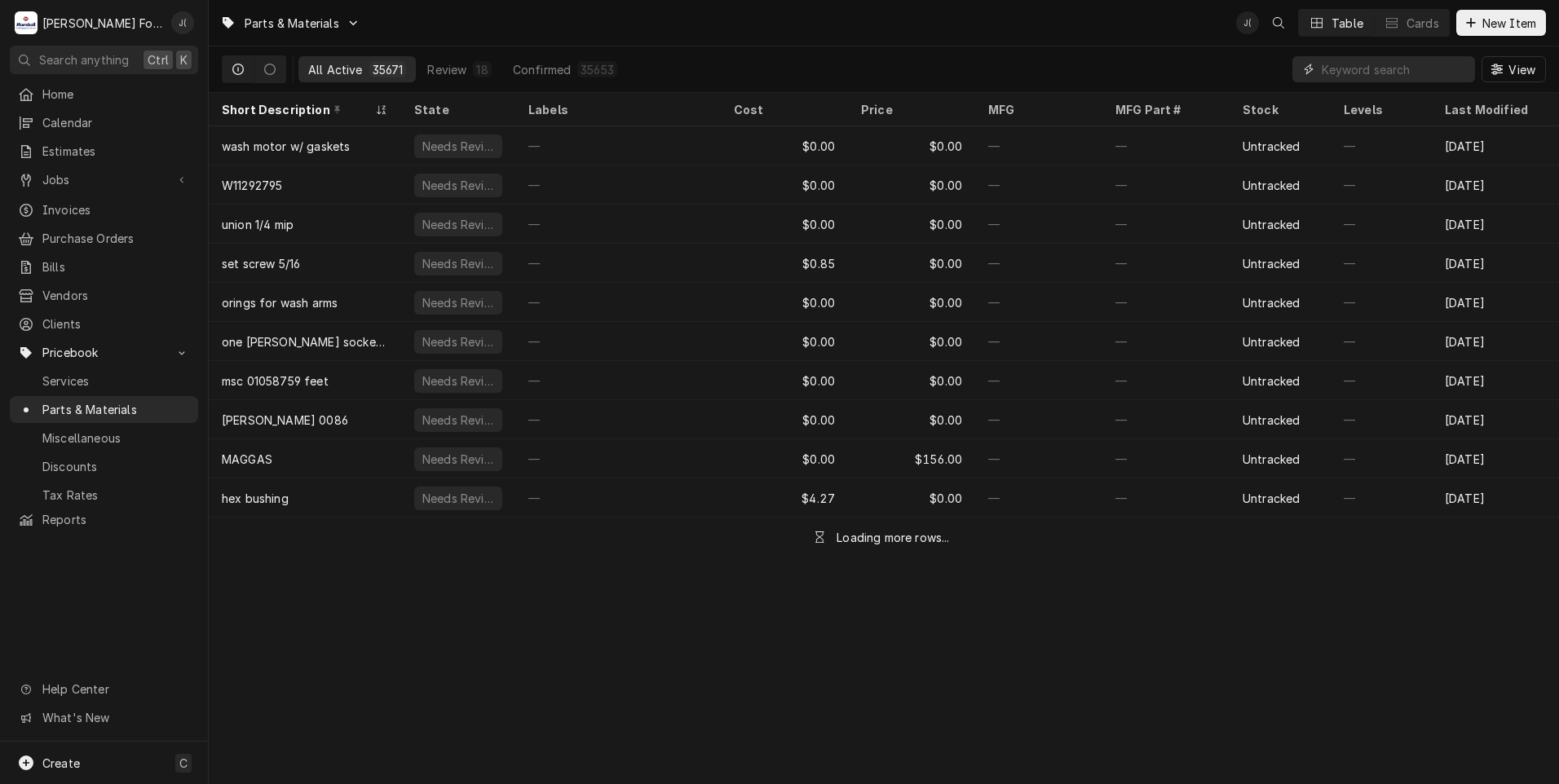
paste input "371171"
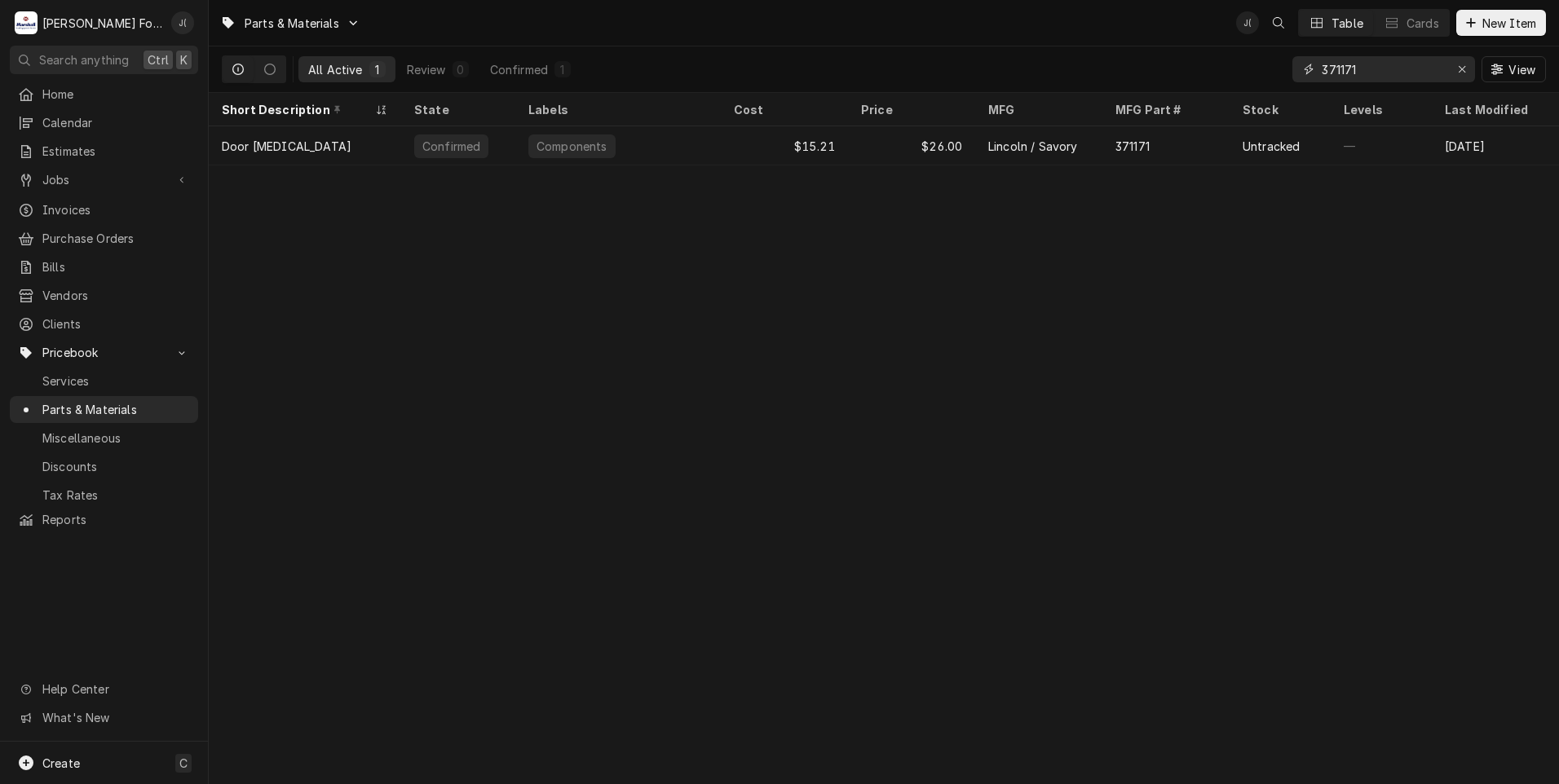
type input "371171"
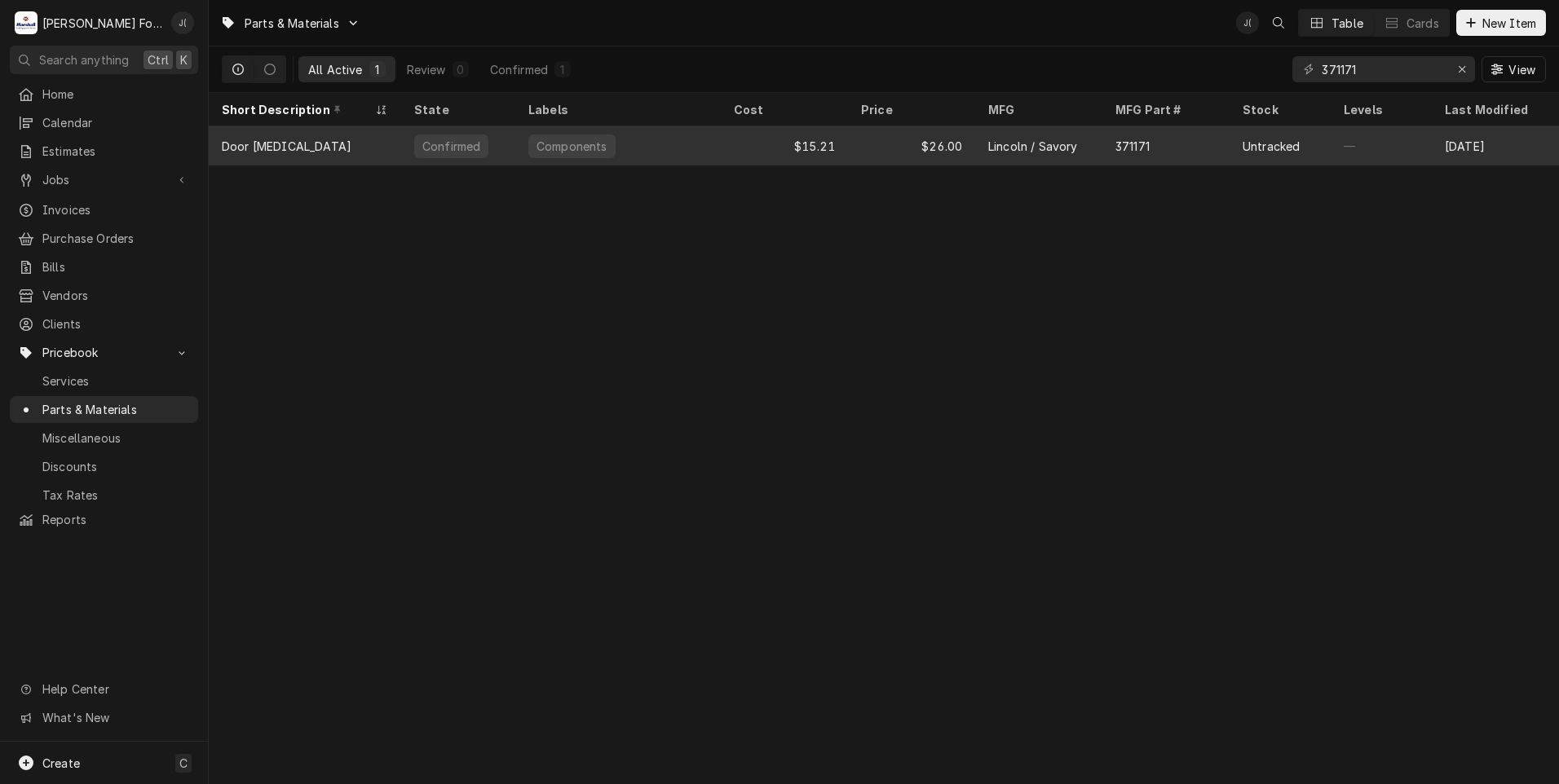
click at [861, 149] on div "$26.00" at bounding box center [911, 146] width 128 height 39
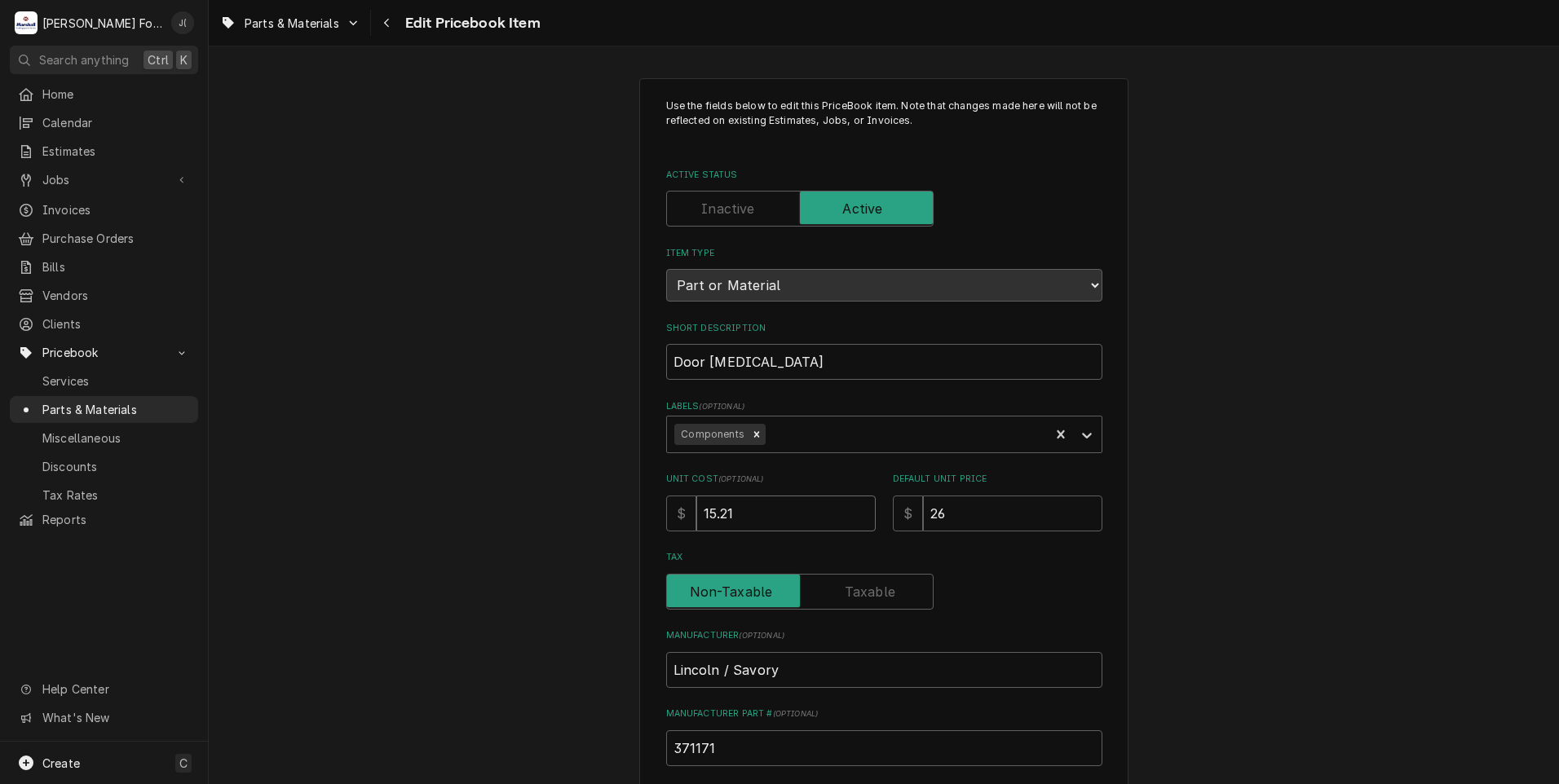
drag, startPoint x: 747, startPoint y: 505, endPoint x: 376, endPoint y: 500, distance: 371.0
click at [454, 503] on div "Use the fields below to edit this PriceBook item. Note that changes made here w…" at bounding box center [884, 638] width 1350 height 1148
type textarea "x"
type input "1"
type textarea "x"
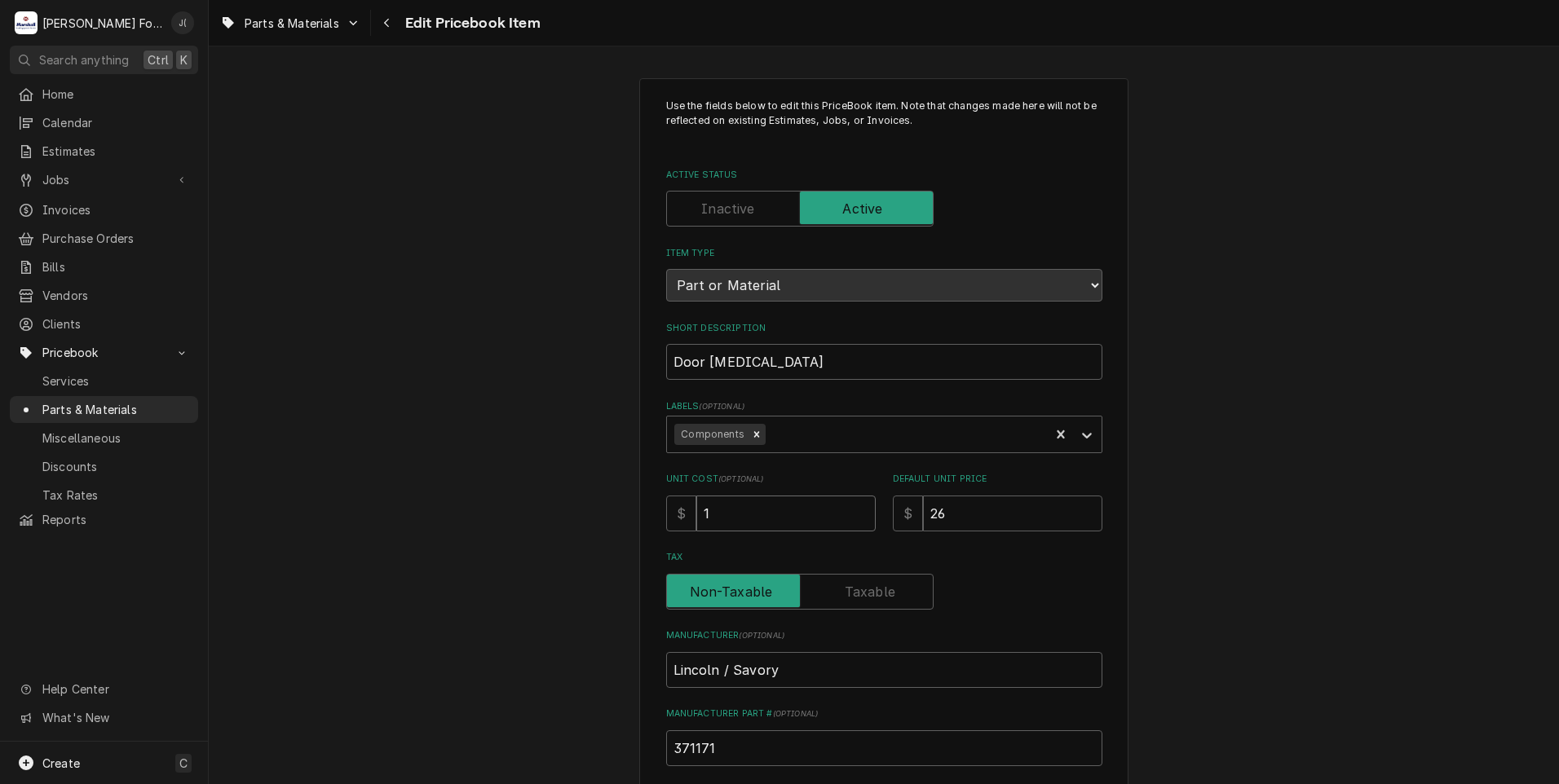
type input "19"
type textarea "x"
type input "19.9"
type textarea "x"
type input "19.93"
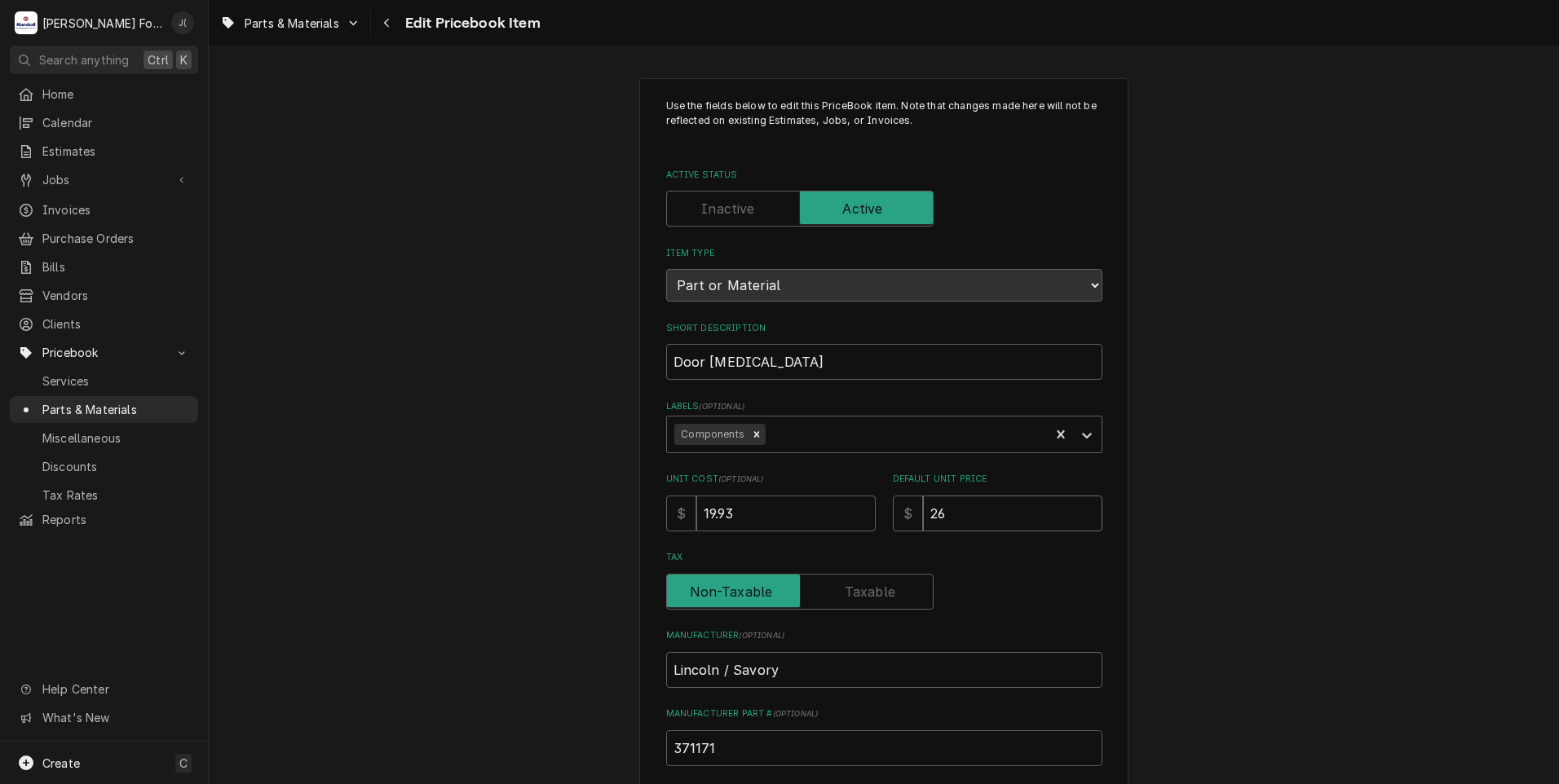
type textarea "x"
type input "3"
type textarea "x"
type input "31"
type textarea "x"
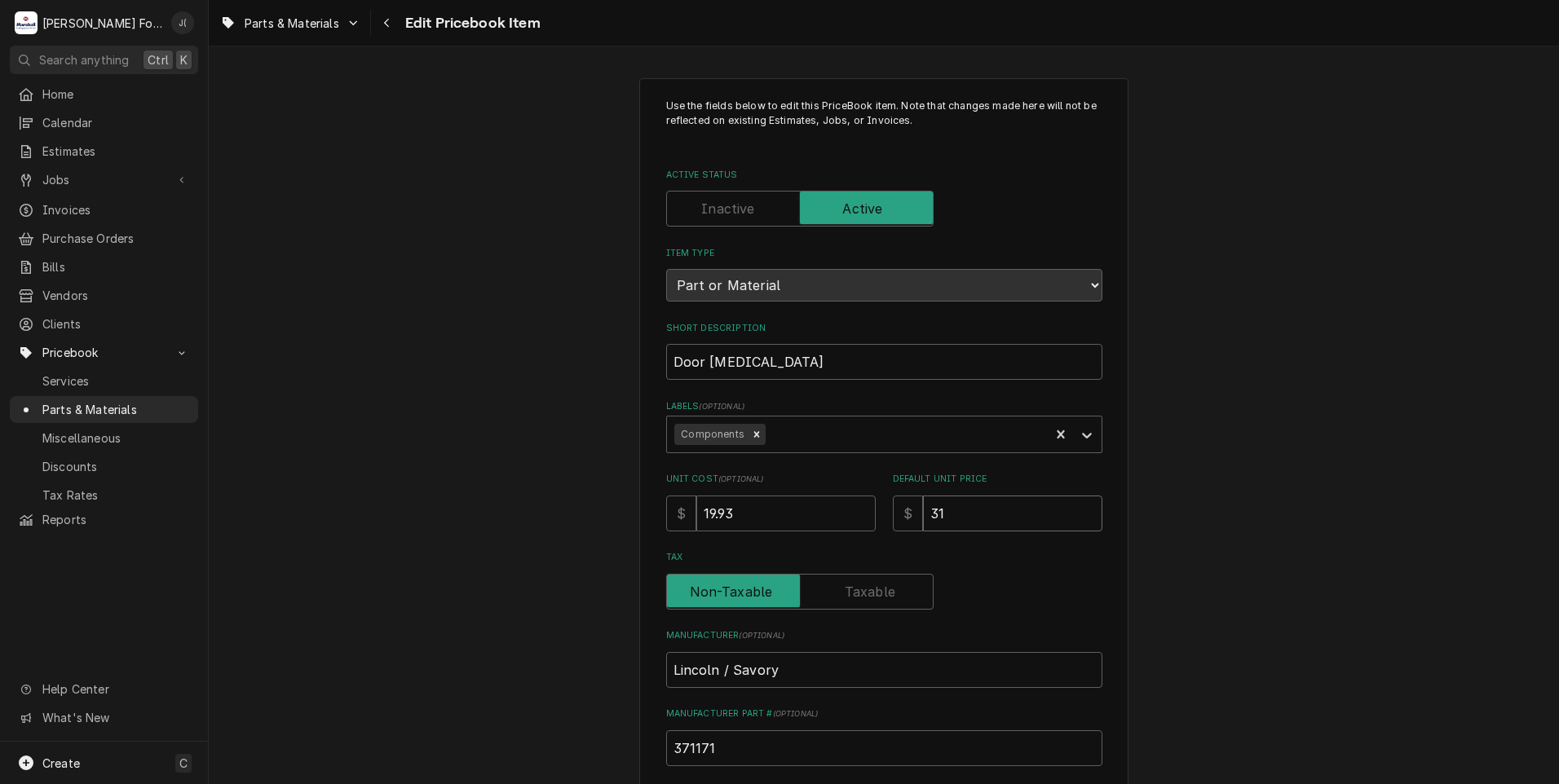
type input "31.0"
type textarea "x"
type input "31.00"
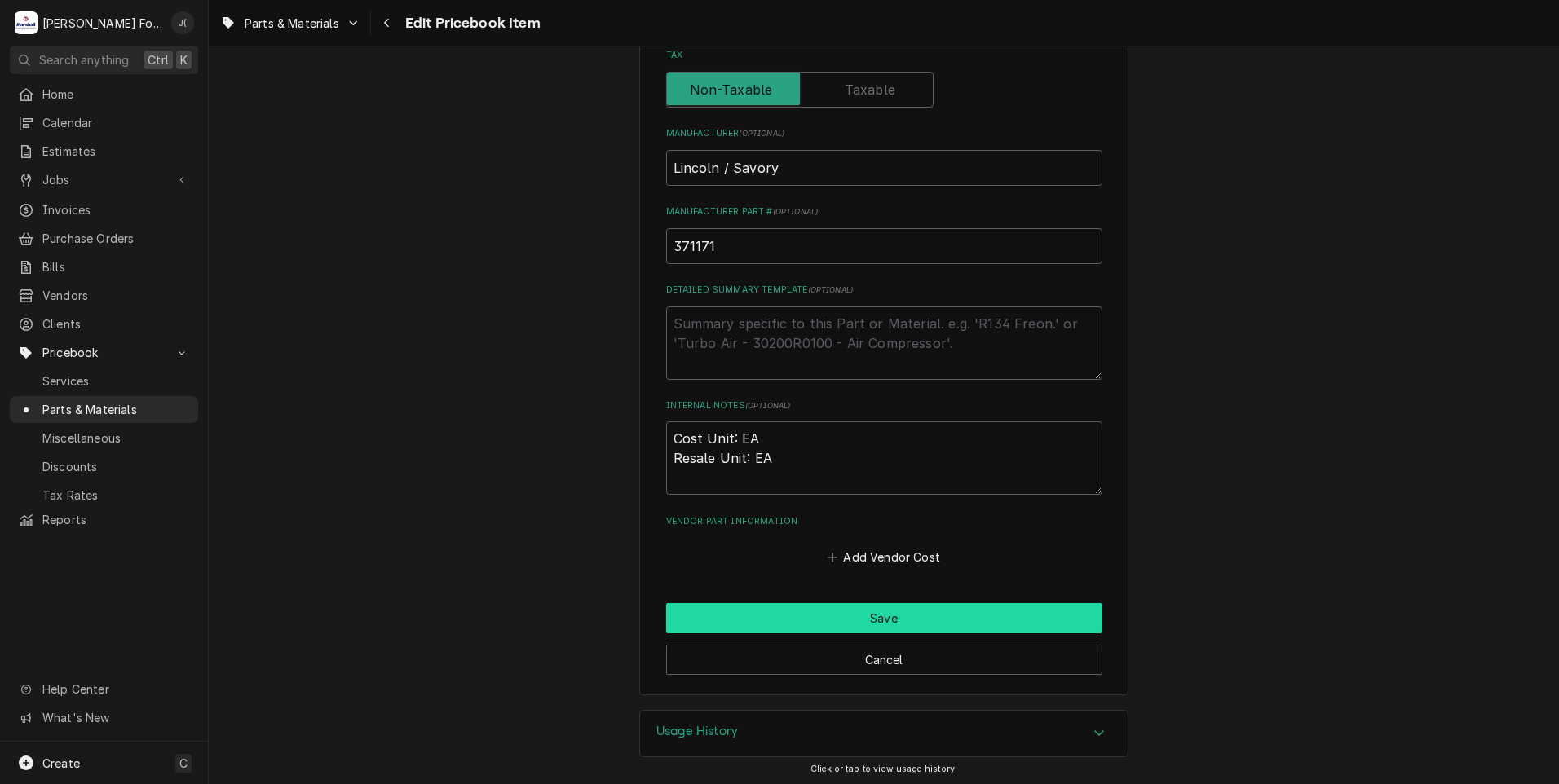
click at [714, 607] on button "Save" at bounding box center [884, 618] width 436 height 30
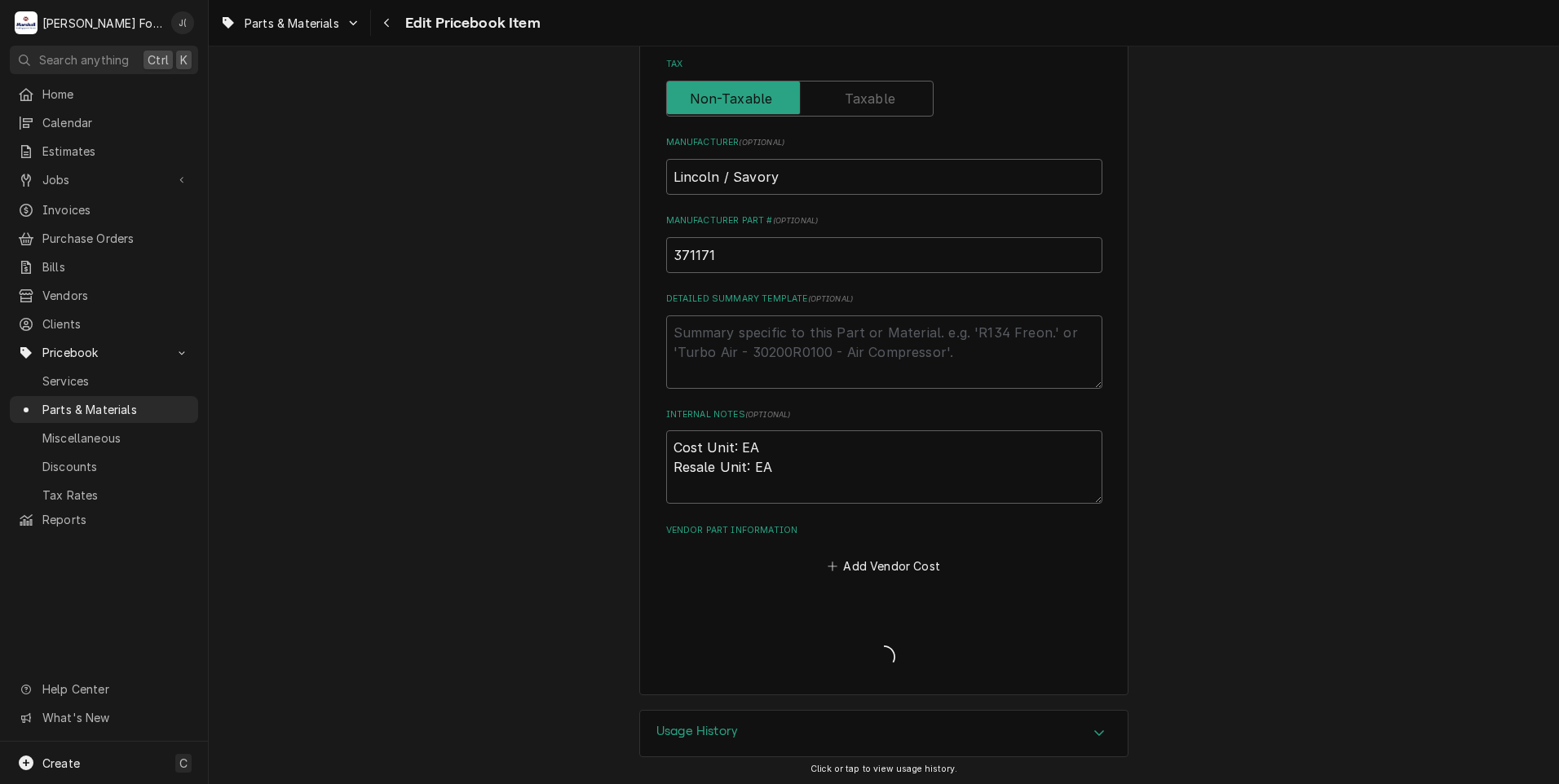
type textarea "x"
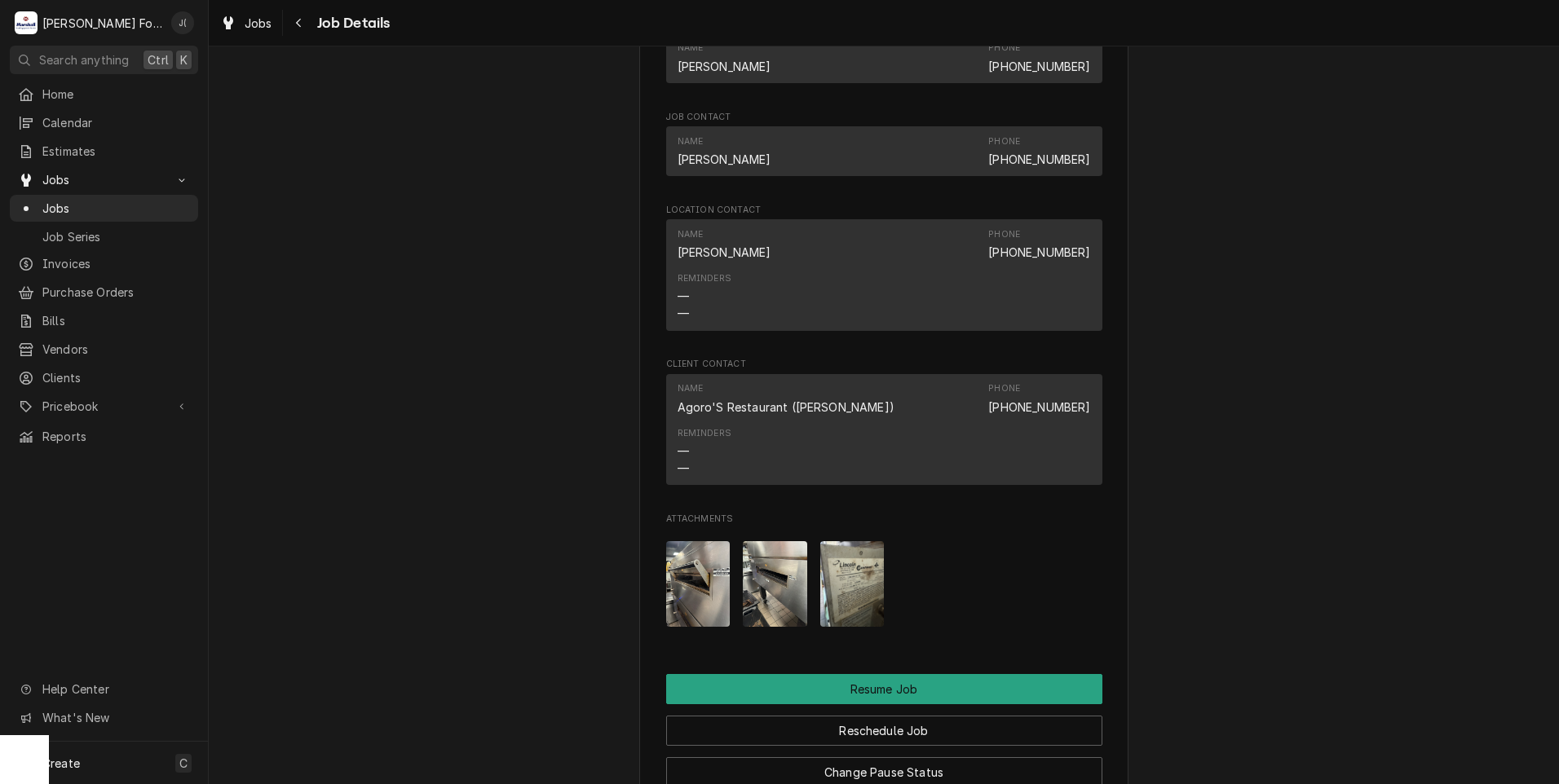
scroll to position [1955, 0]
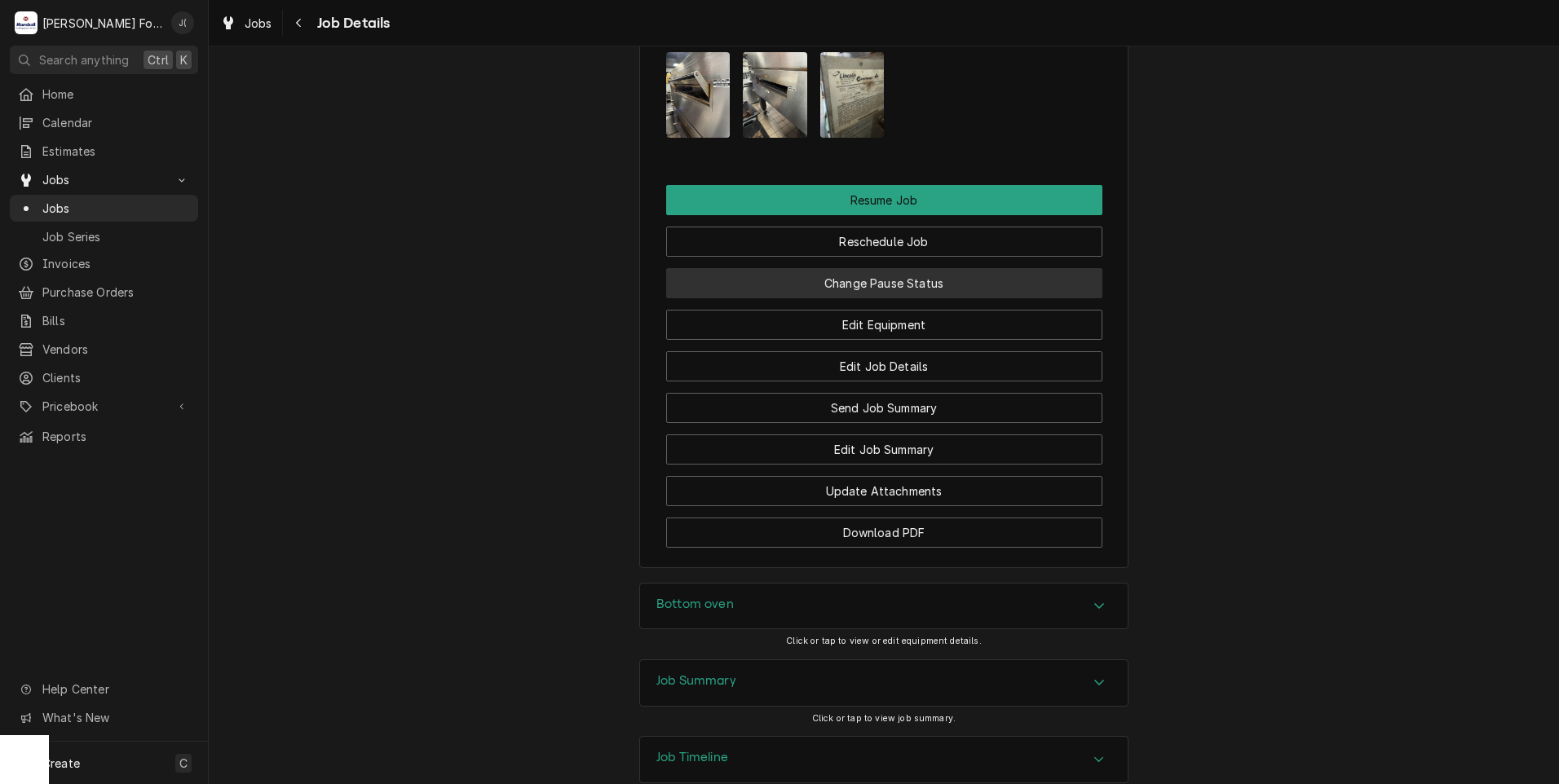
click at [923, 298] on button "Change Pause Status" at bounding box center [884, 283] width 436 height 30
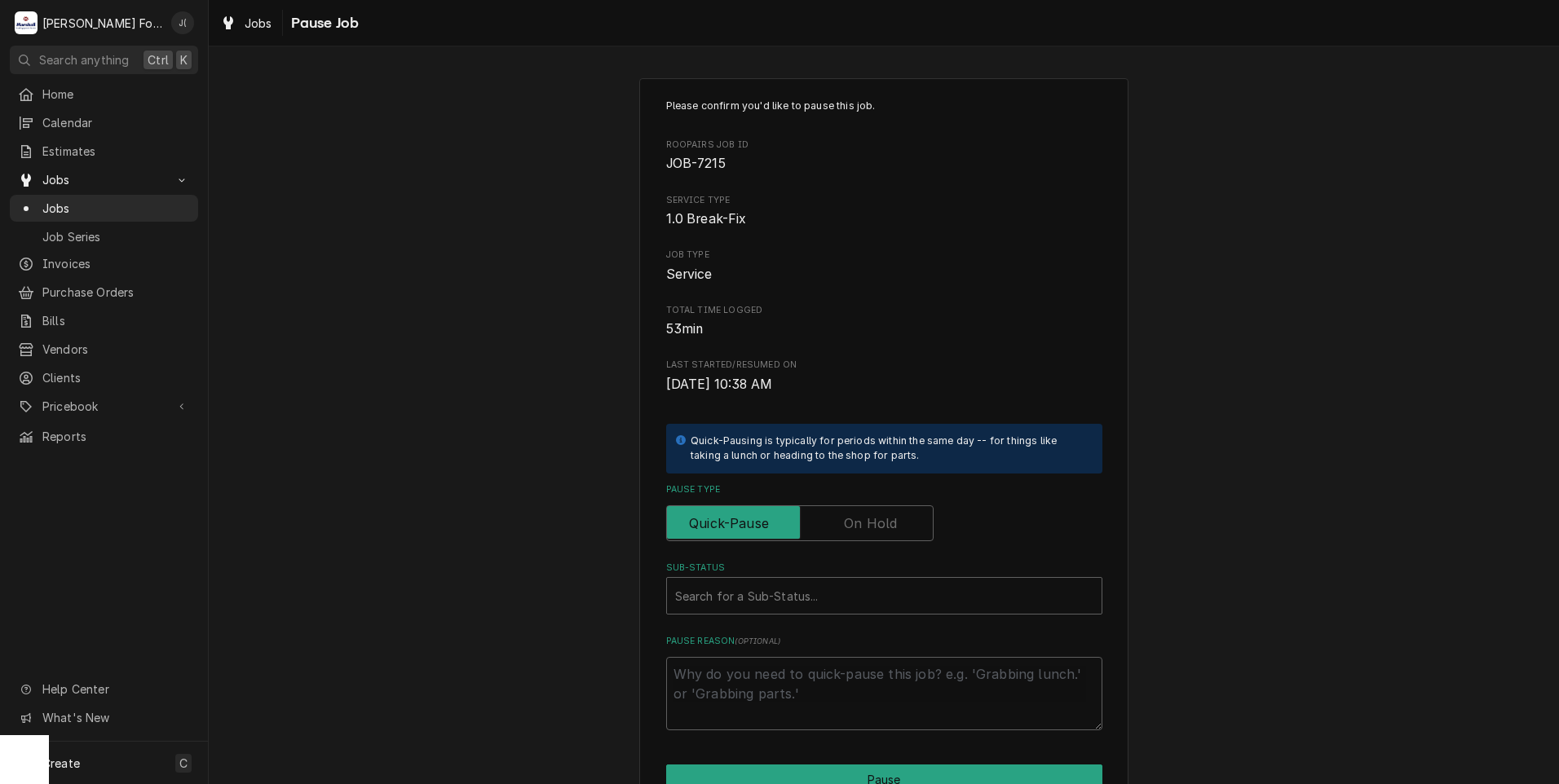
click at [864, 529] on label "Pause Type" at bounding box center [799, 523] width 268 height 36
click at [864, 529] on input "Pause Type" at bounding box center [799, 523] width 253 height 36
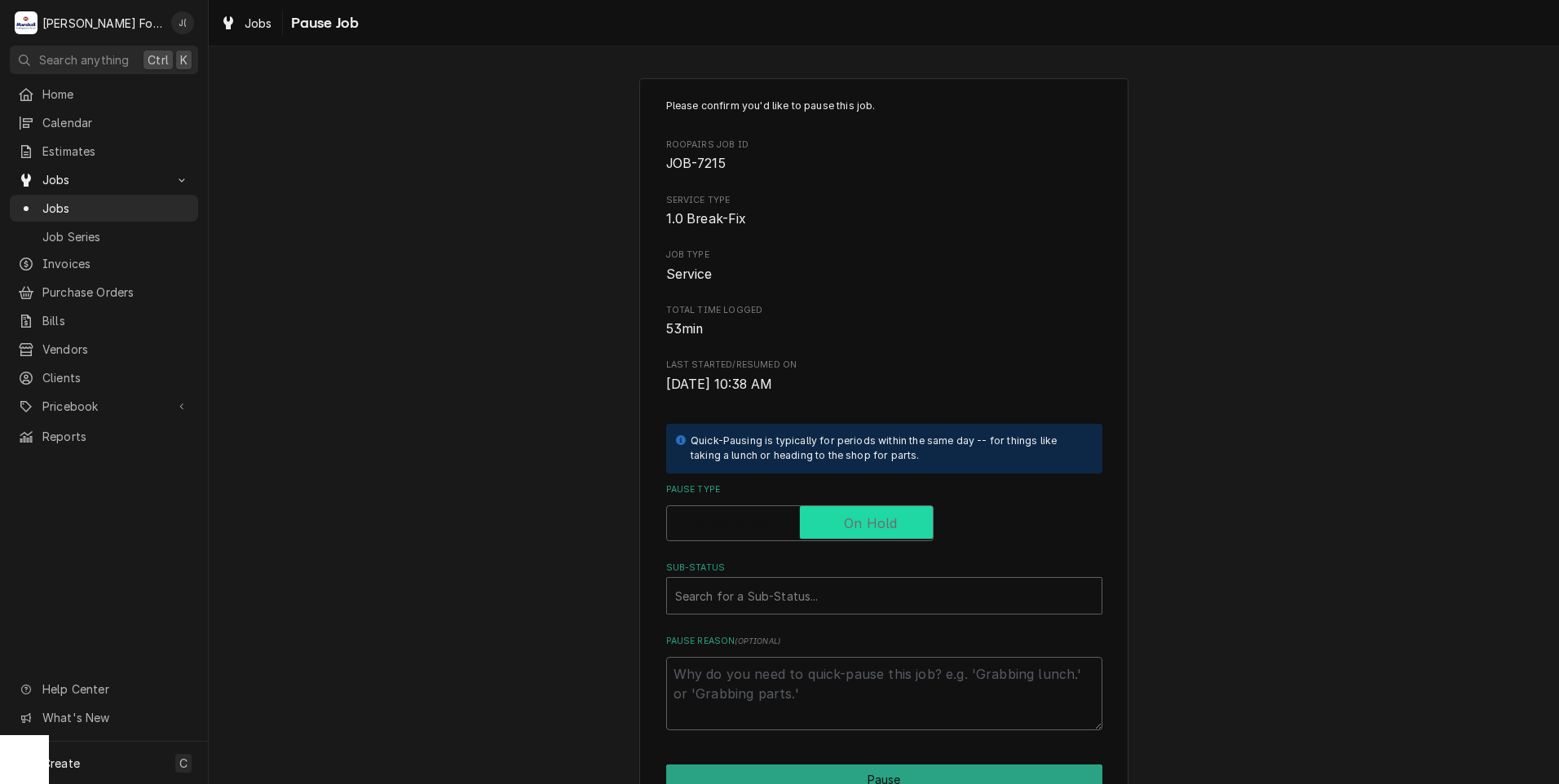
checkbox input "true"
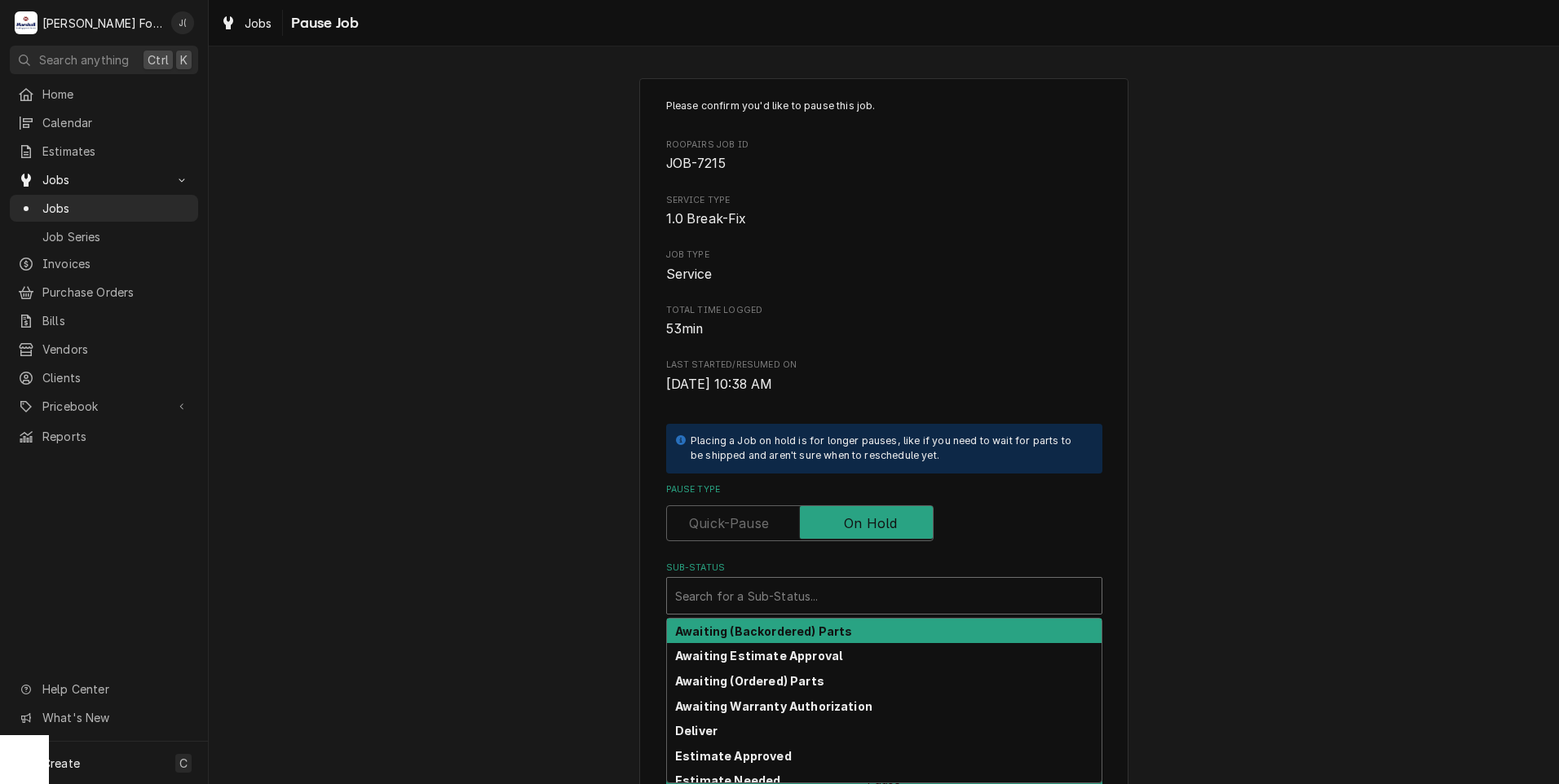
click at [768, 593] on div "Sub-Status" at bounding box center [884, 596] width 418 height 30
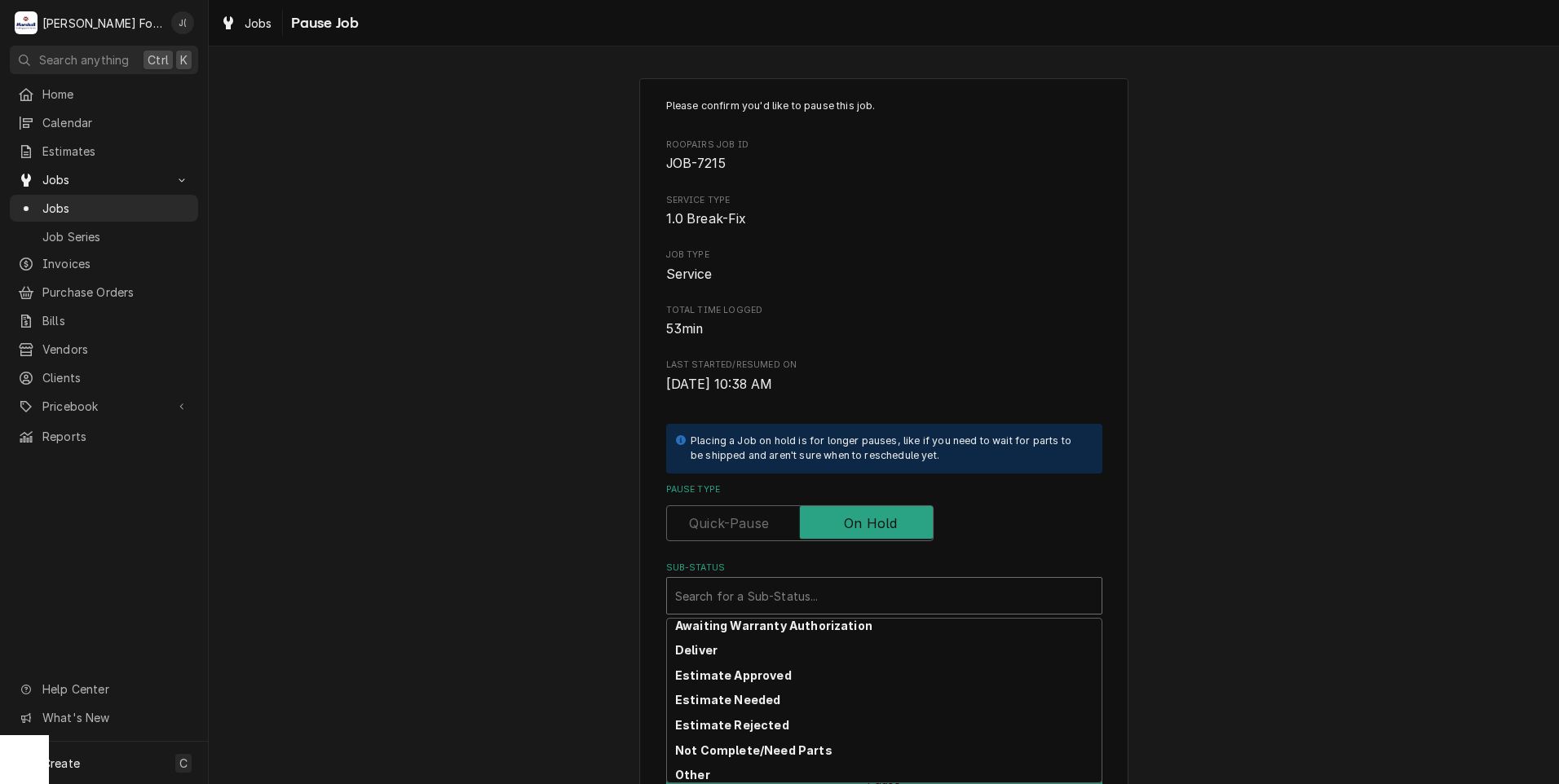
scroll to position [81, 0]
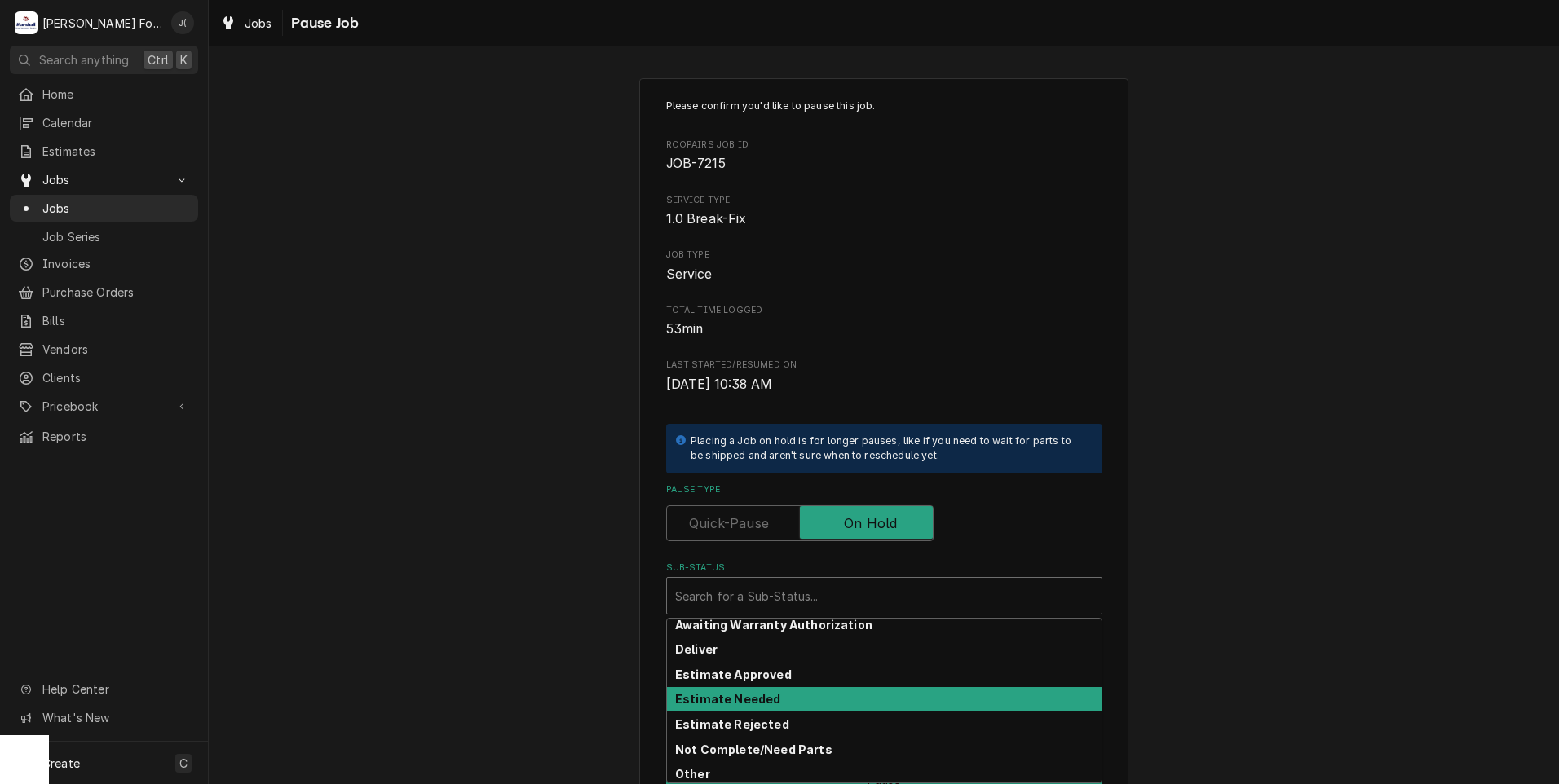
click at [742, 694] on strong "Estimate Needed" at bounding box center [728, 698] width 105 height 14
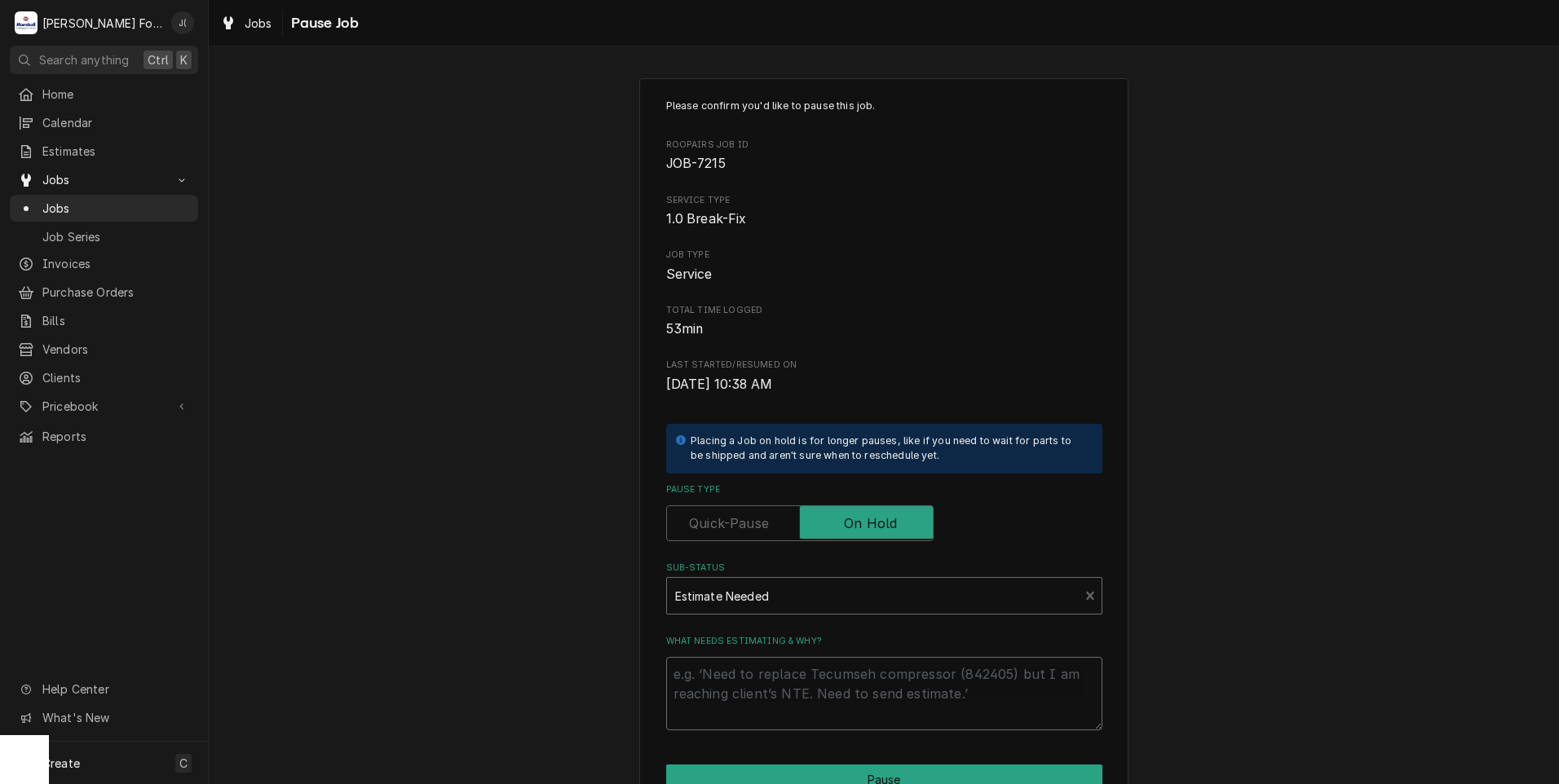
click at [746, 679] on textarea "What needs estimating & why?" at bounding box center [884, 693] width 436 height 73
type textarea "x"
type textarea "R"
type textarea "x"
type textarea "RI"
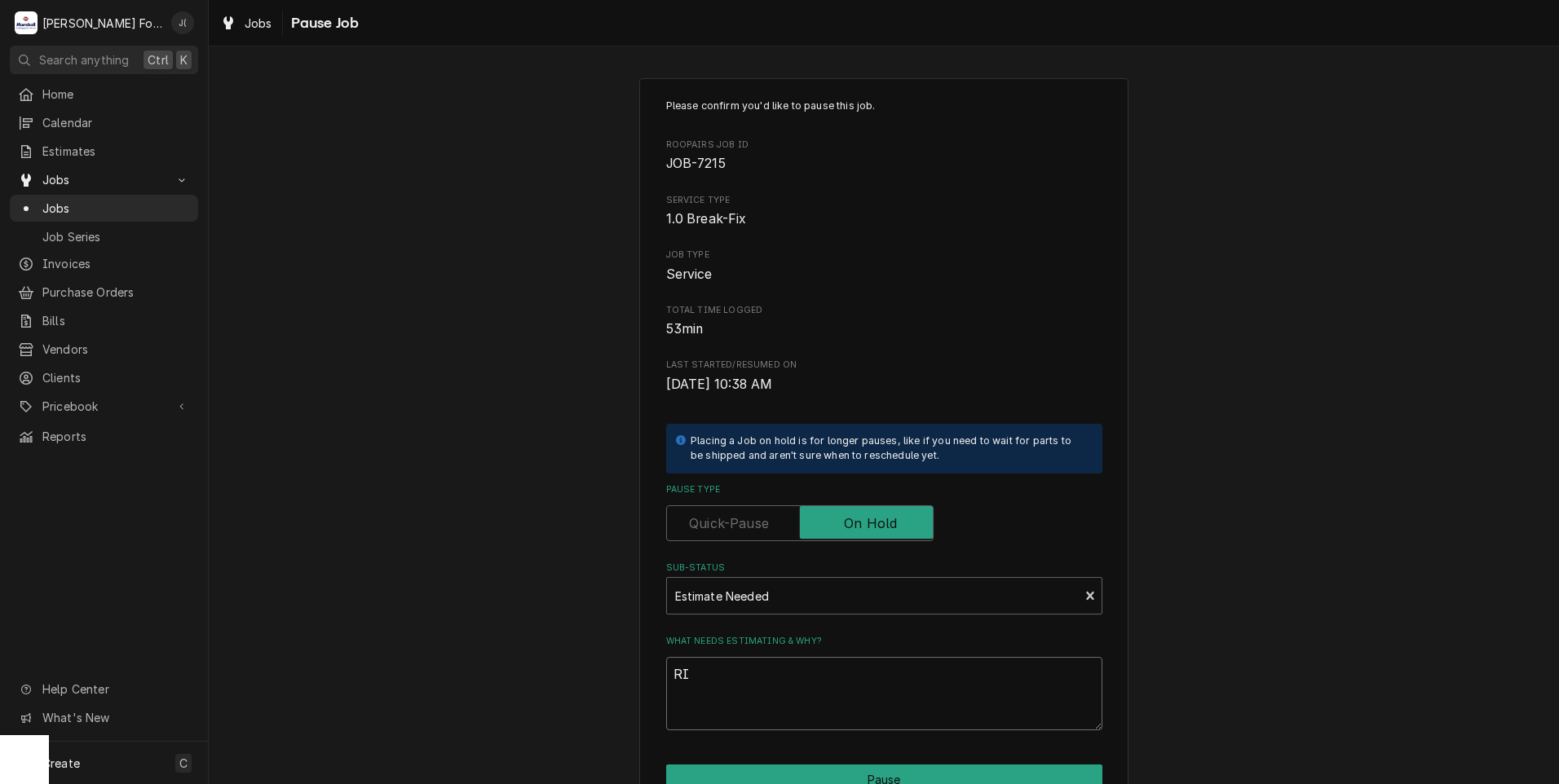
type textarea "x"
type textarea "RIC"
type textarea "x"
type textarea "RICE"
type textarea "x"
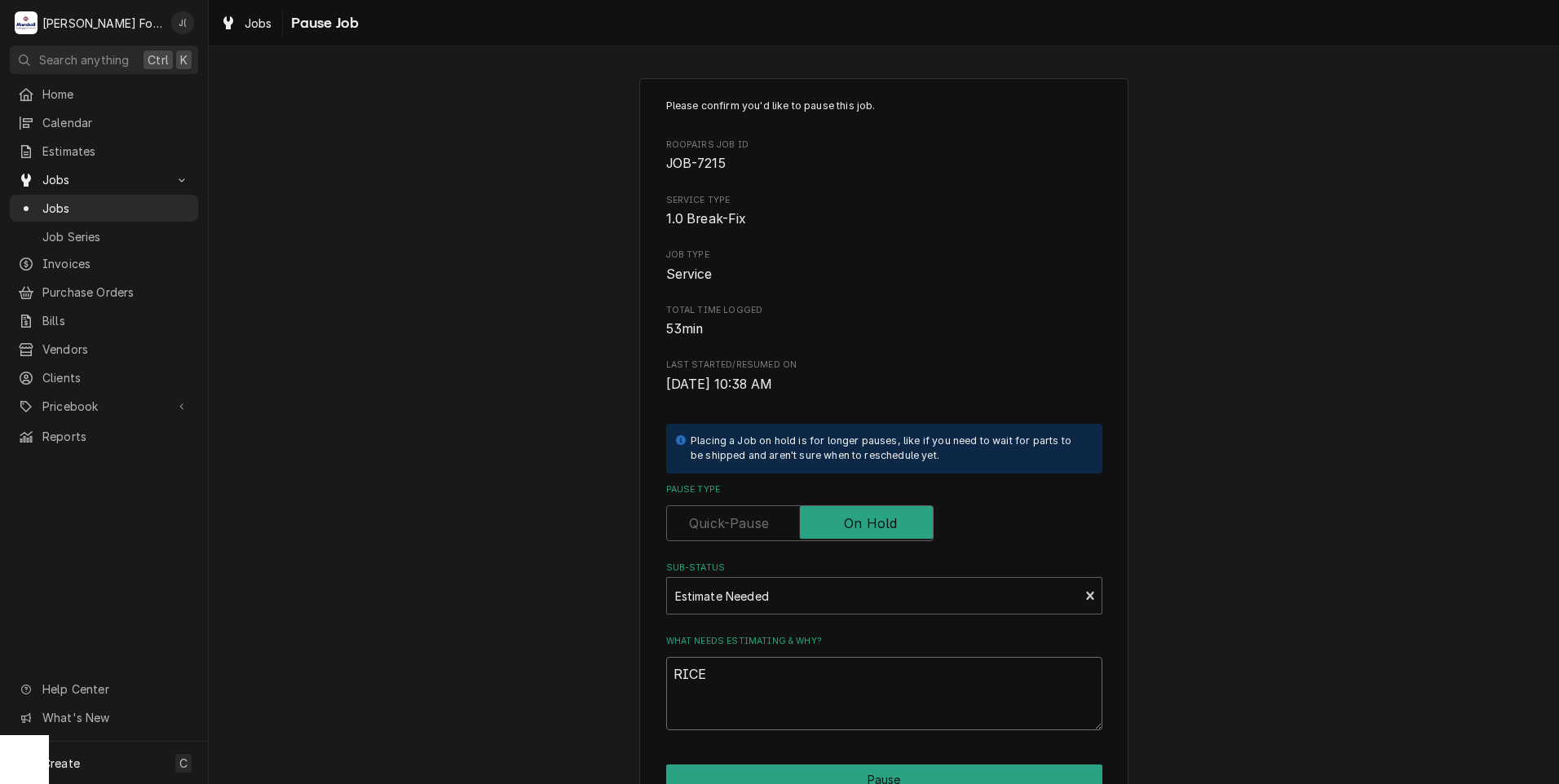
type textarea "RICES"
type textarea "x"
type textarea "RICE"
type textarea "x"
type textarea "RIC"
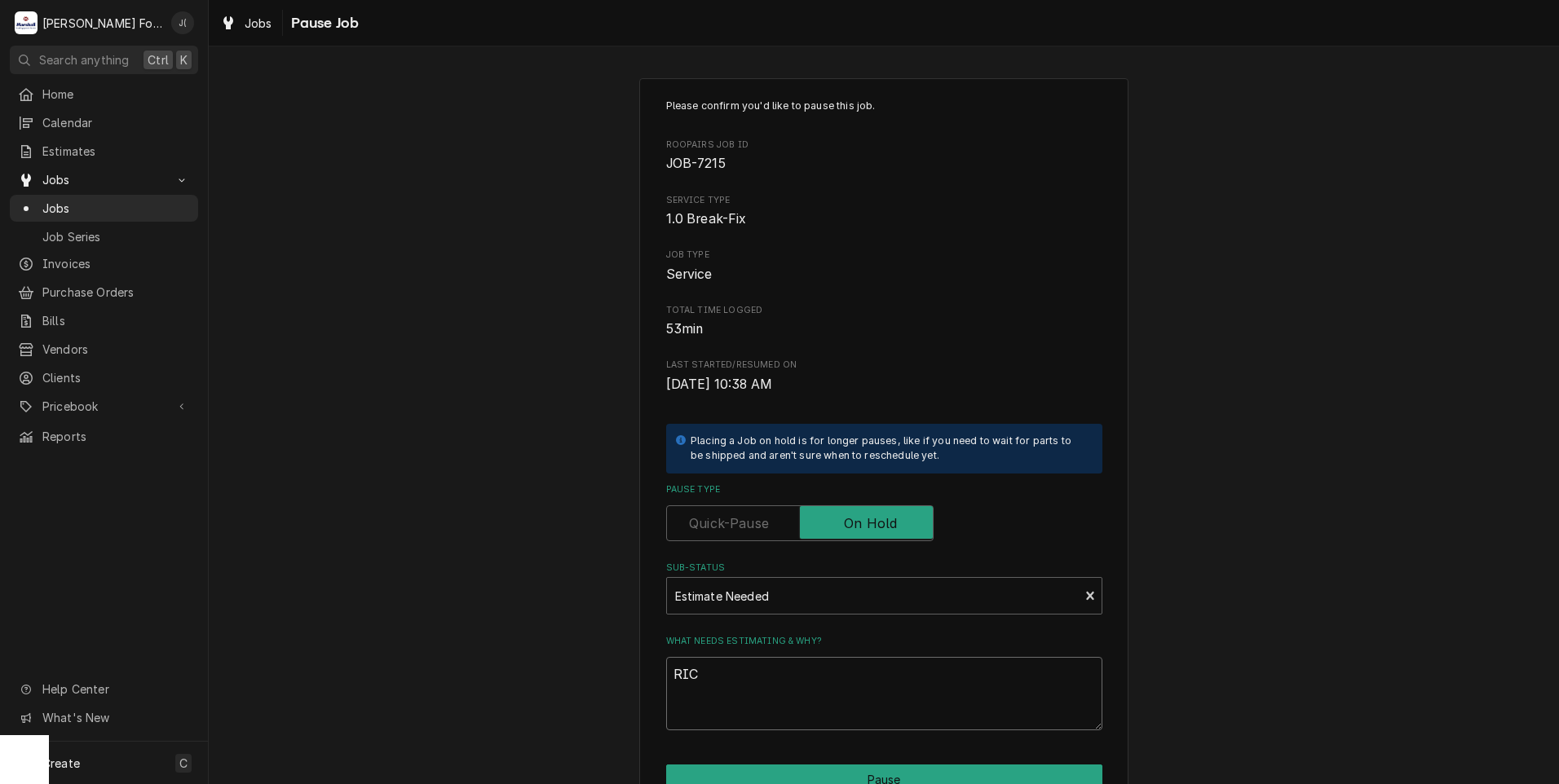
type textarea "x"
type textarea "RI"
type textarea "x"
type textarea "R"
type textarea "x"
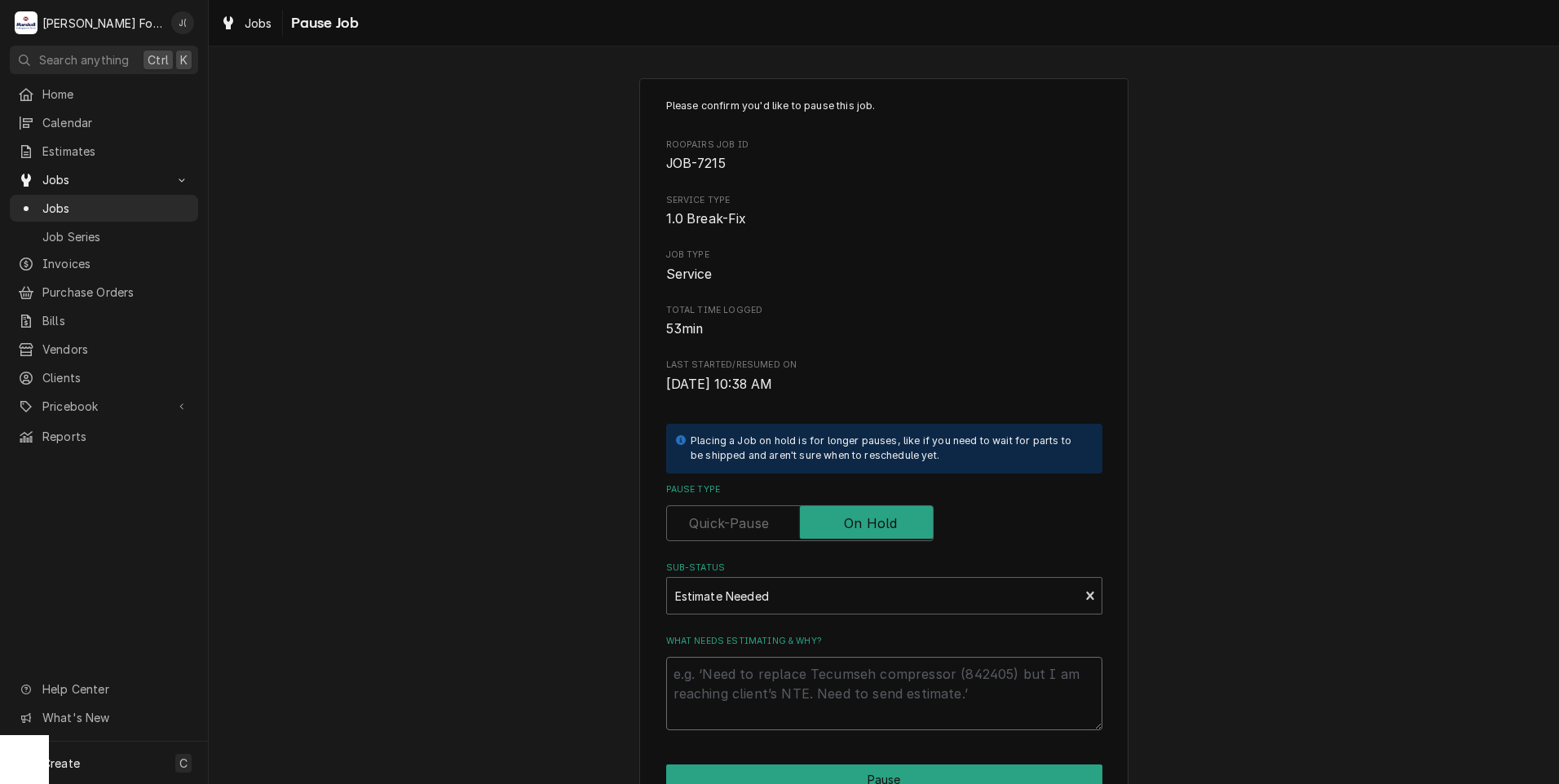
type textarea "x"
type textarea "P"
type textarea "x"
type textarea "PR"
type textarea "x"
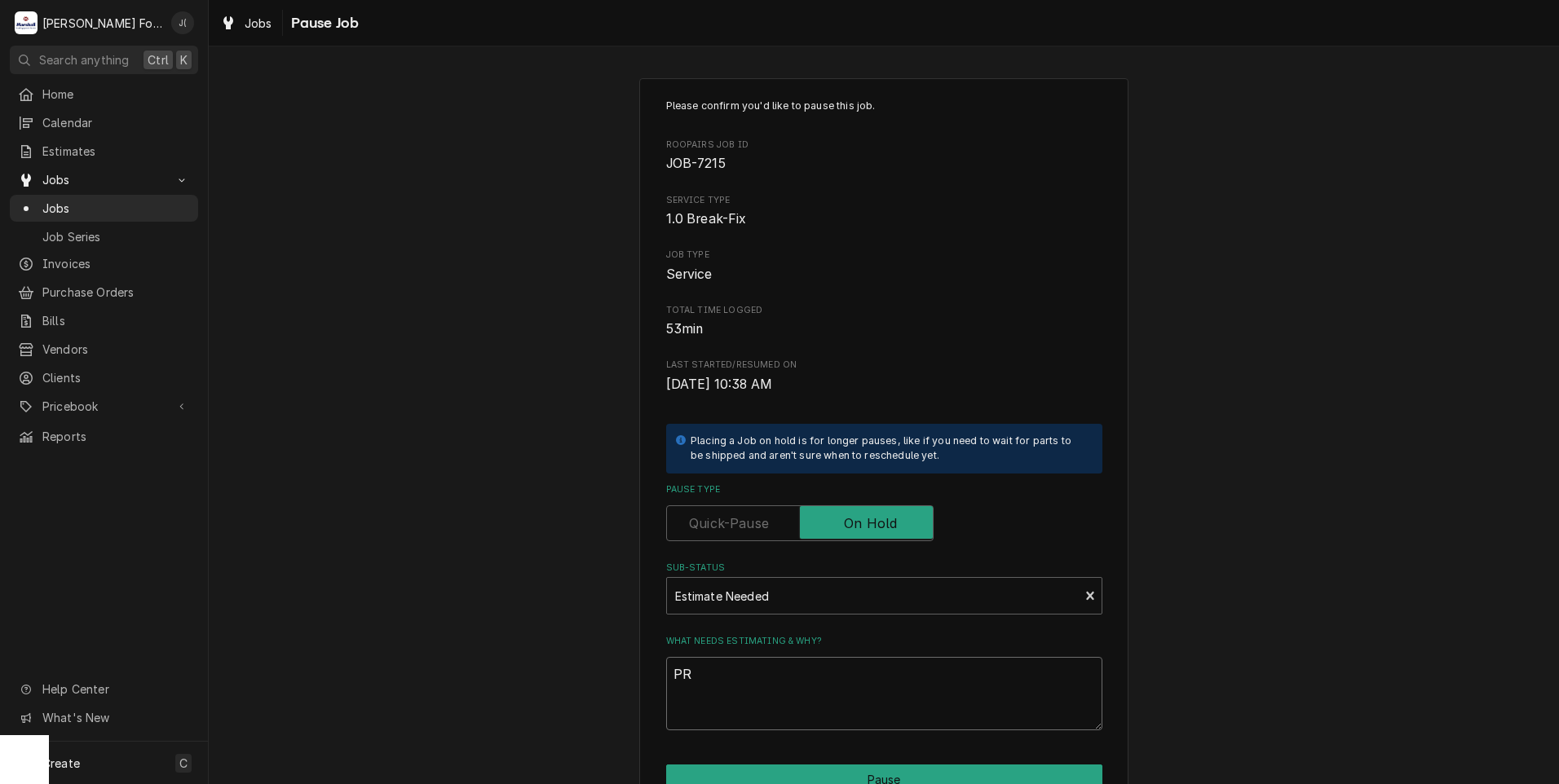
type textarea "PRI"
type textarea "x"
type textarea "PRIC"
type textarea "x"
type textarea "PRICE"
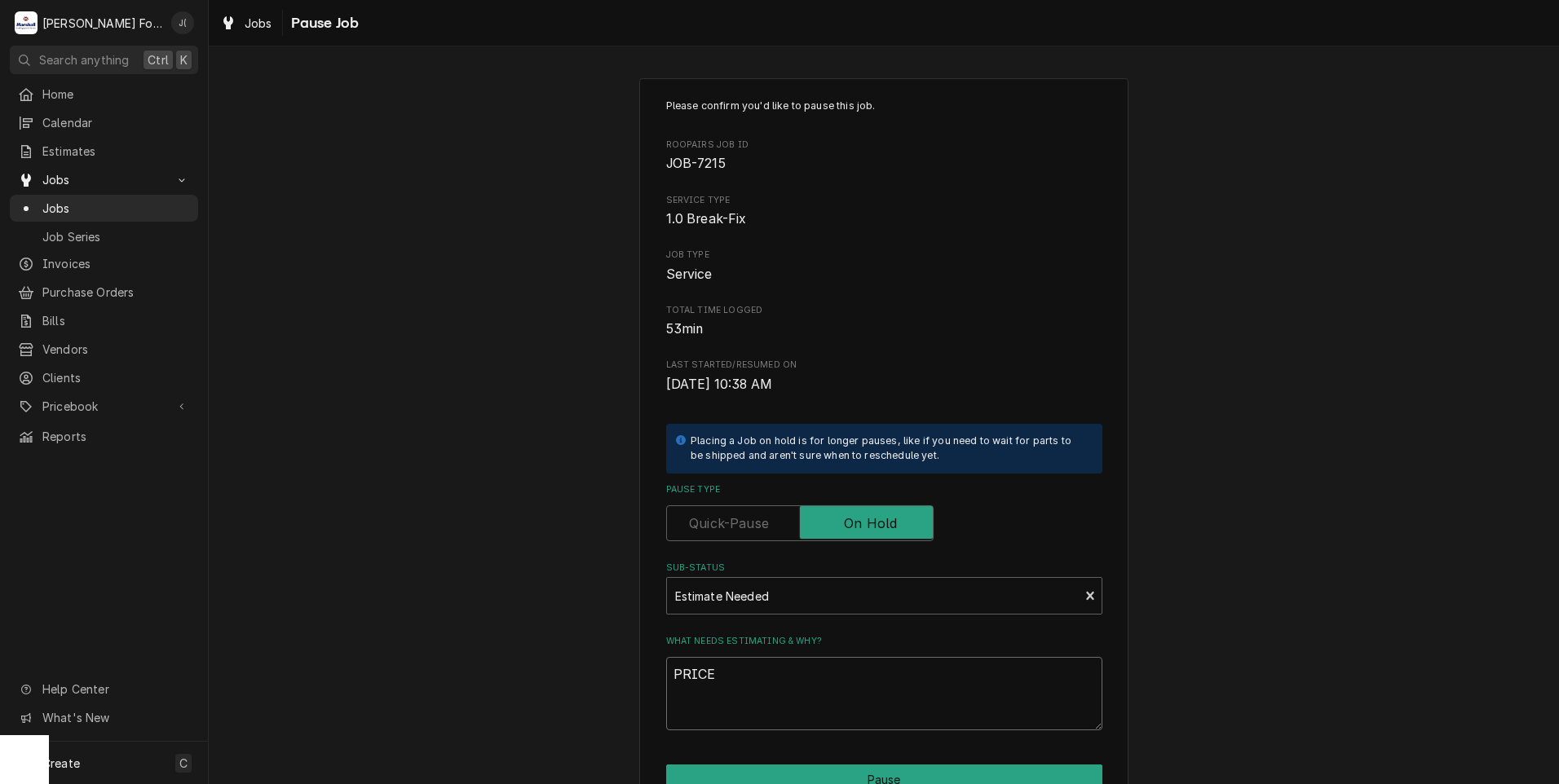
type textarea "x"
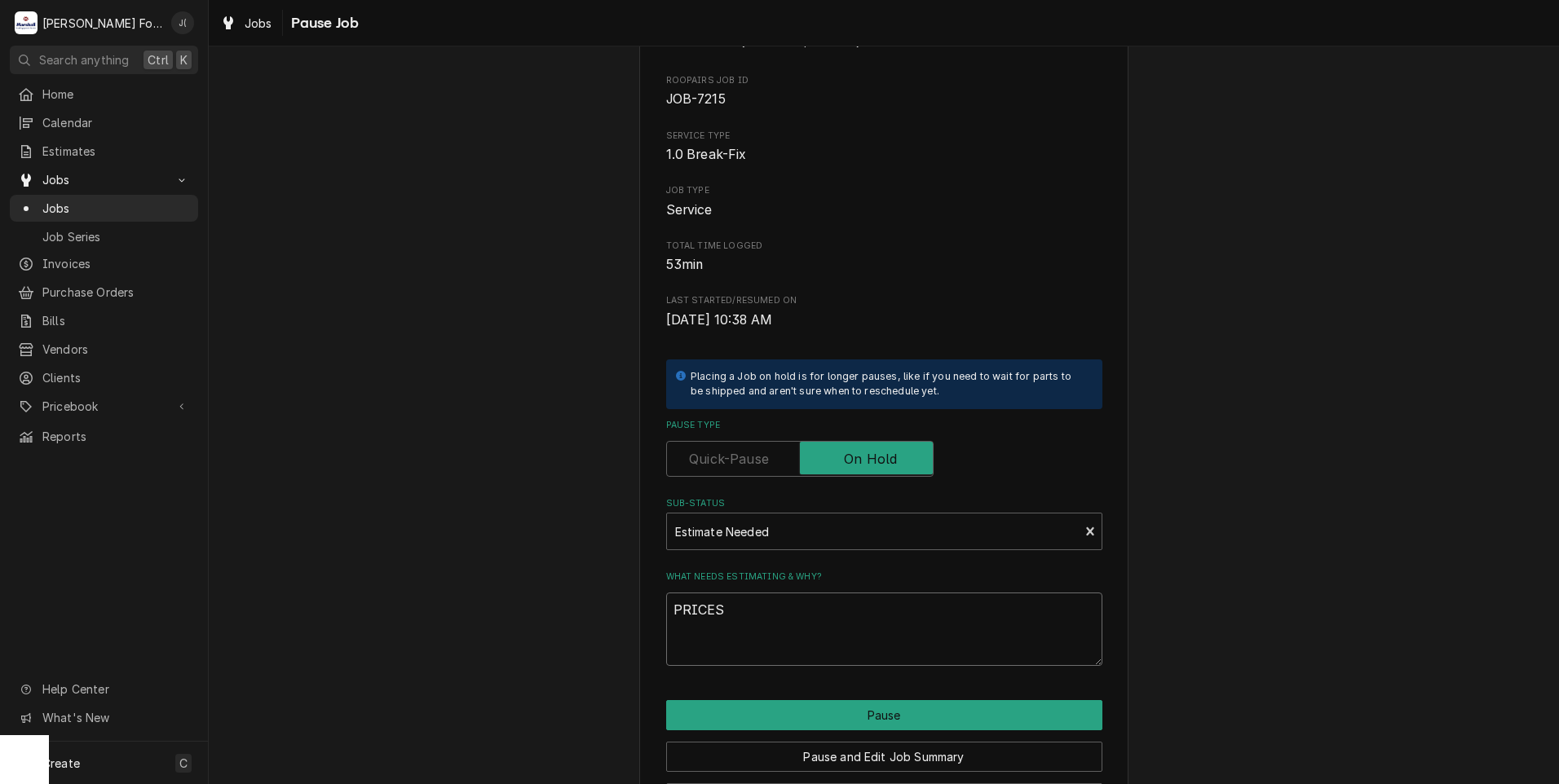
scroll to position [128, 0]
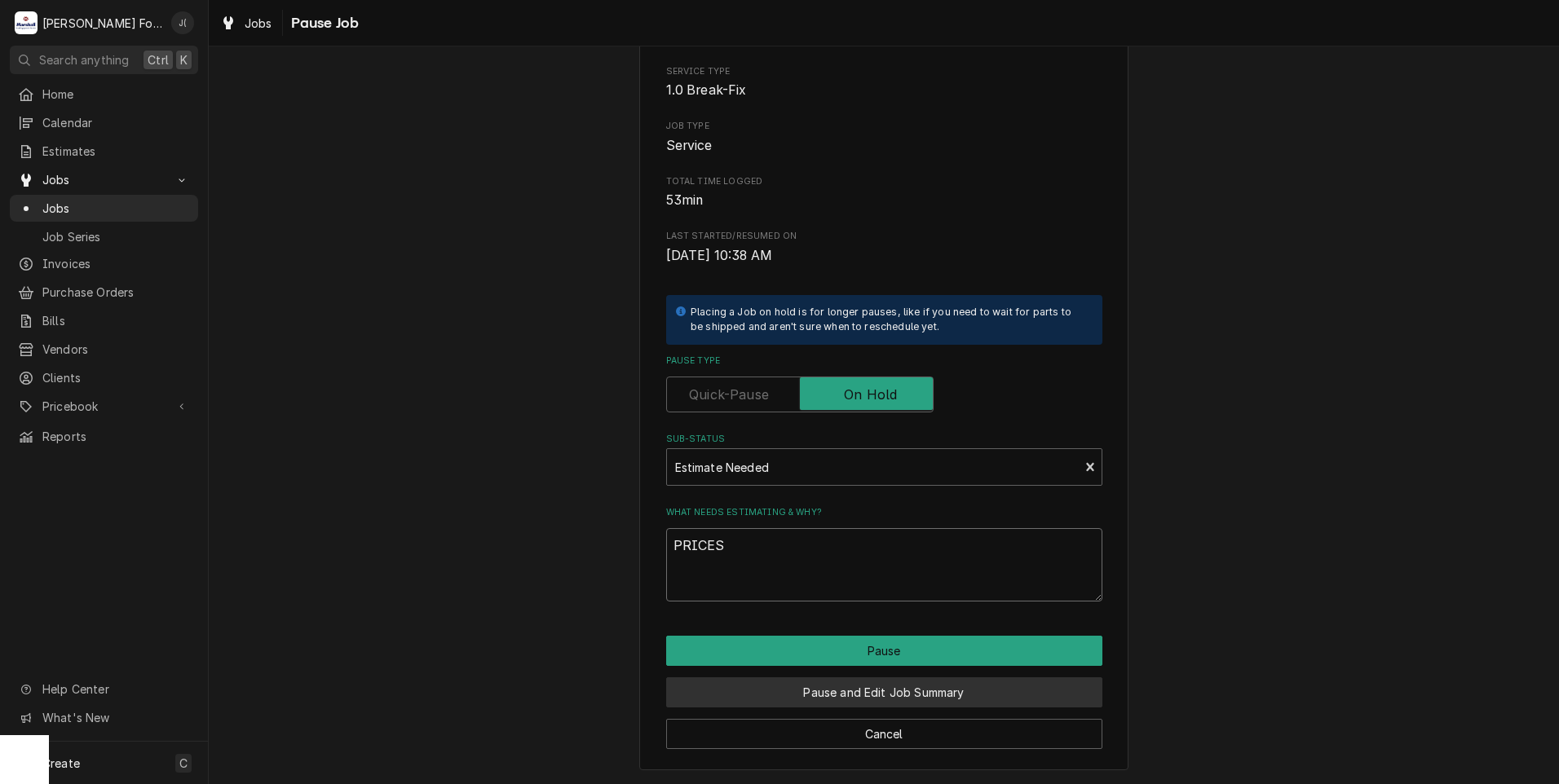
type textarea "PRICES"
click at [784, 702] on button "Pause and Edit Job Summary" at bounding box center [884, 692] width 436 height 30
type textarea "x"
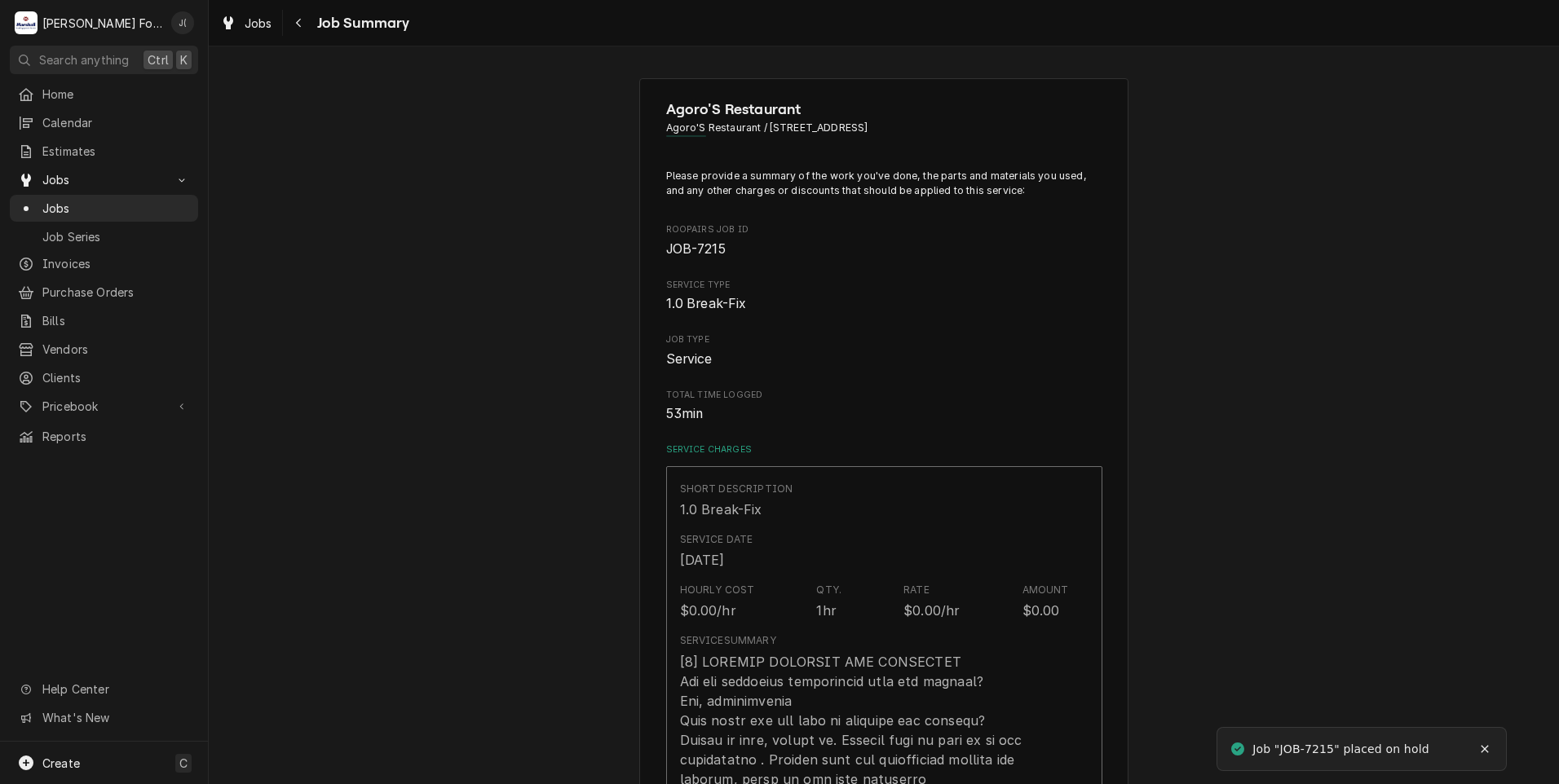
type textarea "x"
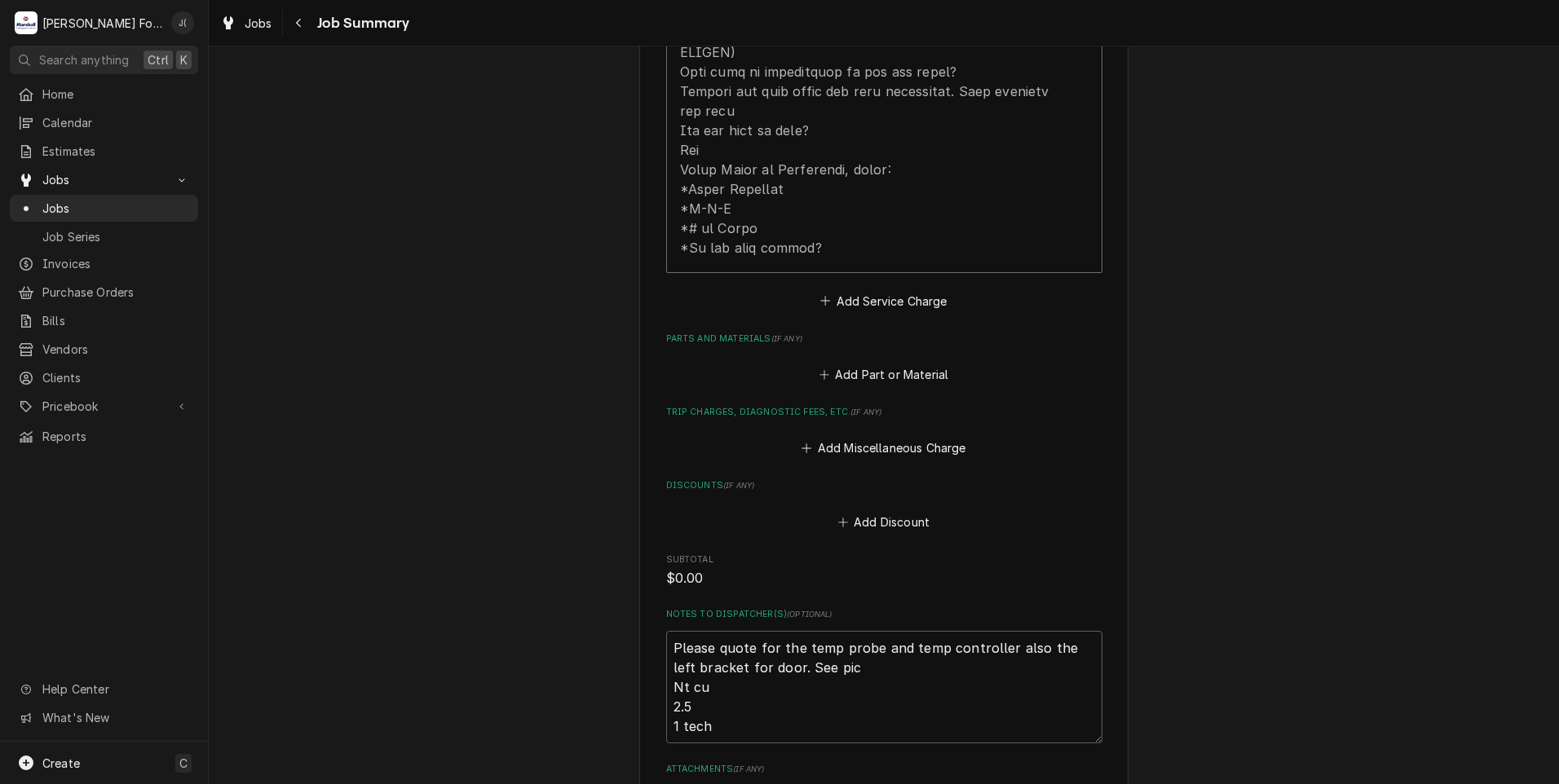
scroll to position [896, 0]
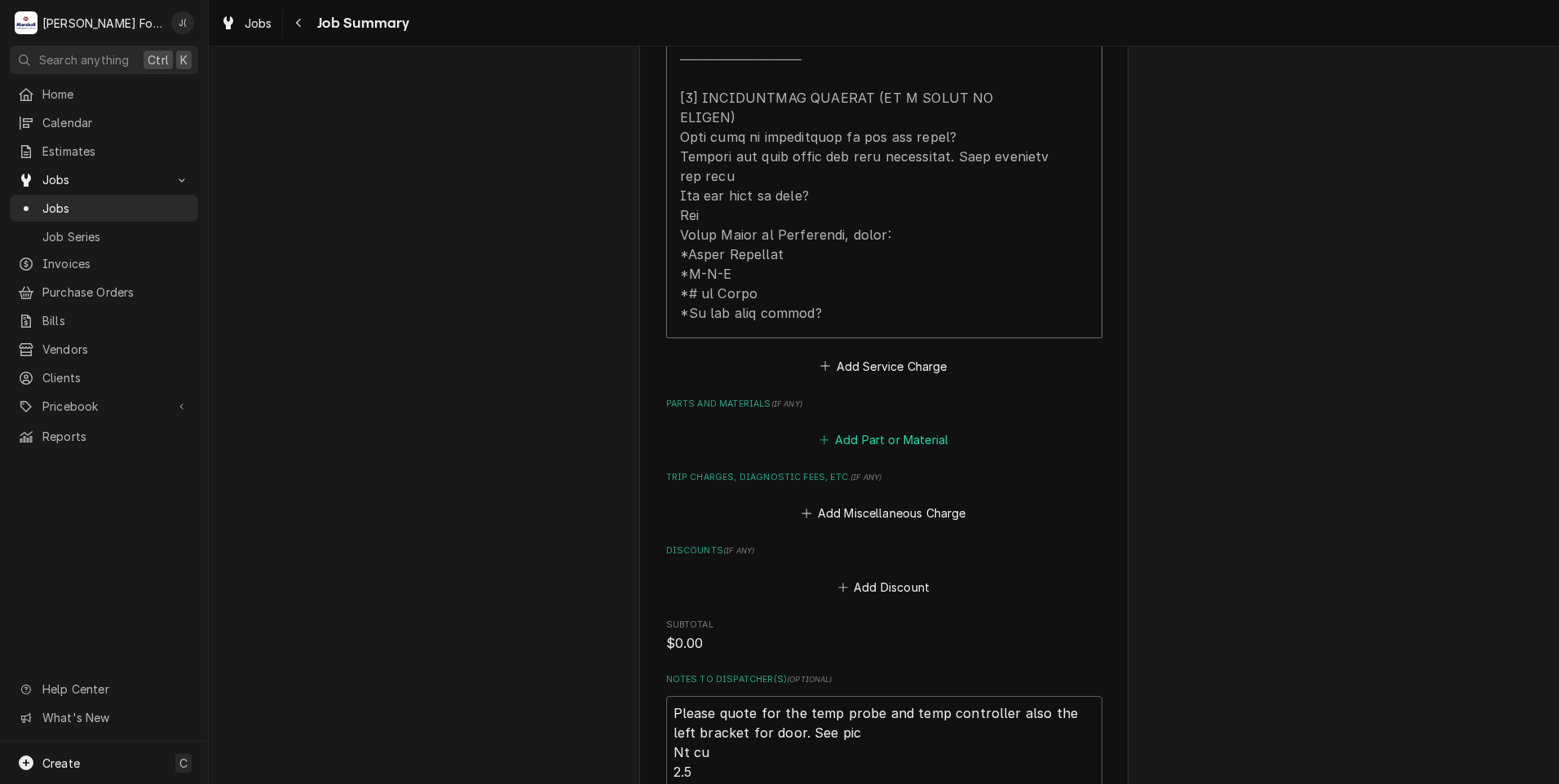
click at [845, 429] on button "Add Part or Material" at bounding box center [882, 440] width 134 height 23
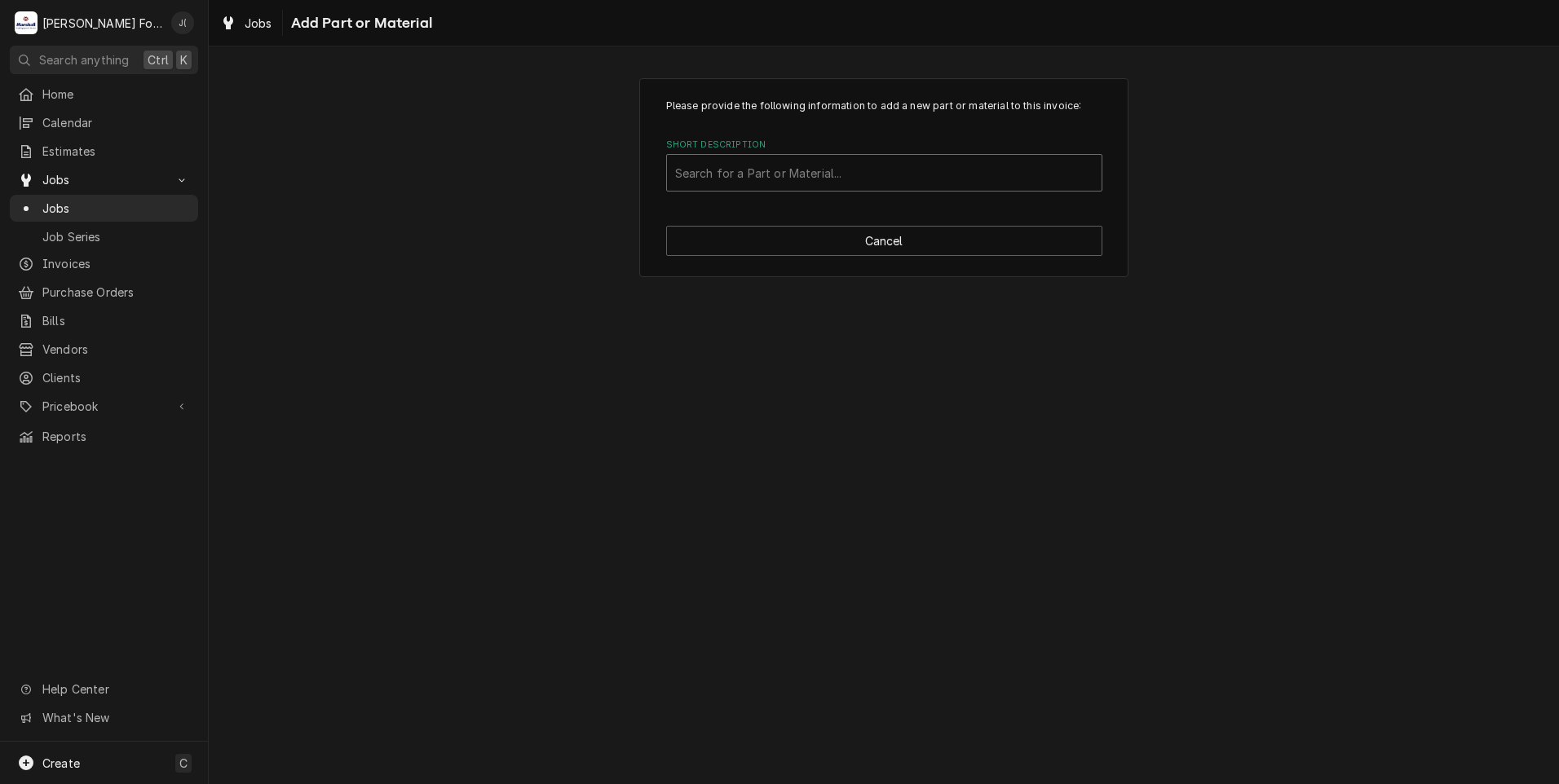
click at [696, 162] on div "Short Description" at bounding box center [884, 173] width 418 height 30
type input "371008"
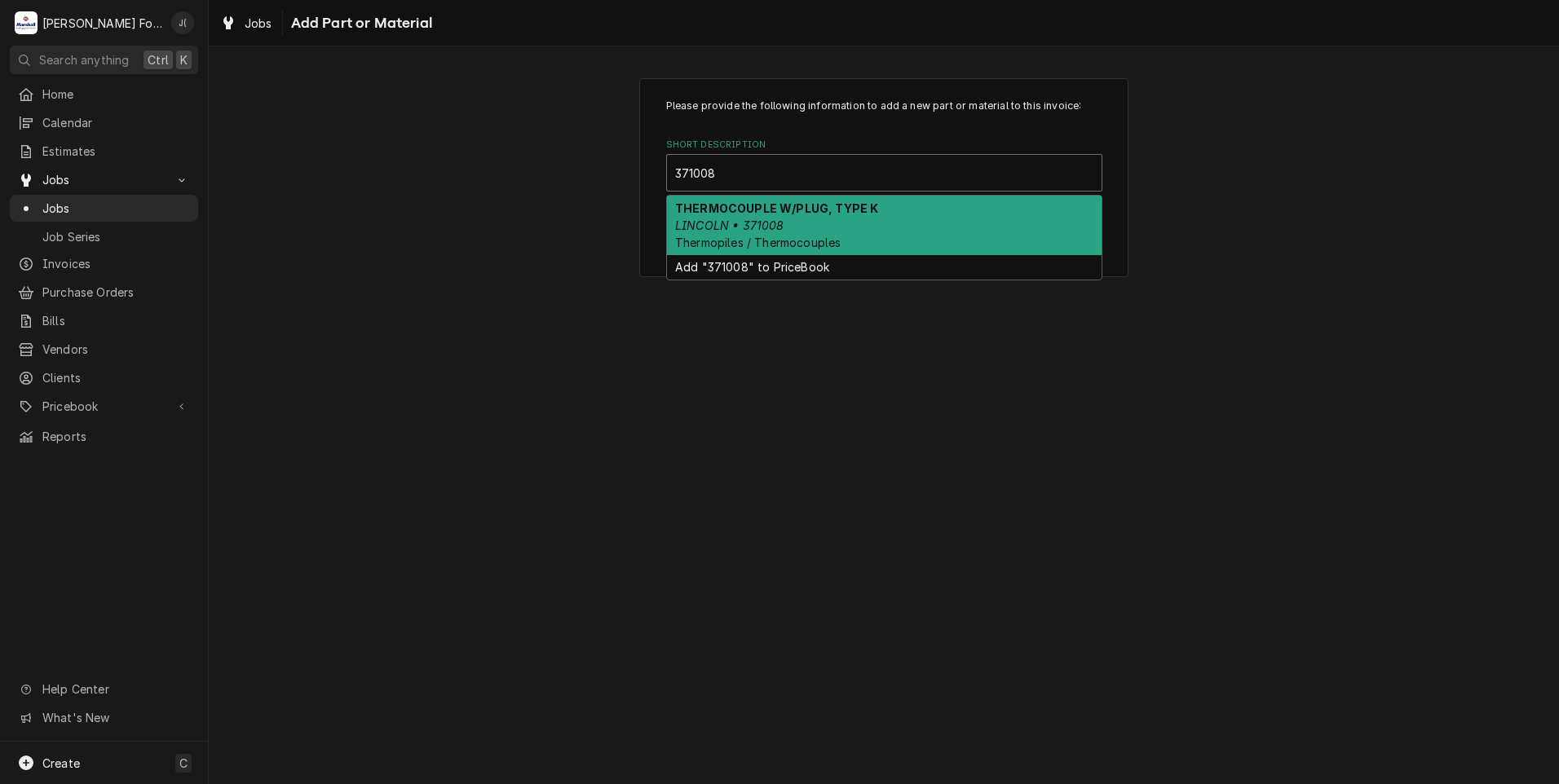
drag, startPoint x: 783, startPoint y: 235, endPoint x: 765, endPoint y: 226, distance: 20.1
click at [773, 235] on span "Thermopiles / Thermocouples" at bounding box center [757, 242] width 165 height 14
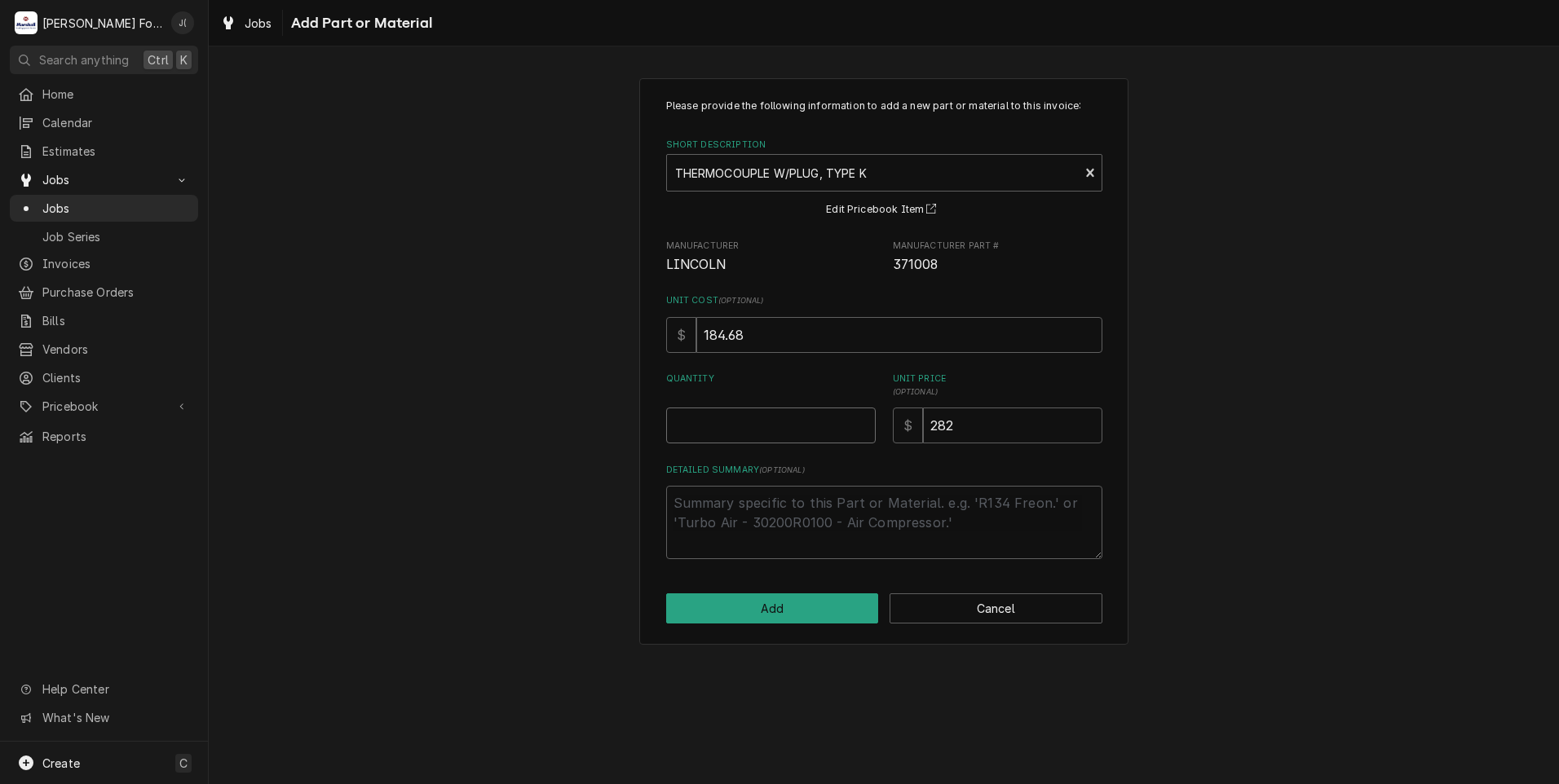
click at [820, 429] on input "Quantity" at bounding box center [770, 425] width 210 height 36
type textarea "x"
type input "1"
click at [792, 603] on button "Add" at bounding box center [772, 608] width 212 height 30
type textarea "x"
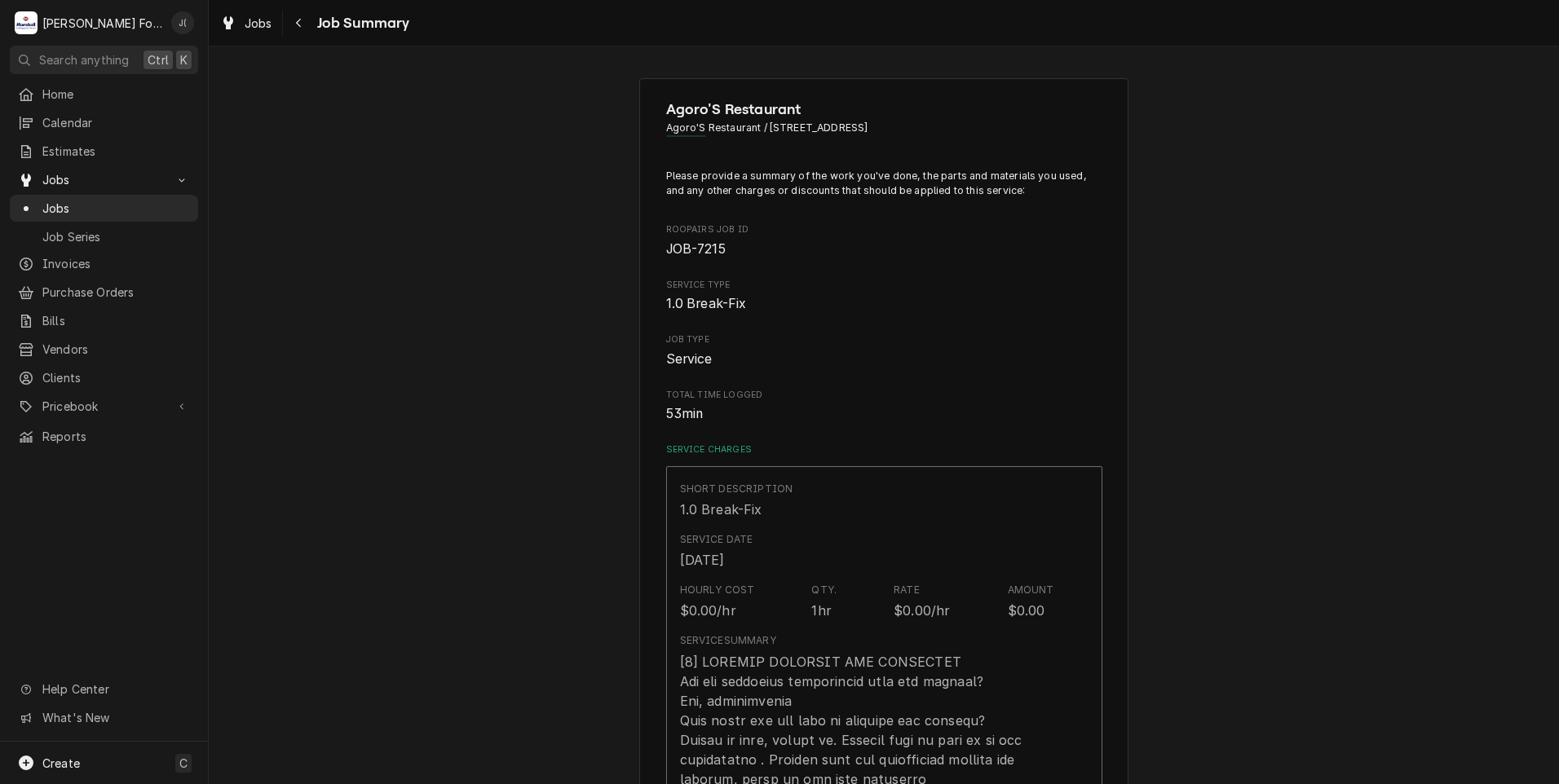
scroll to position [896, 0]
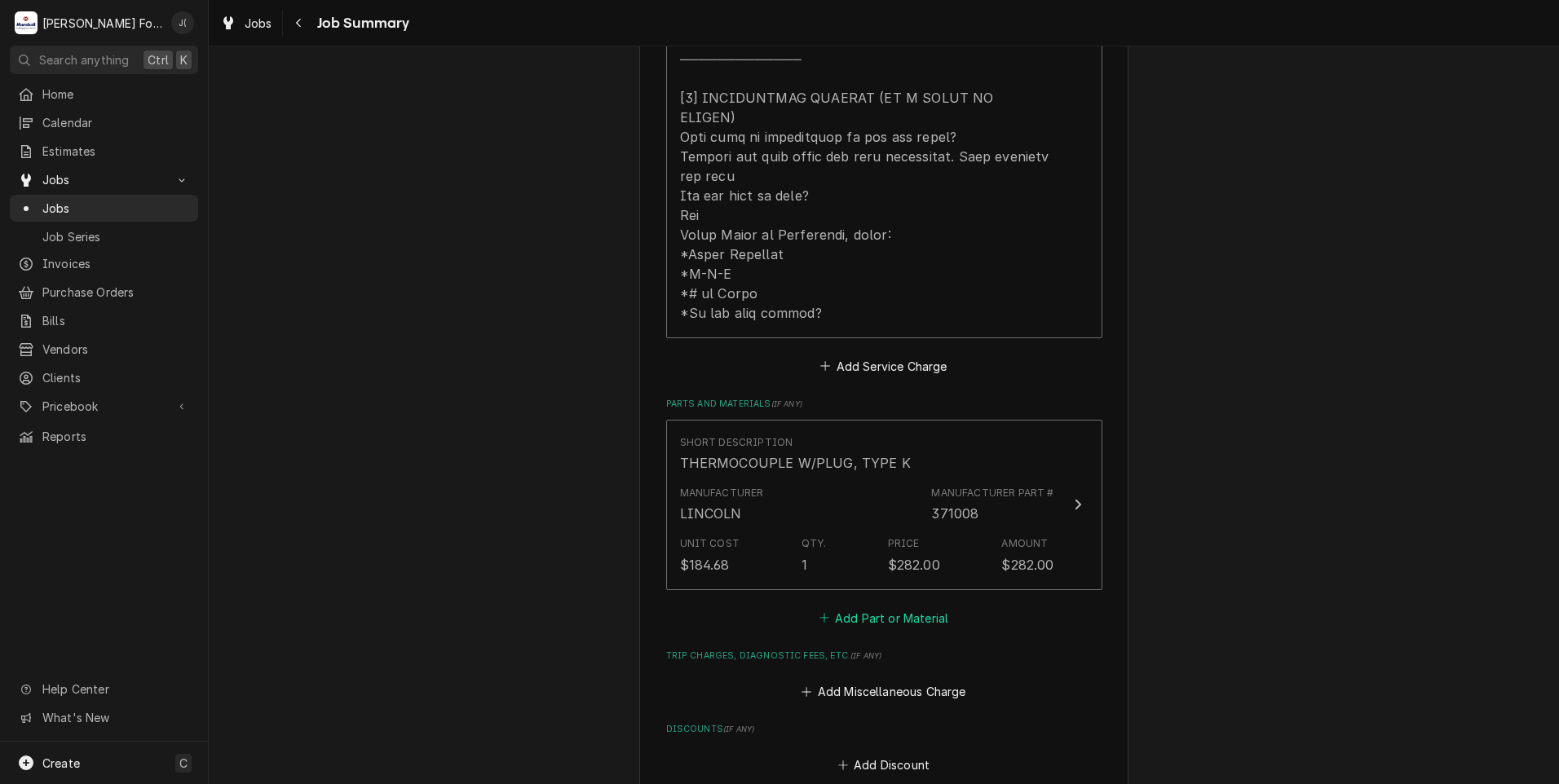
drag, startPoint x: 863, startPoint y: 581, endPoint x: 864, endPoint y: 589, distance: 8.1
click at [864, 606] on button "Add Part or Material" at bounding box center [882, 618] width 134 height 23
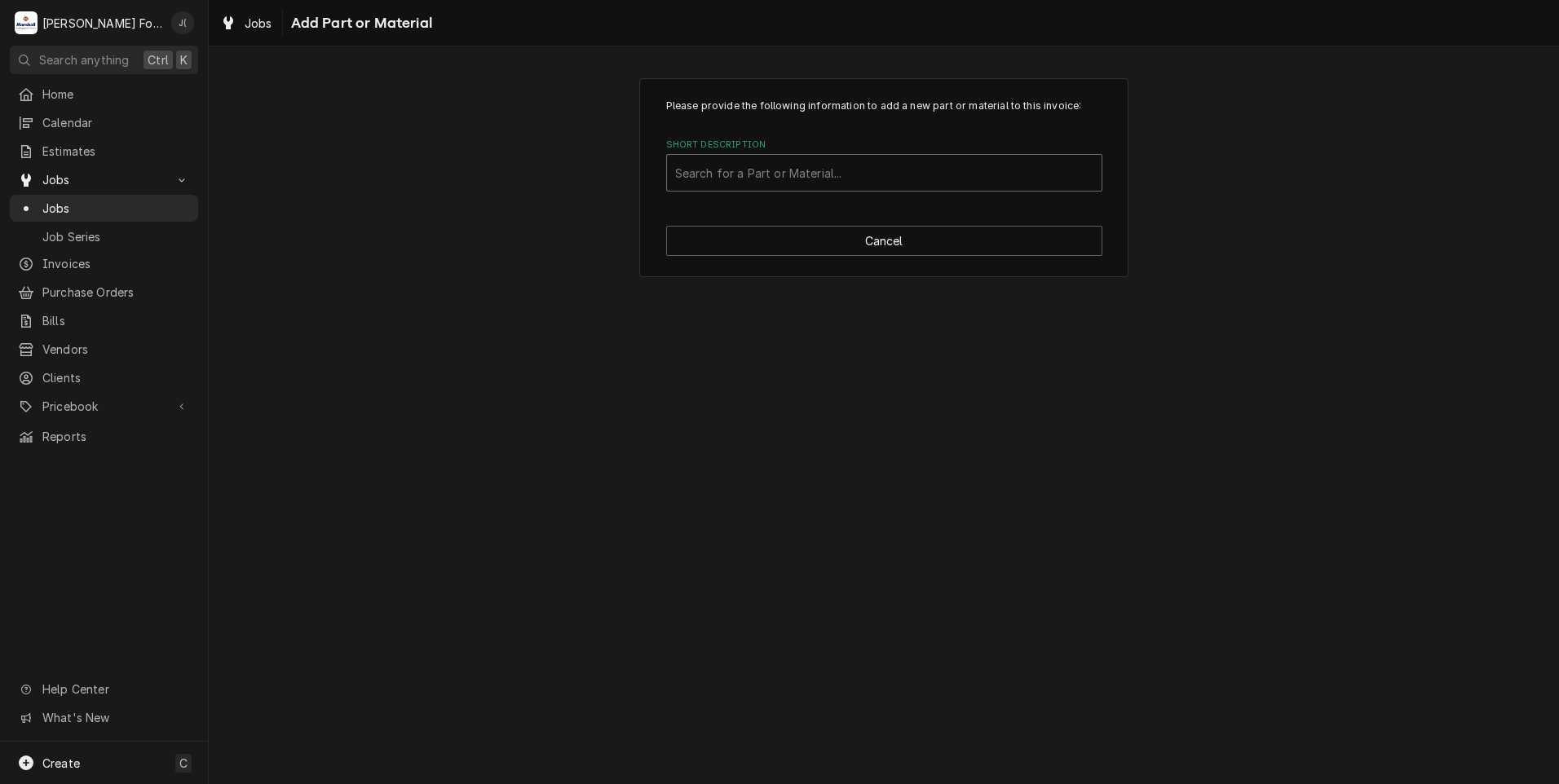
click at [868, 173] on div "Short Description" at bounding box center [884, 173] width 418 height 30
type input "371168"
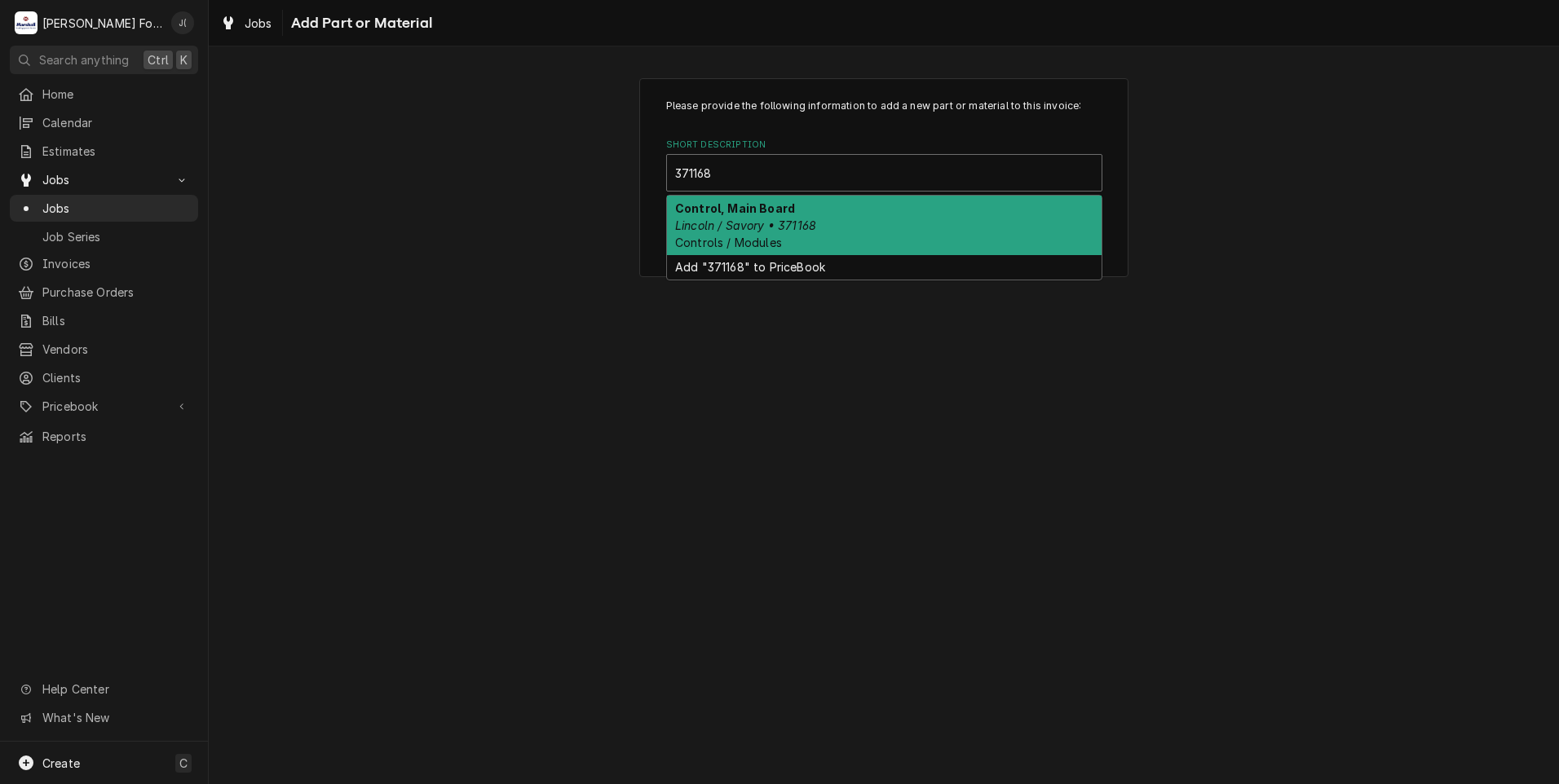
click at [841, 214] on div "Control, Main Board Lincoln / Savory • 371168 Controls / Modules" at bounding box center [884, 225] width 435 height 59
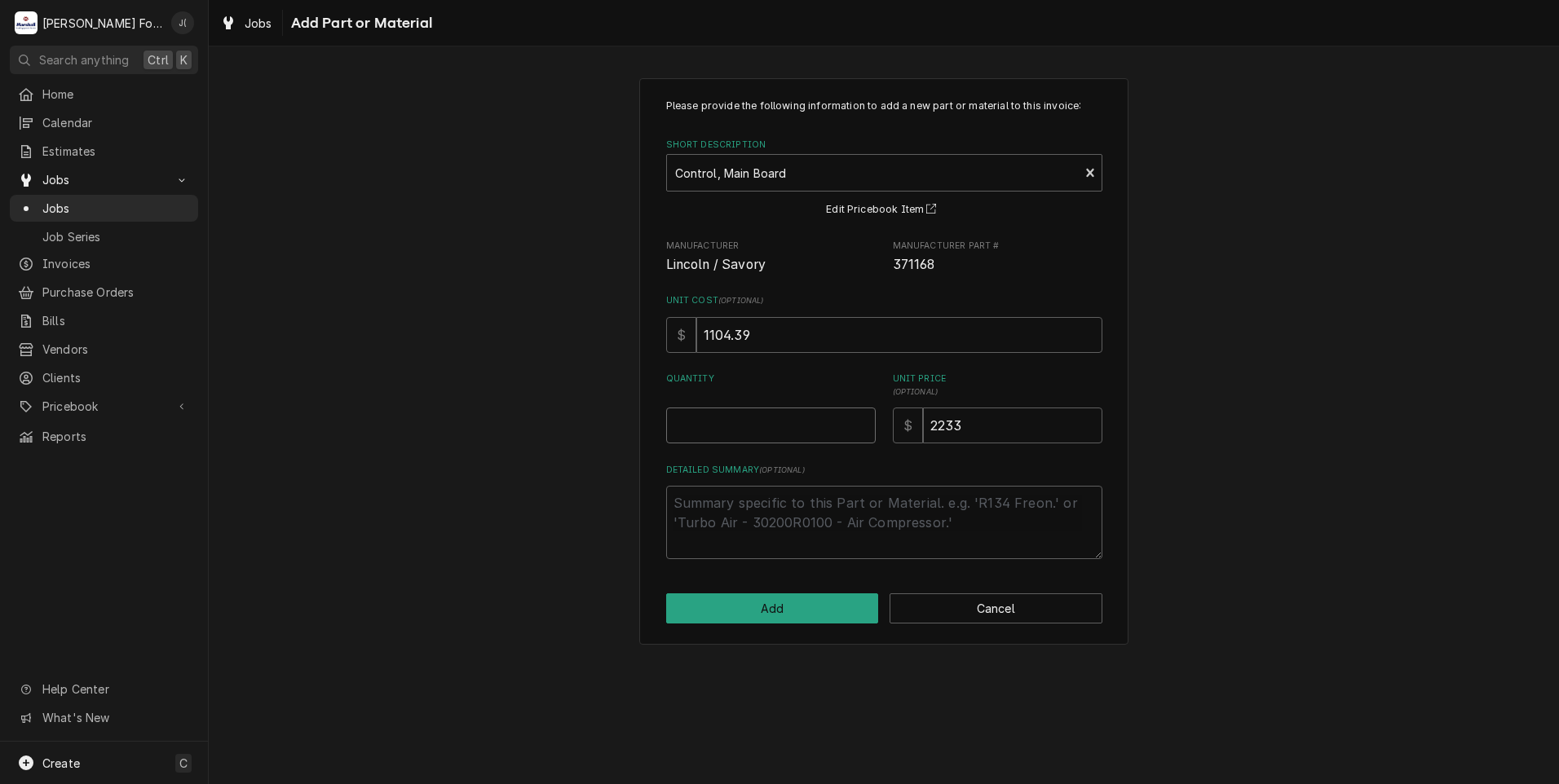
click at [786, 436] on input "Quantity" at bounding box center [770, 425] width 210 height 36
type textarea "x"
type input "1"
click at [789, 624] on button "Add" at bounding box center [772, 608] width 212 height 30
type textarea "x"
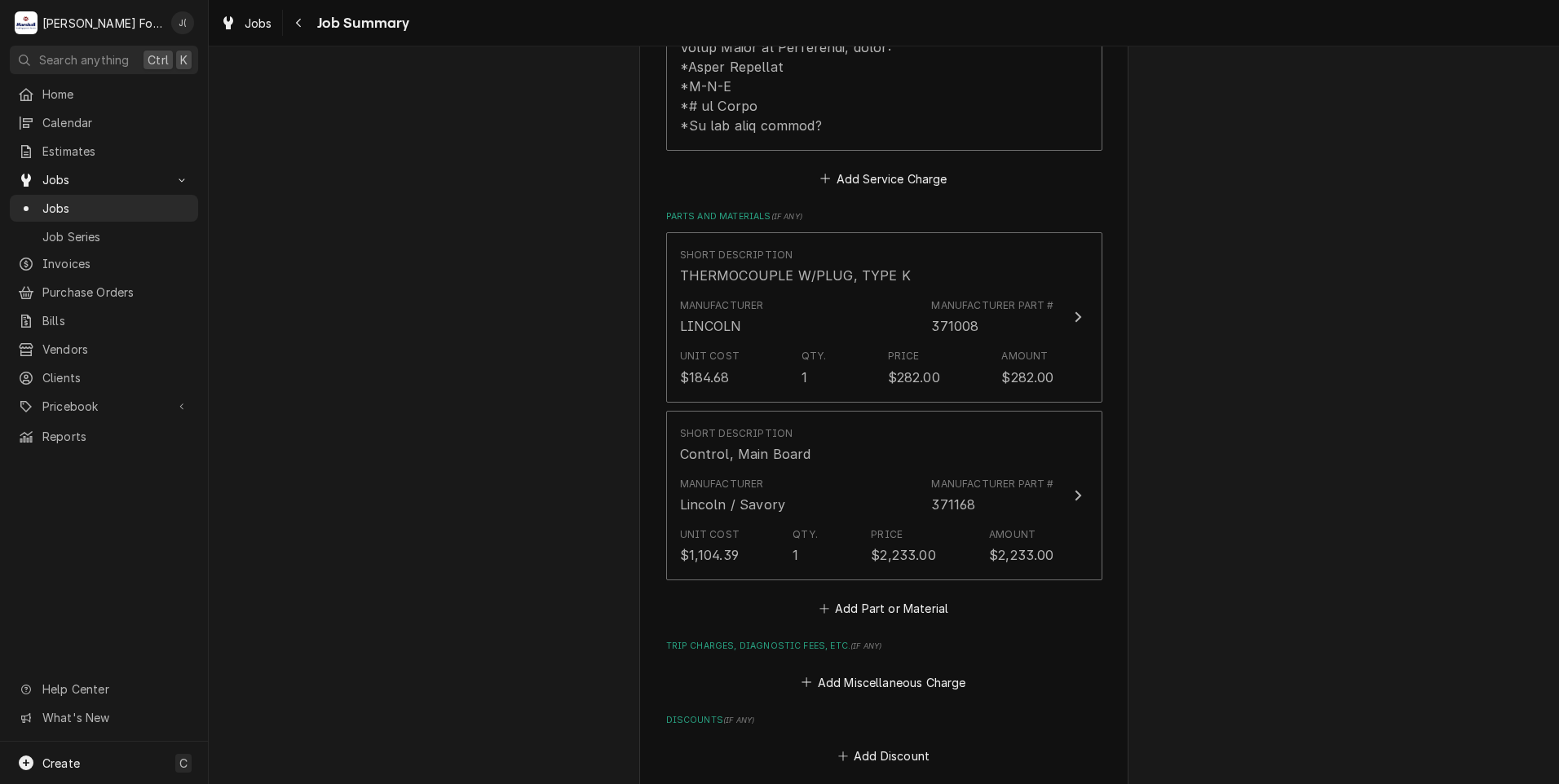
scroll to position [1222, 0]
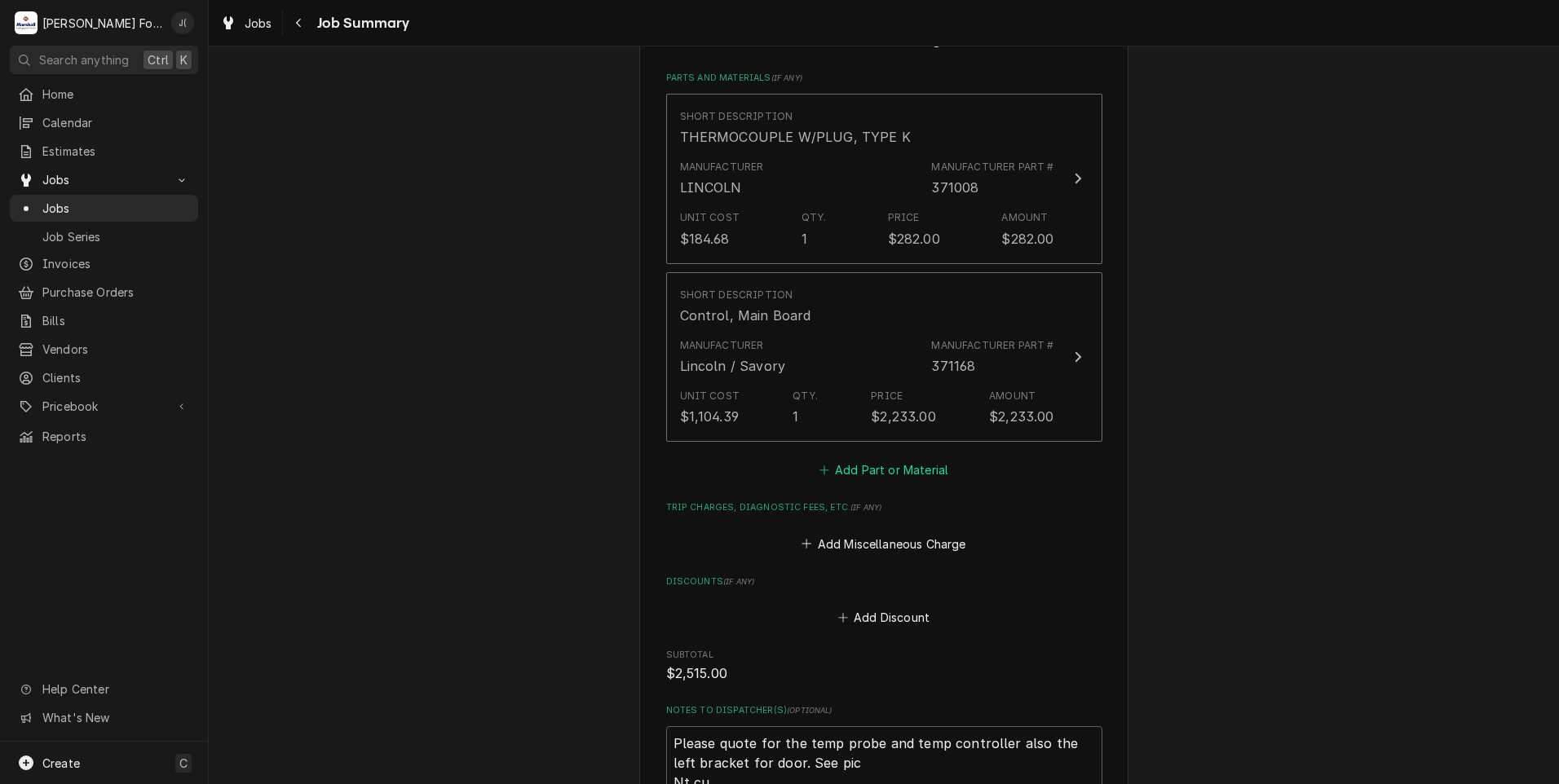
click at [857, 459] on button "Add Part or Material" at bounding box center [882, 471] width 134 height 23
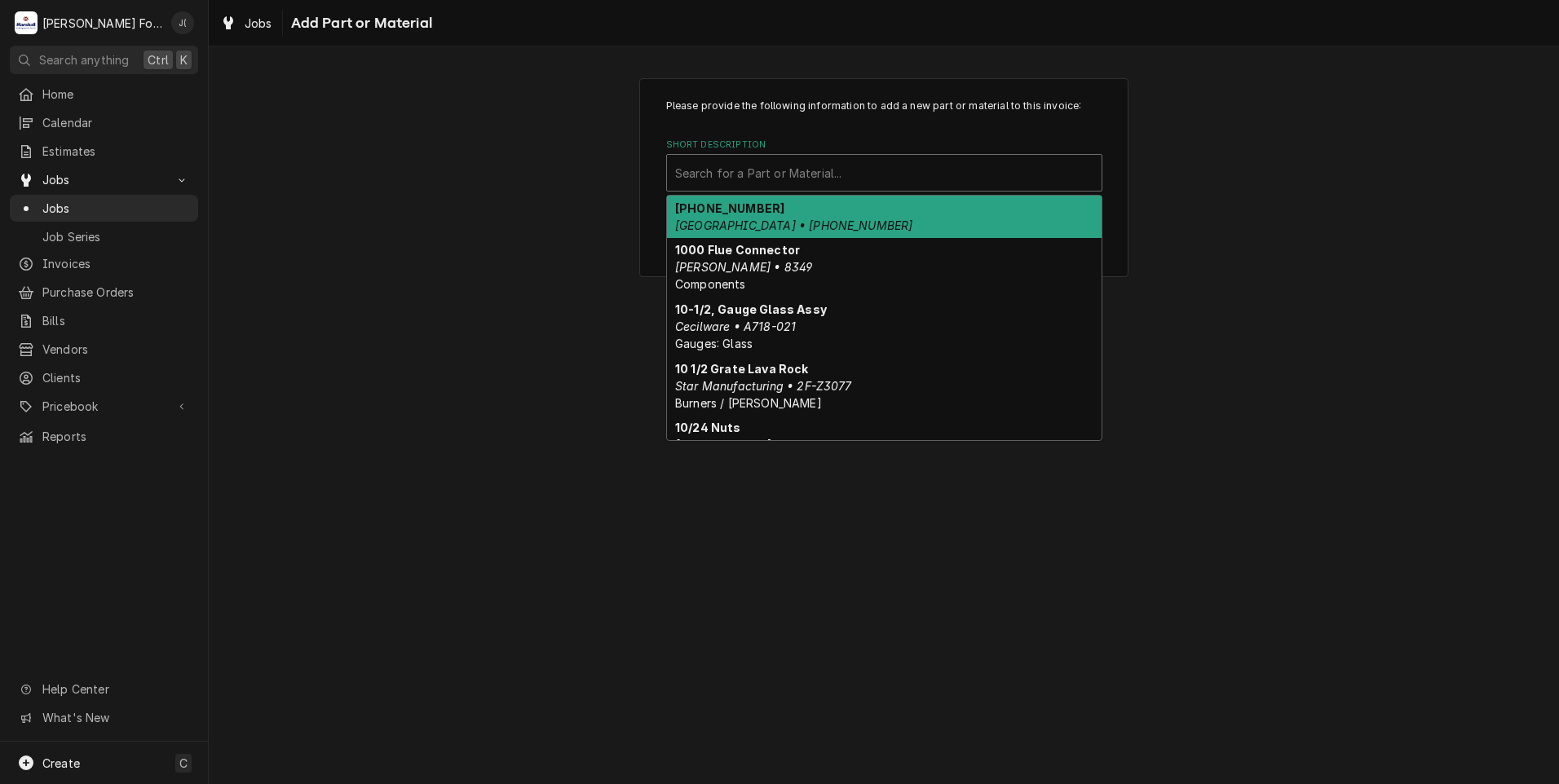
click at [780, 171] on div "Short Description" at bounding box center [884, 173] width 418 height 30
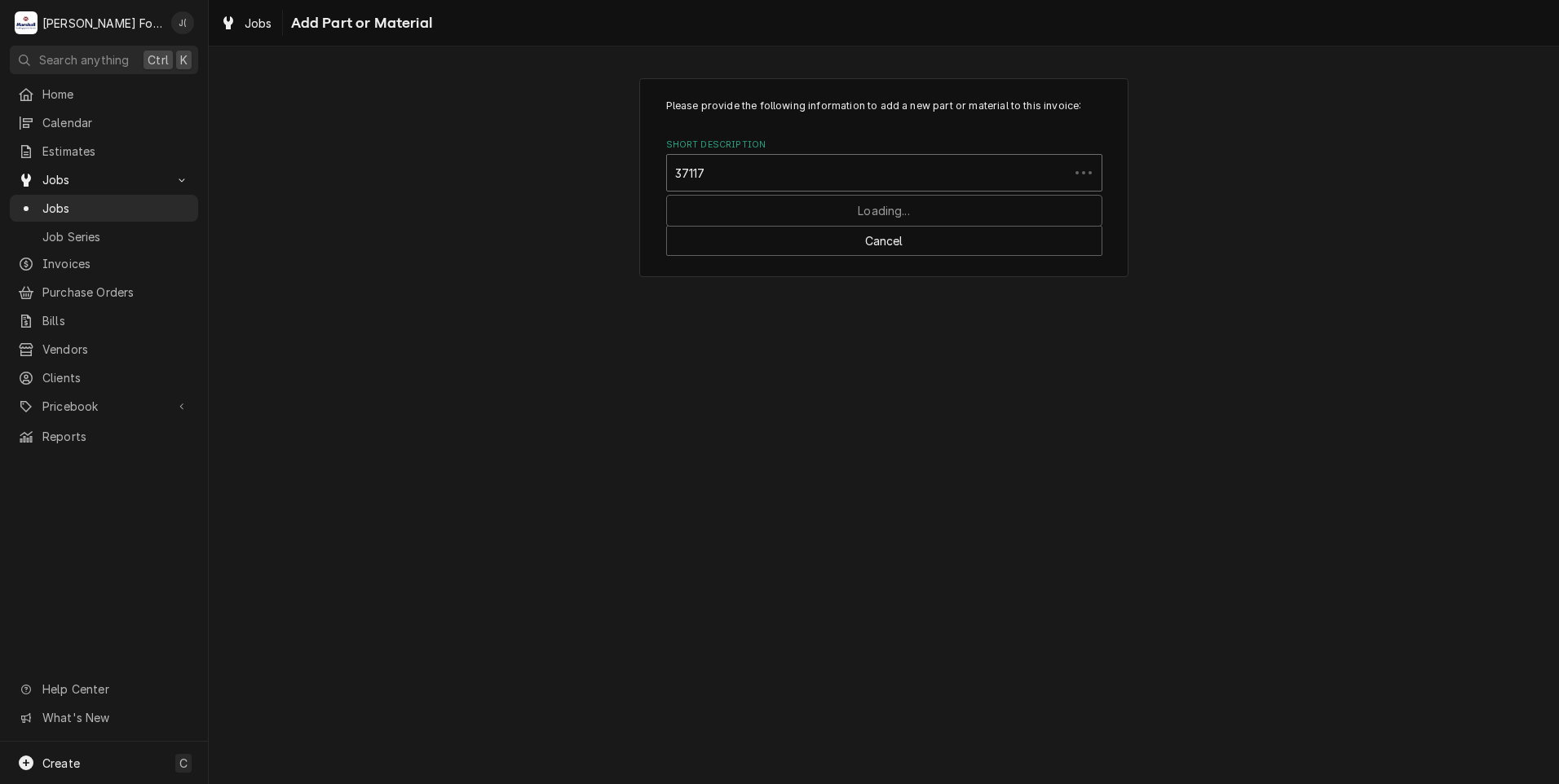
type input "371171"
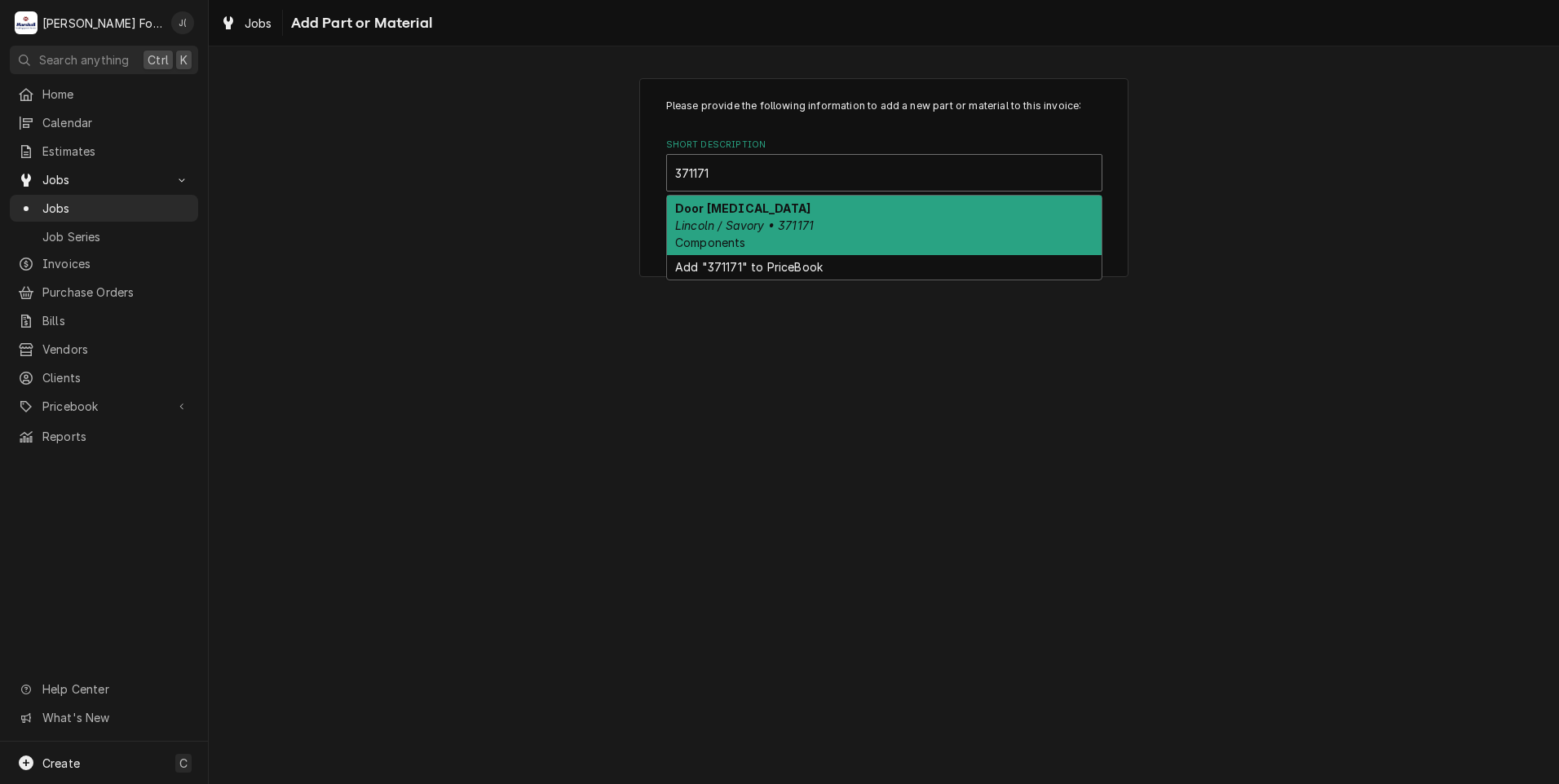
click at [806, 219] on em "Lincoln / Savory • 371171" at bounding box center [744, 225] width 138 height 14
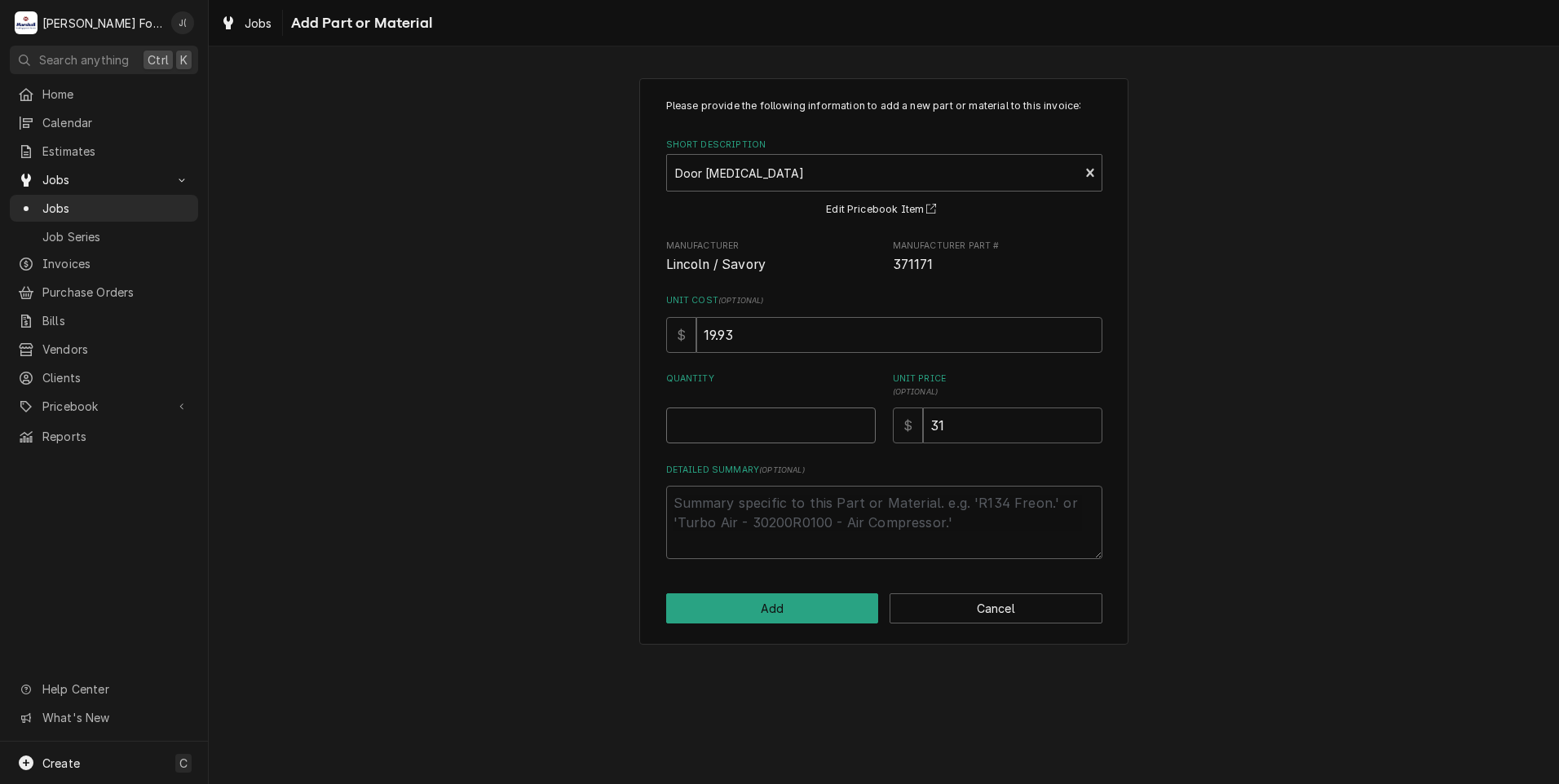
click at [813, 429] on input "Quantity" at bounding box center [770, 425] width 210 height 36
type textarea "x"
type input "1"
click at [771, 610] on button "Add" at bounding box center [772, 608] width 212 height 30
type textarea "x"
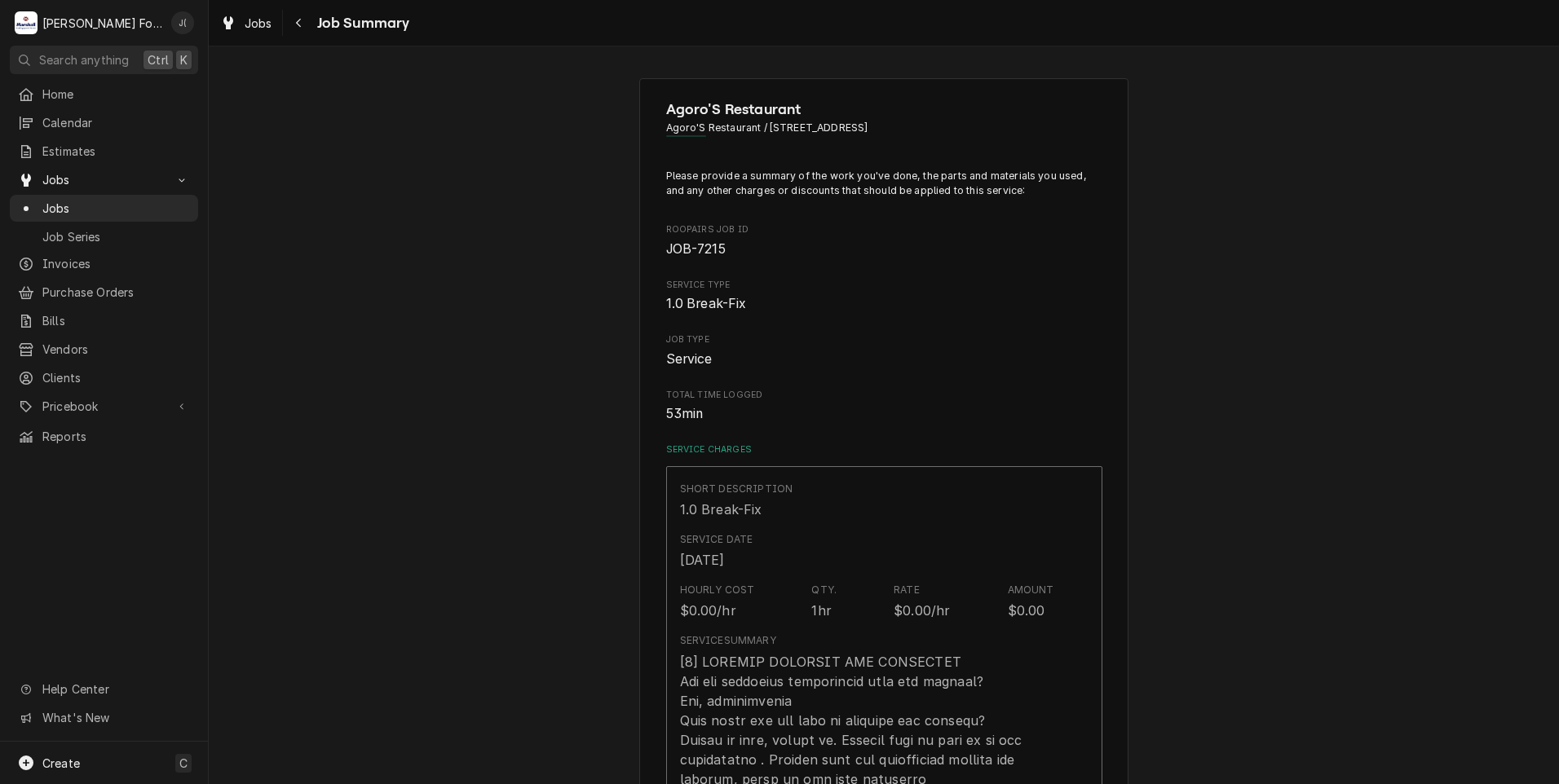
scroll to position [1222, 0]
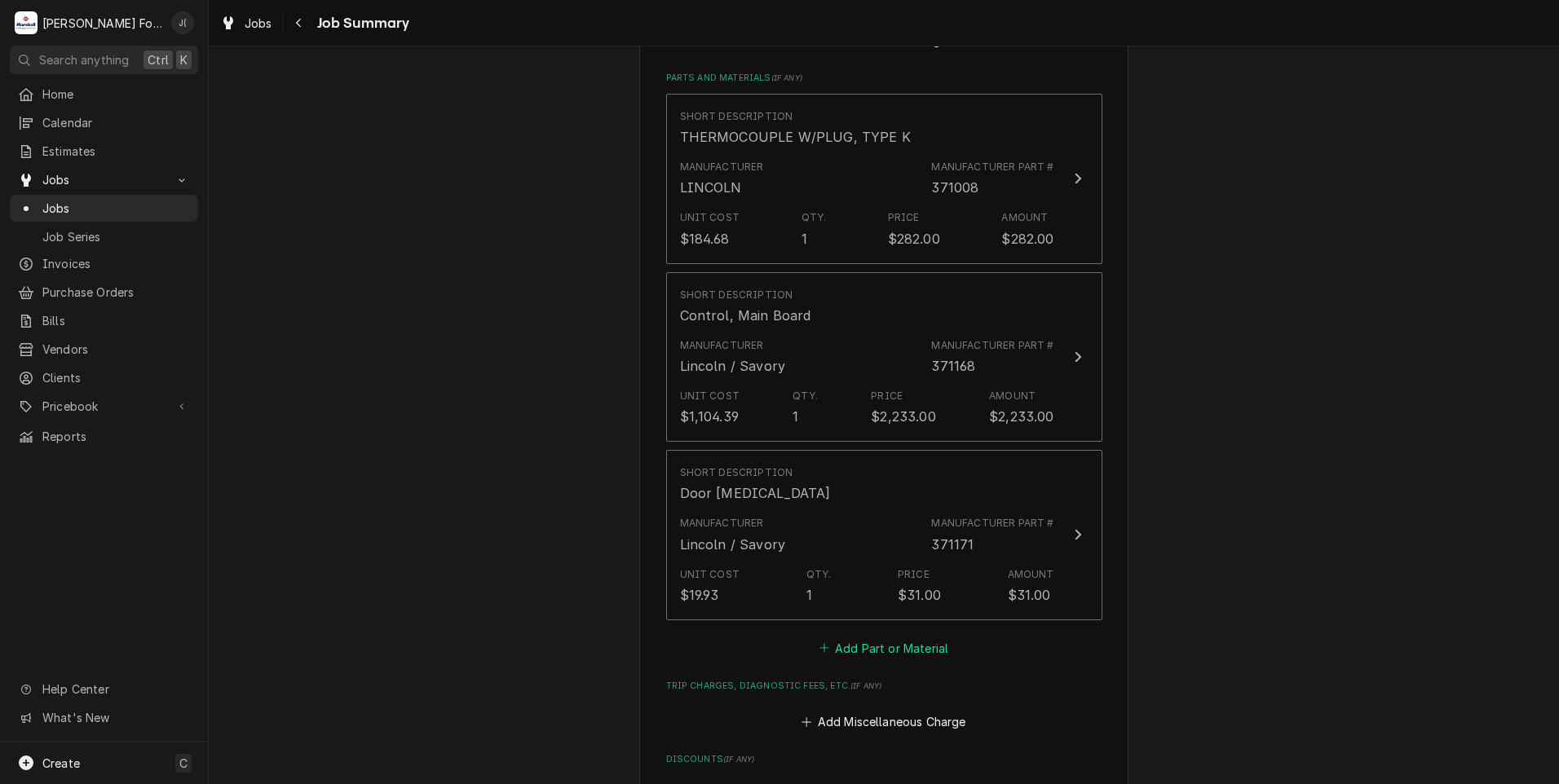
drag, startPoint x: 878, startPoint y: 604, endPoint x: 882, endPoint y: 594, distance: 10.8
click at [882, 594] on div "Short Description THERMOCOUPLE W/PLUG, TYPE K Manufacturer LINCOLN Manufacturer…" at bounding box center [884, 376] width 436 height 565
click at [845, 637] on button "Add Part or Material" at bounding box center [882, 648] width 134 height 23
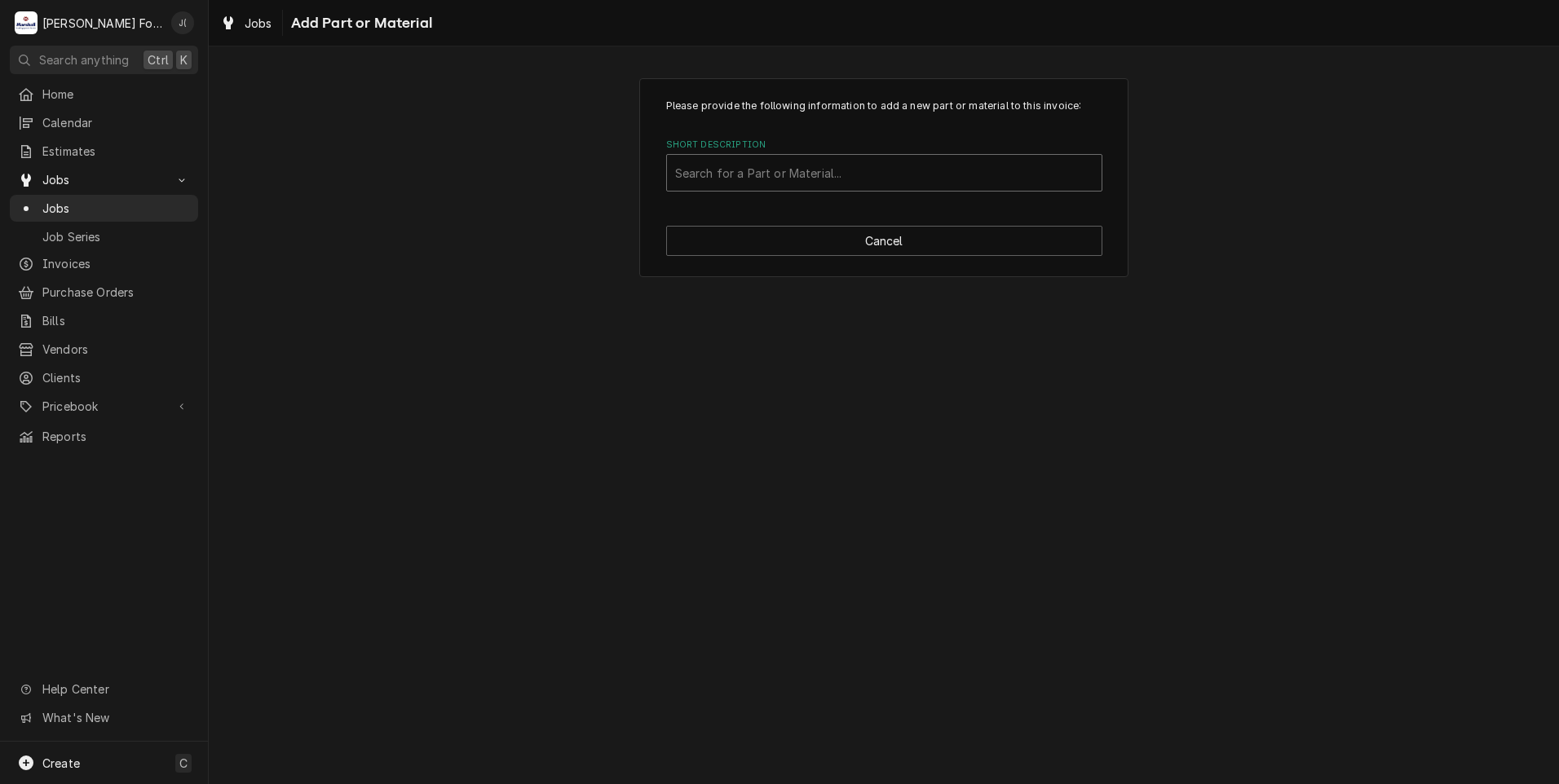
click at [718, 165] on div "Short Description" at bounding box center [884, 173] width 418 height 30
type input "SSDT"
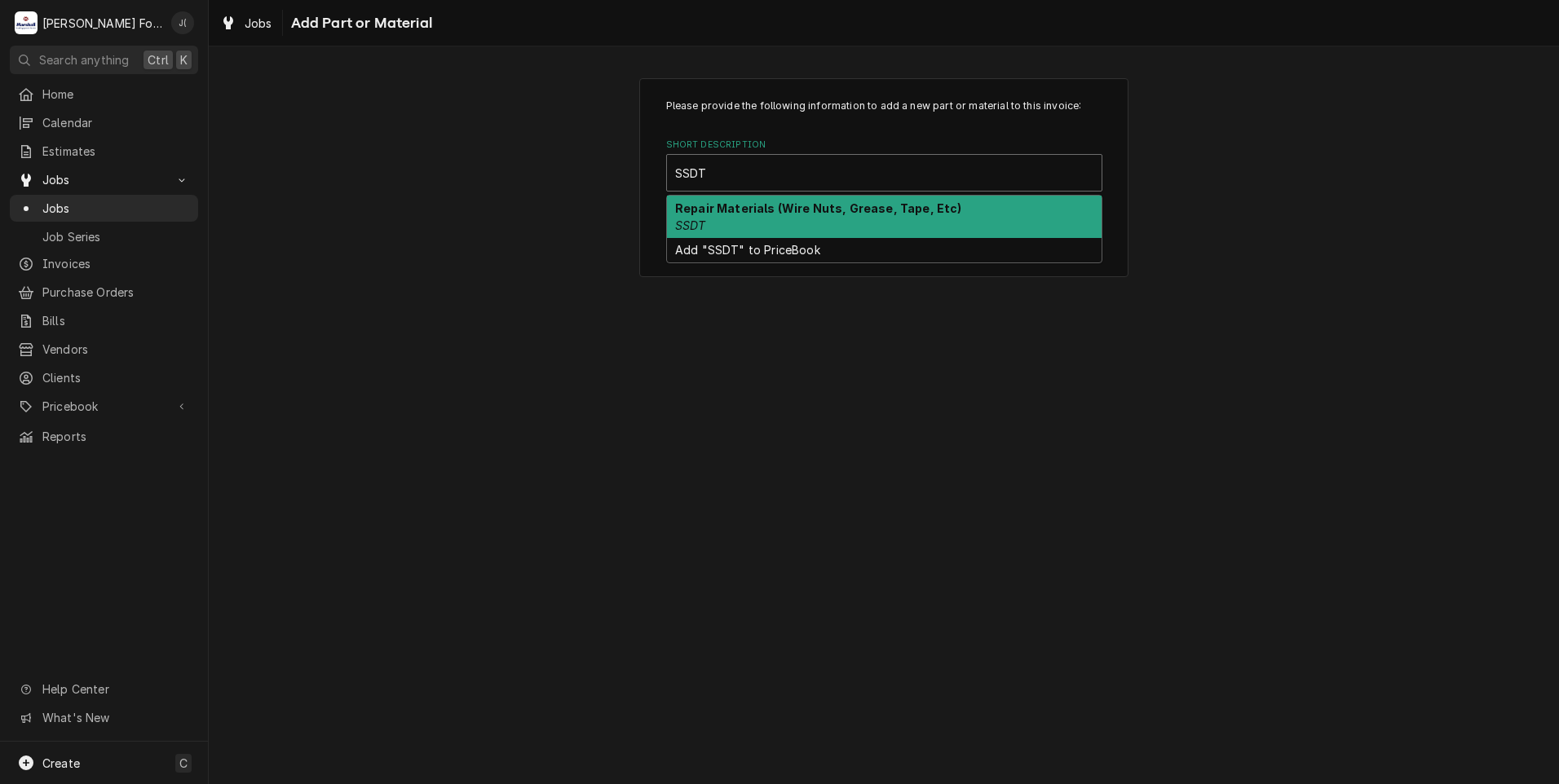
click at [738, 214] on div "Repair Materials (Wire Nuts, Grease, Tape, Etc) SSDT" at bounding box center [884, 217] width 435 height 43
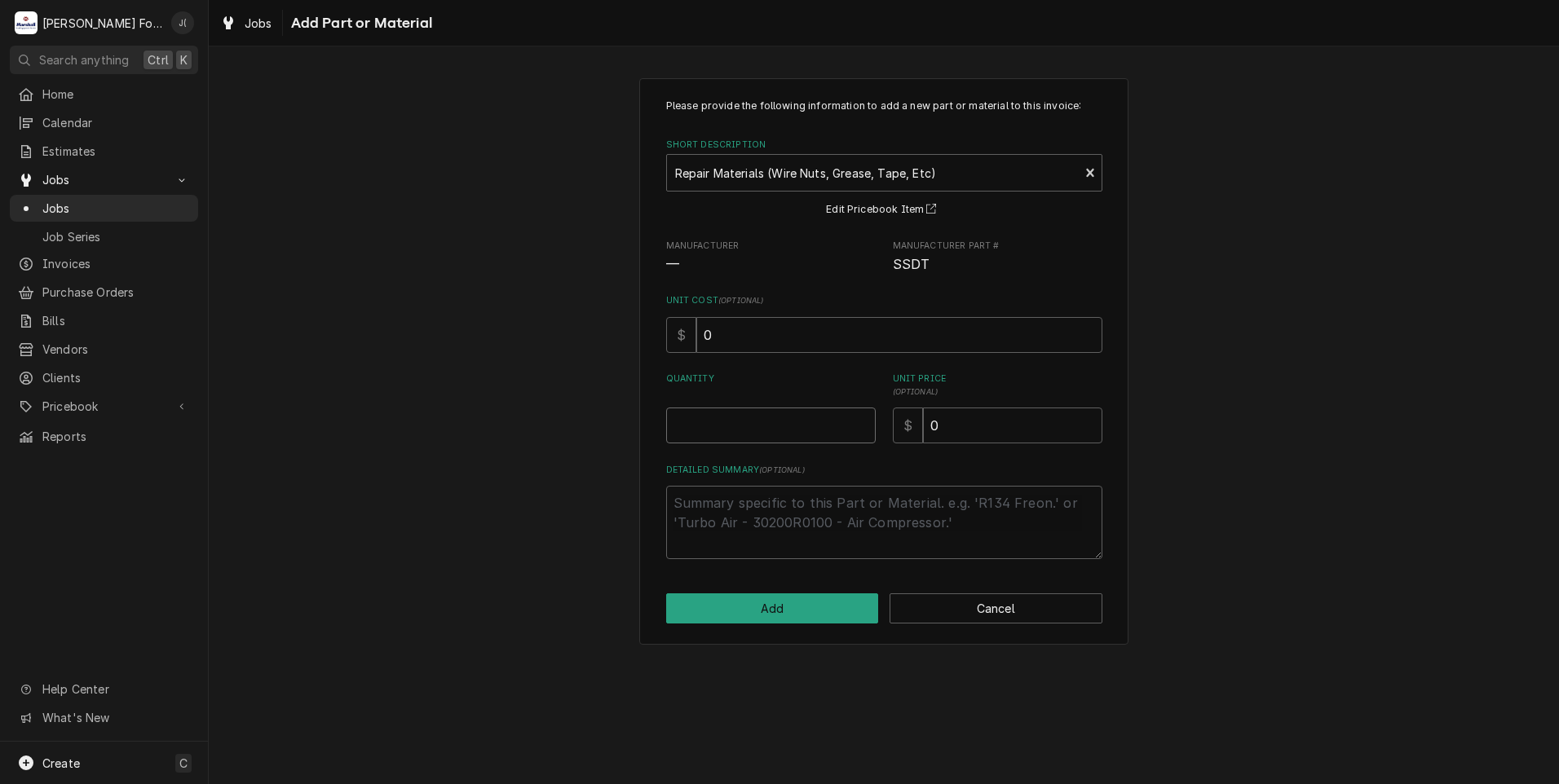
click at [770, 409] on input "Quantity" at bounding box center [770, 425] width 210 height 36
type textarea "x"
type input "1"
type textarea "x"
type input "2"
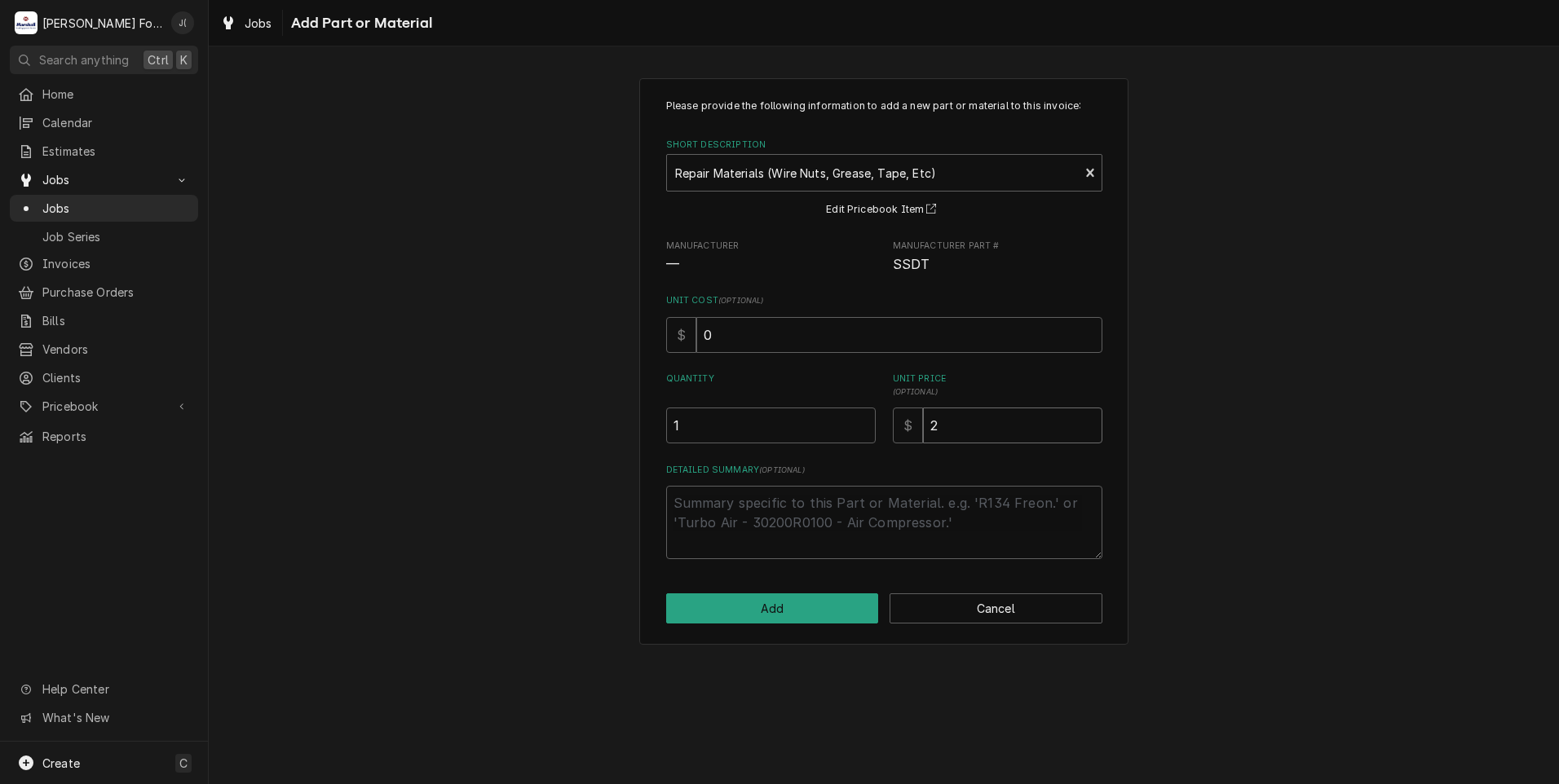
type textarea "x"
type input "20"
click at [783, 615] on button "Add" at bounding box center [772, 608] width 212 height 30
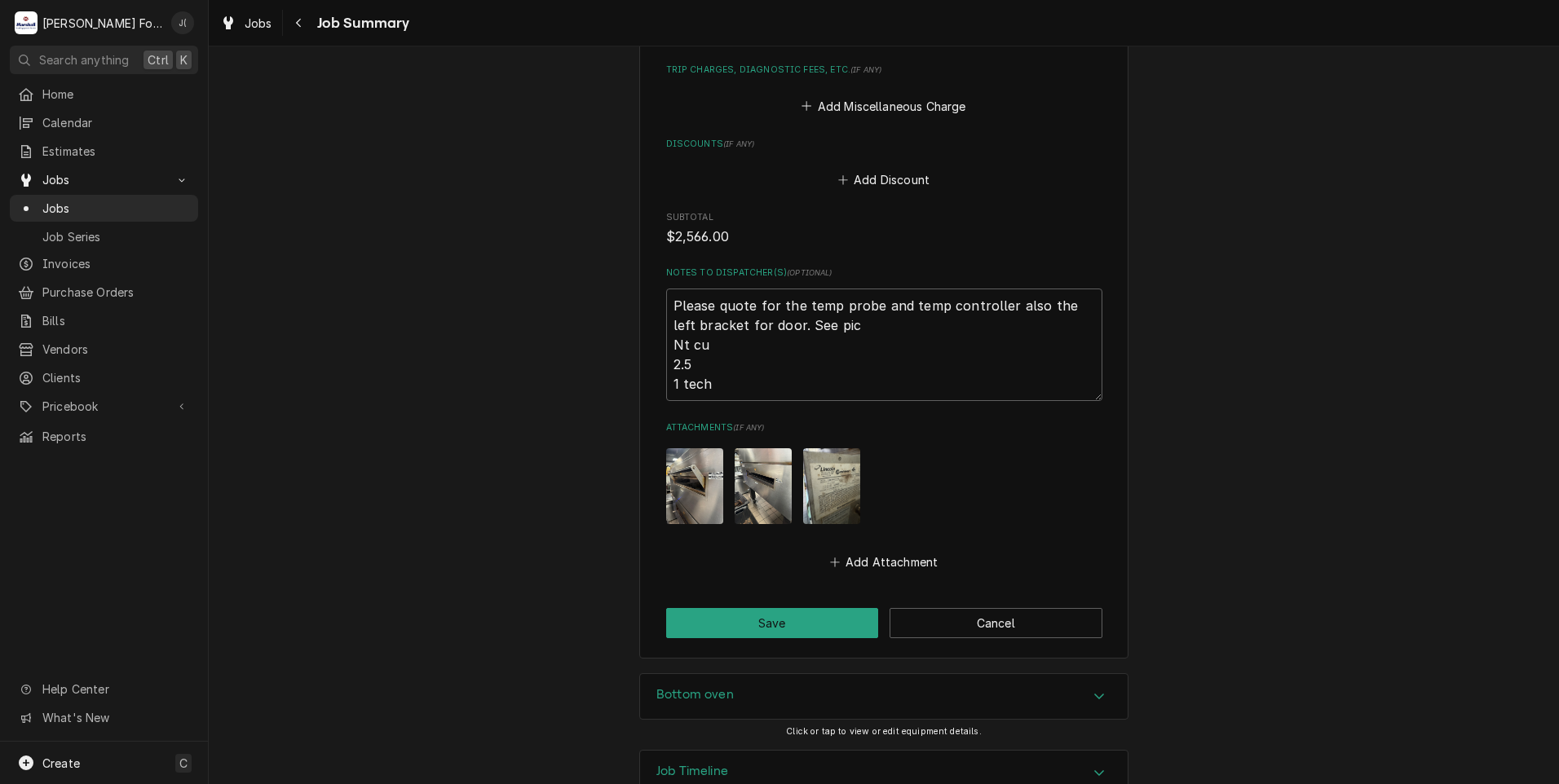
scroll to position [2020, 0]
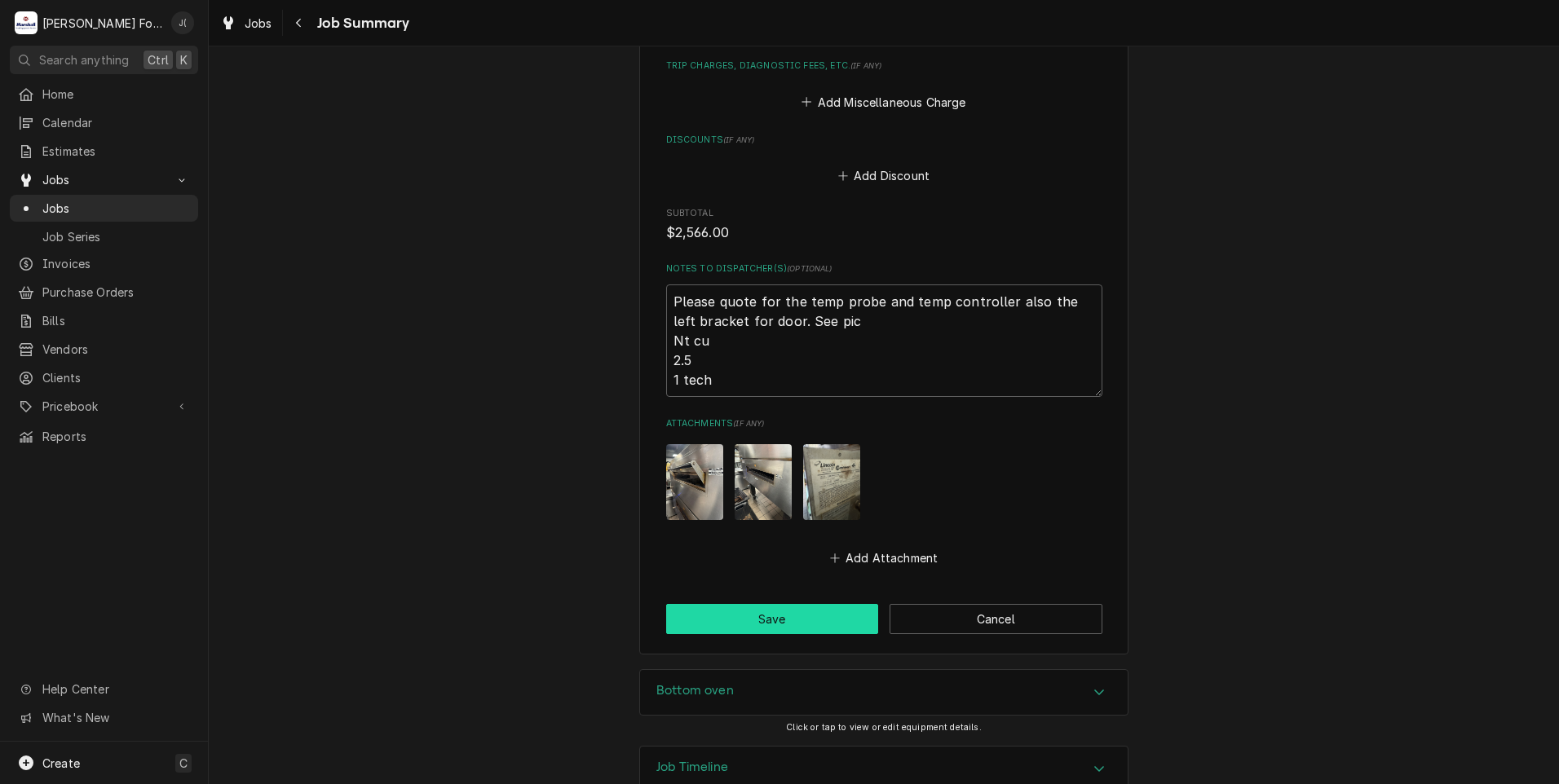
click at [710, 604] on button "Save" at bounding box center [772, 619] width 212 height 30
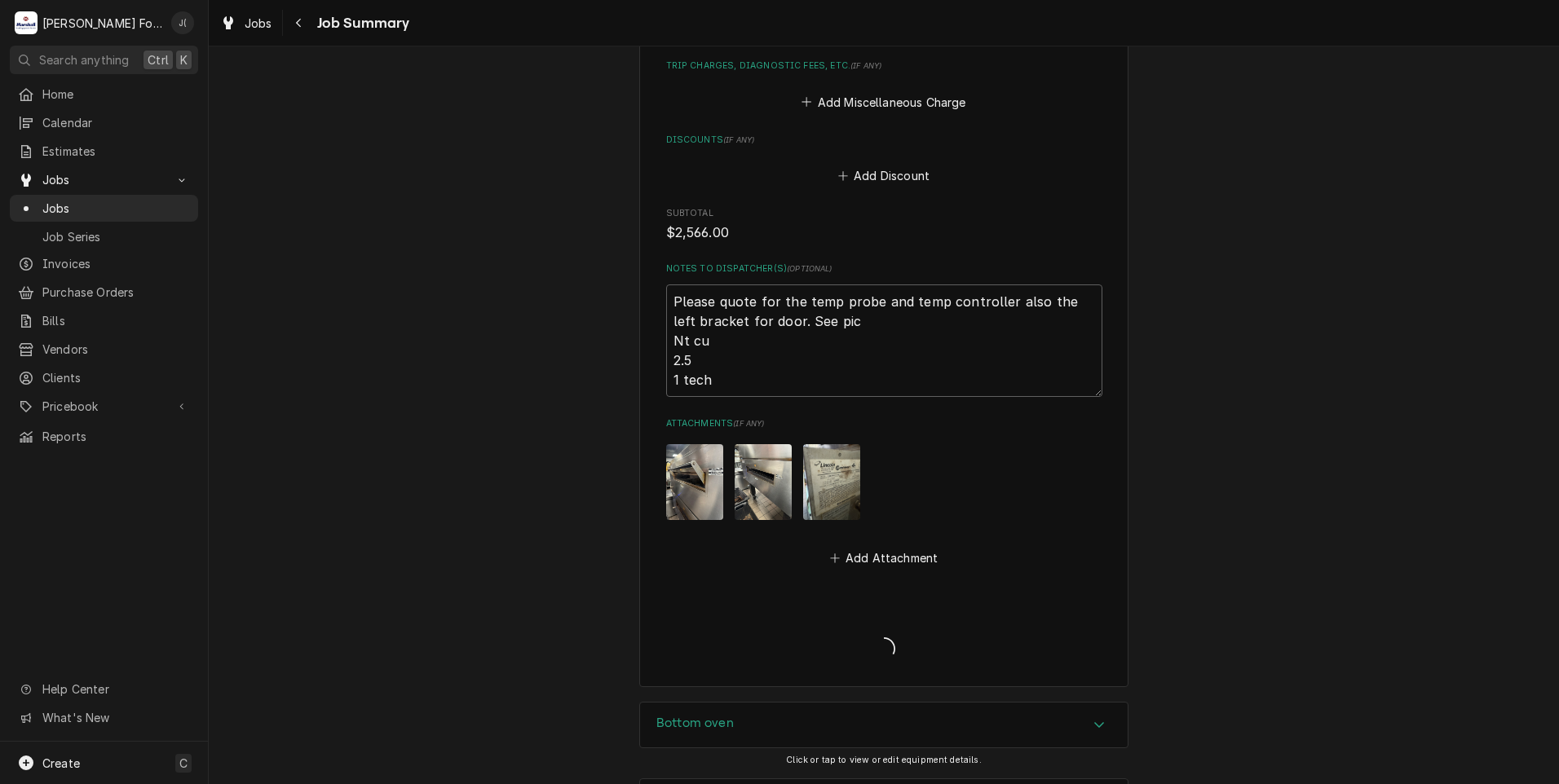
type textarea "x"
